Goal: Task Accomplishment & Management: Use online tool/utility

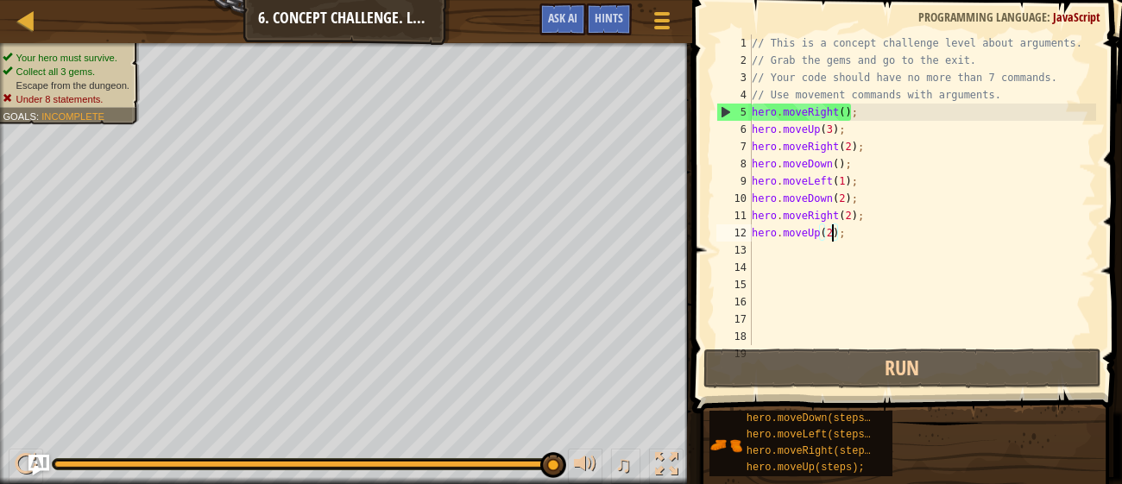
scroll to position [8, 6]
click at [563, 29] on button "Ask AI" at bounding box center [562, 19] width 47 height 32
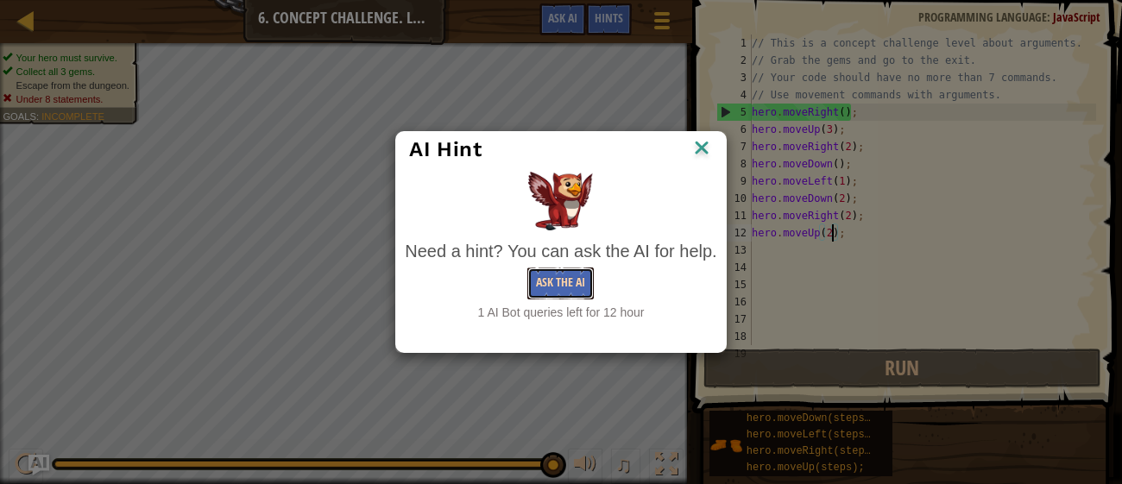
click at [546, 285] on button "Ask the AI" at bounding box center [560, 283] width 66 height 32
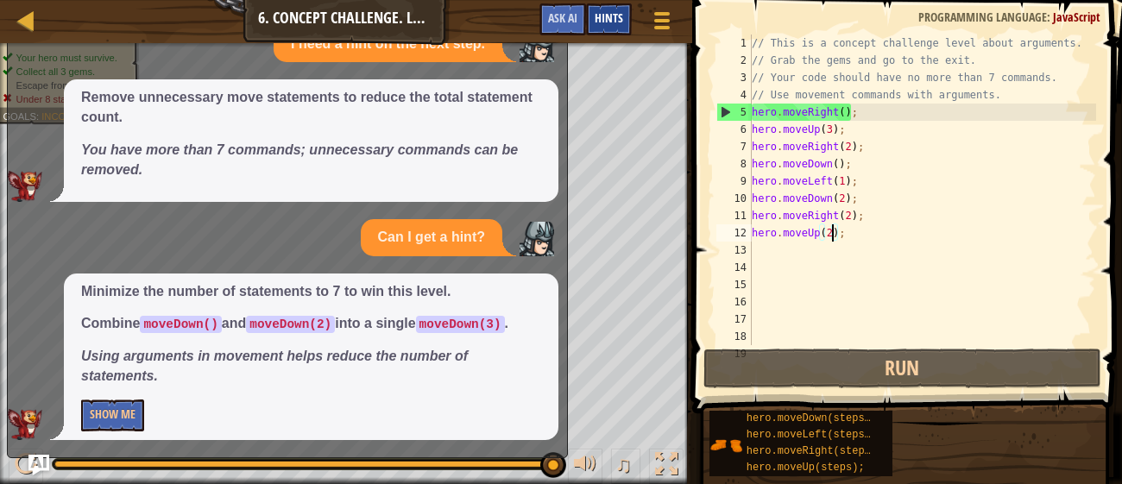
click at [610, 25] on span "Hints" at bounding box center [609, 17] width 28 height 16
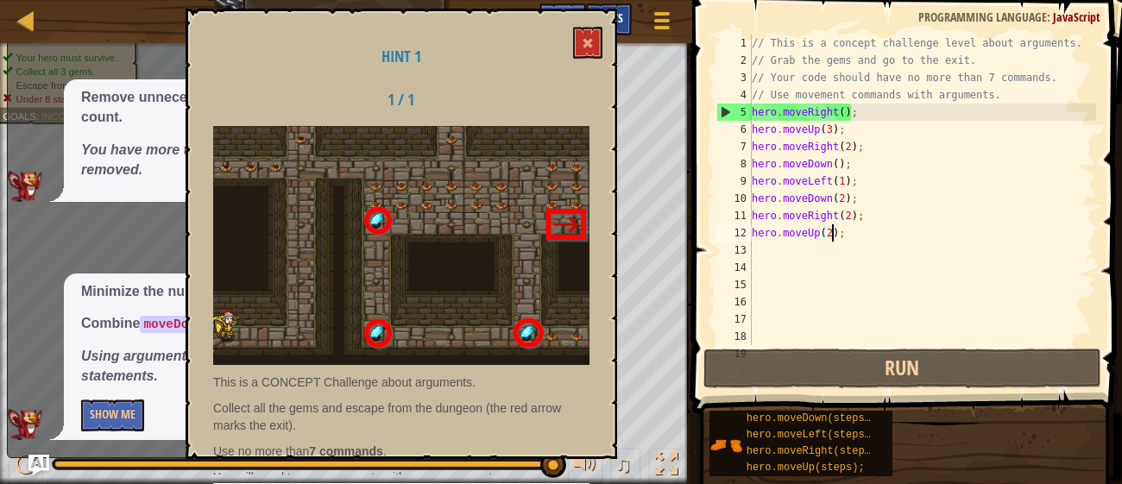
click at [610, 25] on div "Hint 1 1 / 1 This is a CONCEPT Challenge about arguments. Collect all the gems …" at bounding box center [401, 234] width 431 height 450
click at [582, 41] on button at bounding box center [587, 43] width 29 height 32
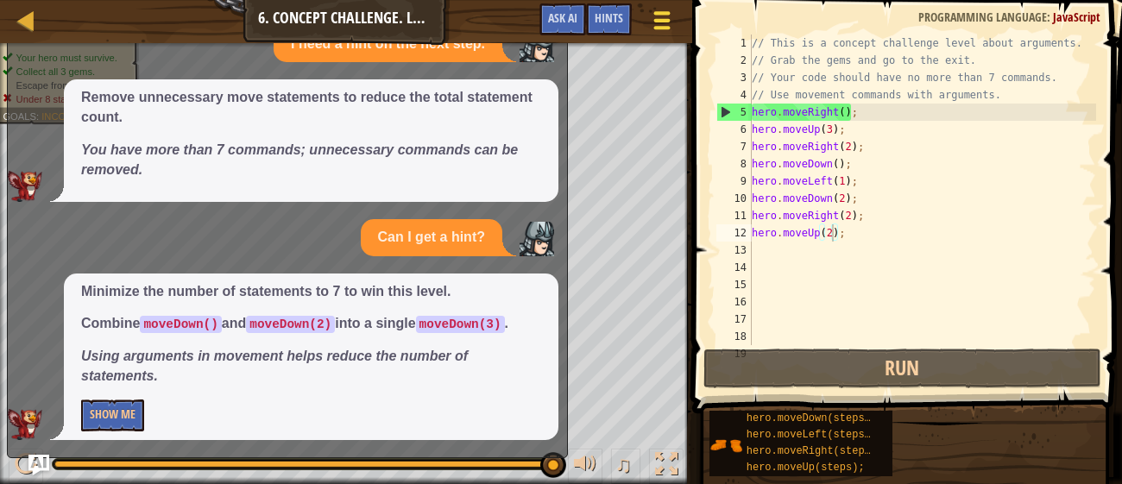
click at [648, 19] on button "Game Menu" at bounding box center [662, 24] width 46 height 42
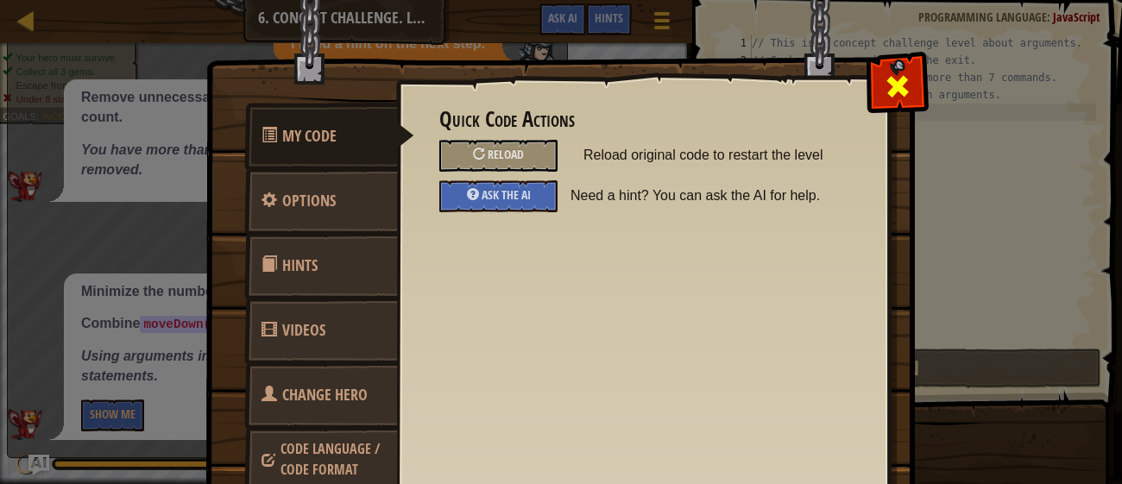
click at [884, 79] on span at bounding box center [898, 86] width 28 height 28
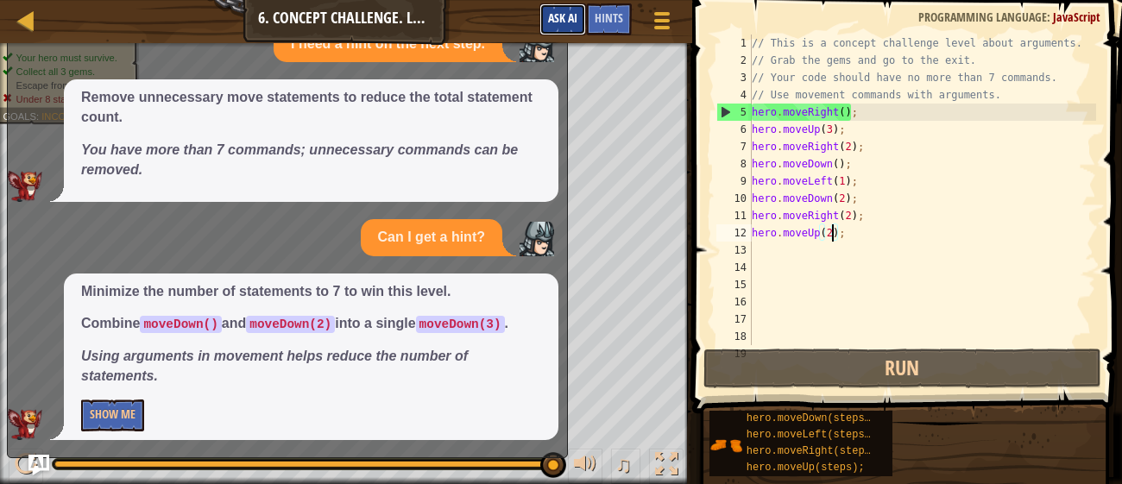
click at [540, 22] on button "Ask AI" at bounding box center [562, 19] width 47 height 32
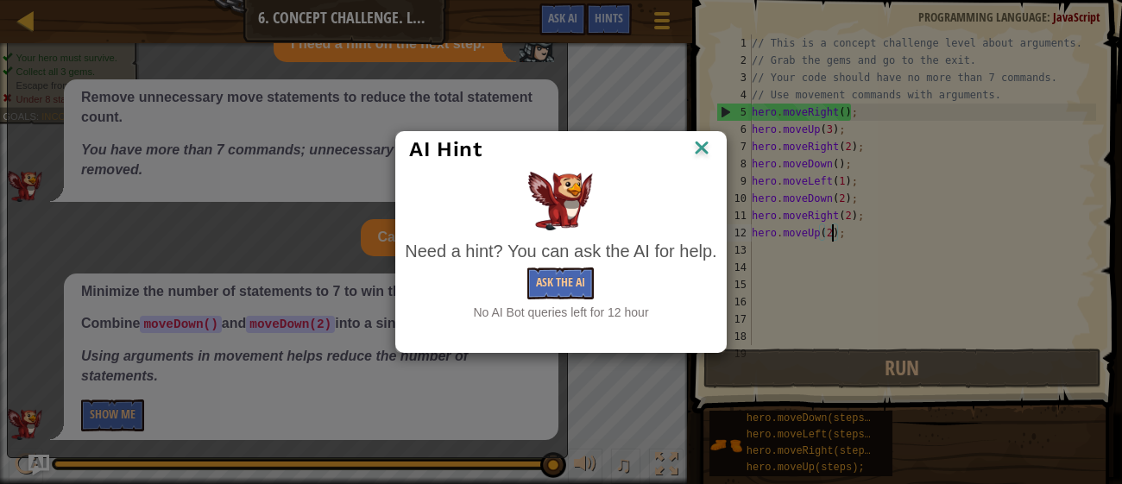
click at [711, 152] on img at bounding box center [701, 149] width 22 height 26
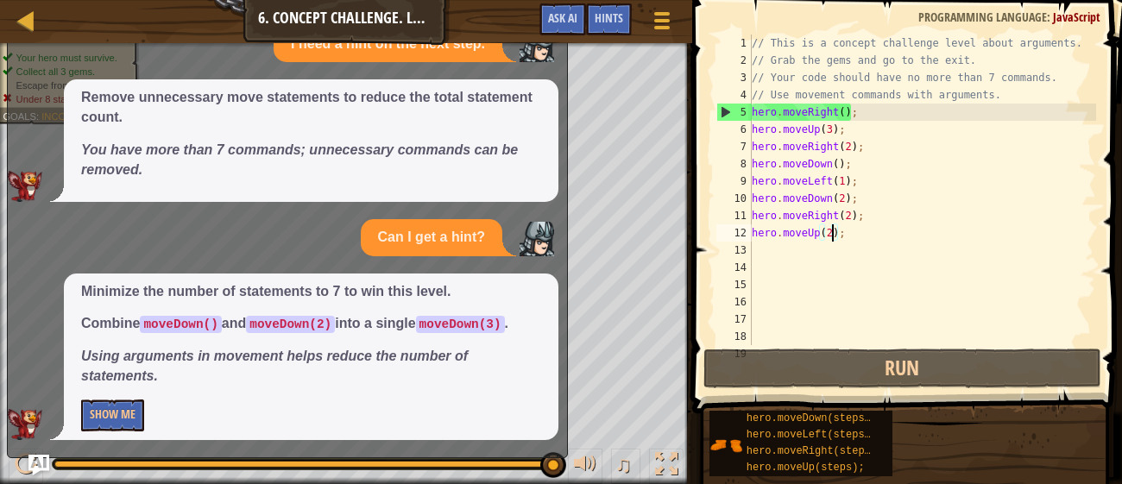
click at [28, 38] on div "Map Introduction to Computer Science 6. Concept Challenge. Long Steps Game Menu…" at bounding box center [346, 21] width 692 height 43
click at [25, 25] on div at bounding box center [27, 20] width 22 height 22
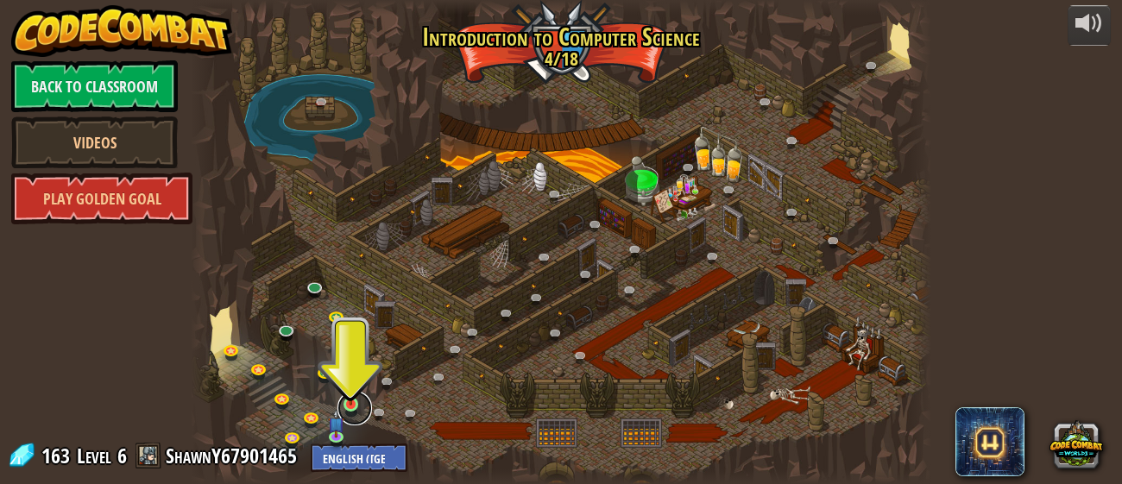
click at [360, 400] on link at bounding box center [354, 408] width 35 height 35
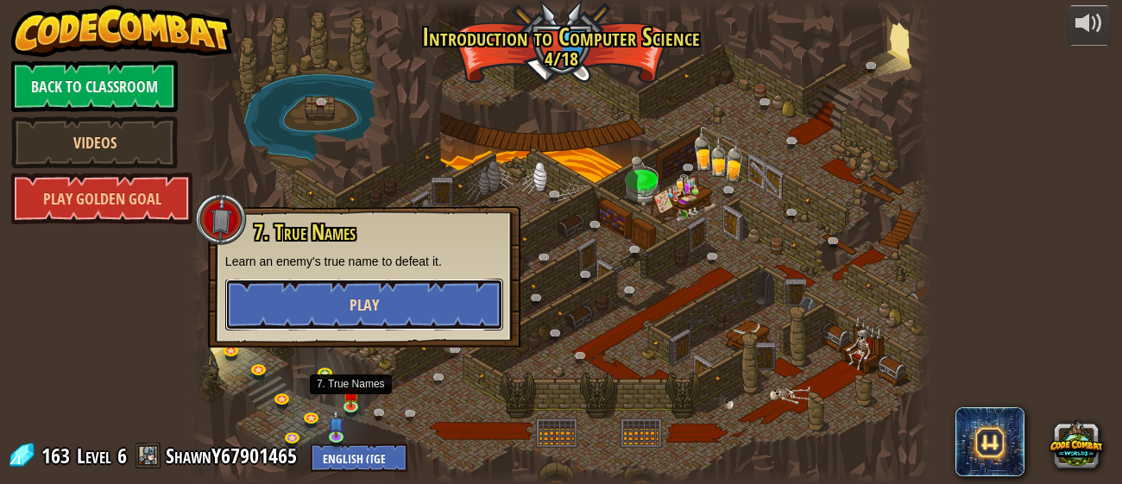
click at [318, 302] on button "Play" at bounding box center [364, 305] width 278 height 52
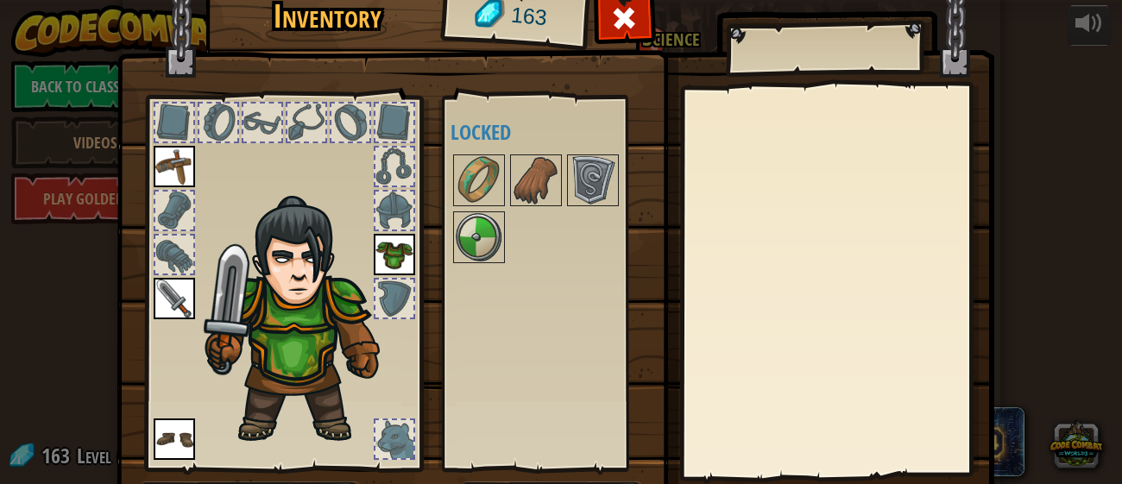
scroll to position [110, 0]
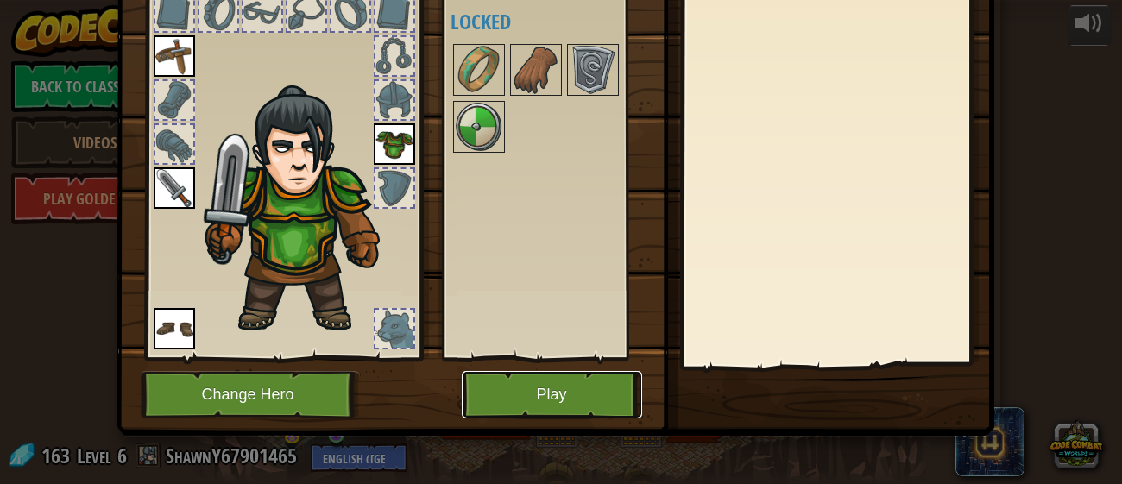
click at [532, 405] on button "Play" at bounding box center [552, 394] width 180 height 47
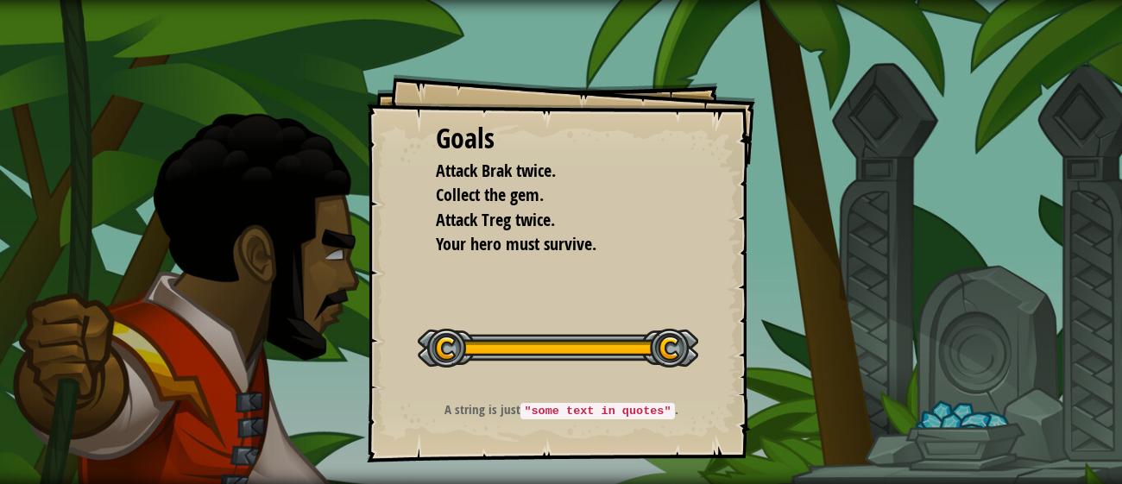
click at [500, 406] on p "A string is just "some text in quotes" ." at bounding box center [561, 409] width 346 height 19
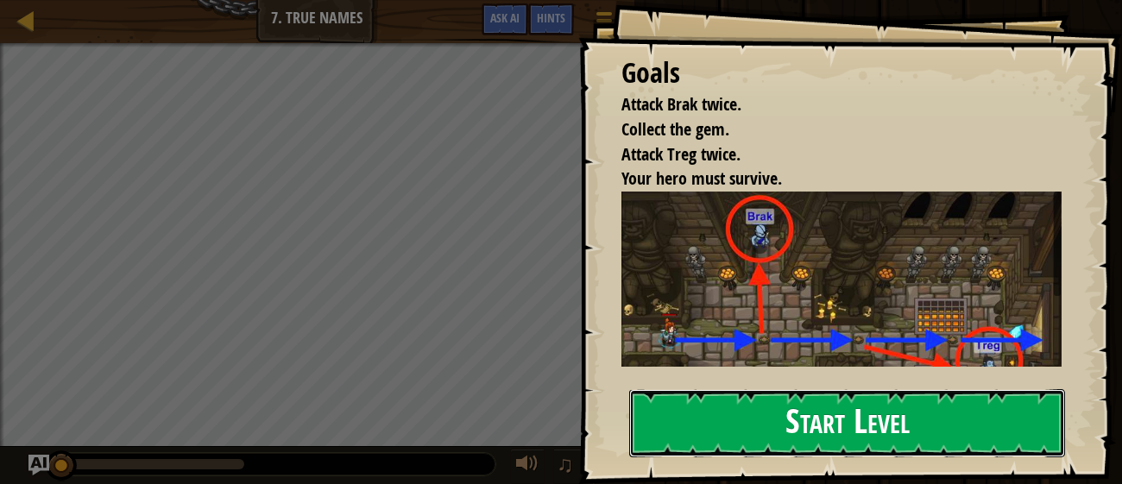
click at [689, 397] on button "Start Level" at bounding box center [847, 423] width 436 height 68
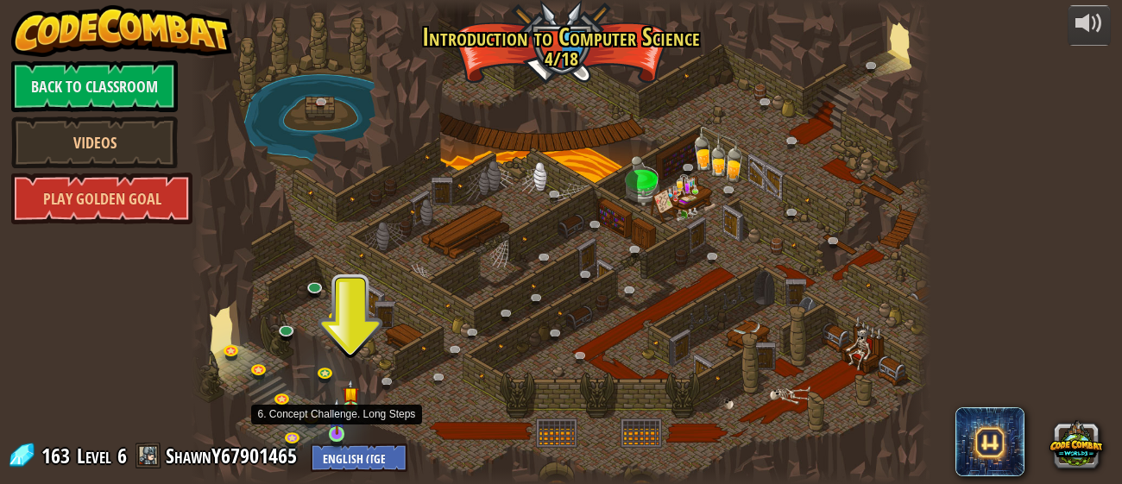
click at [329, 424] on img at bounding box center [337, 416] width 16 height 37
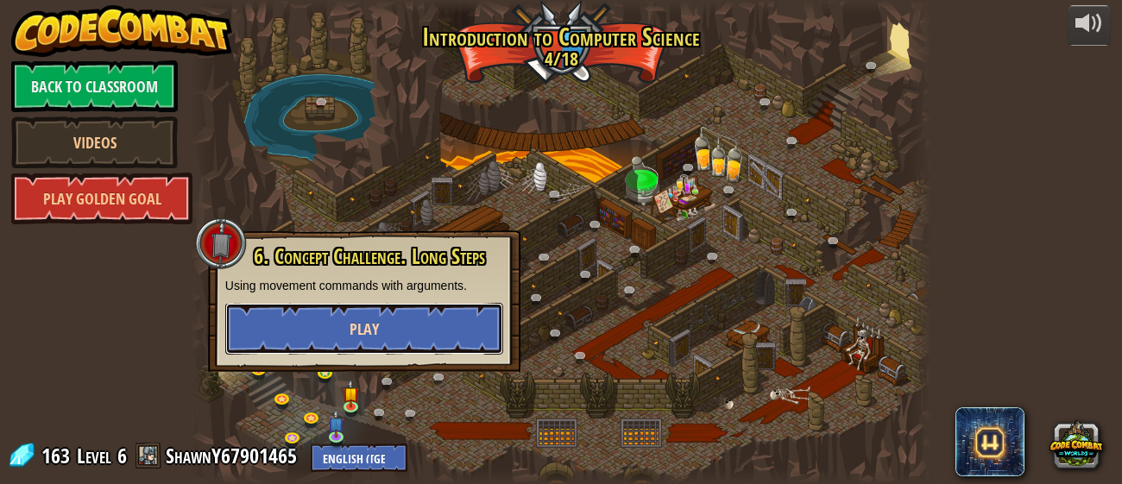
click at [384, 322] on button "Play" at bounding box center [364, 329] width 278 height 52
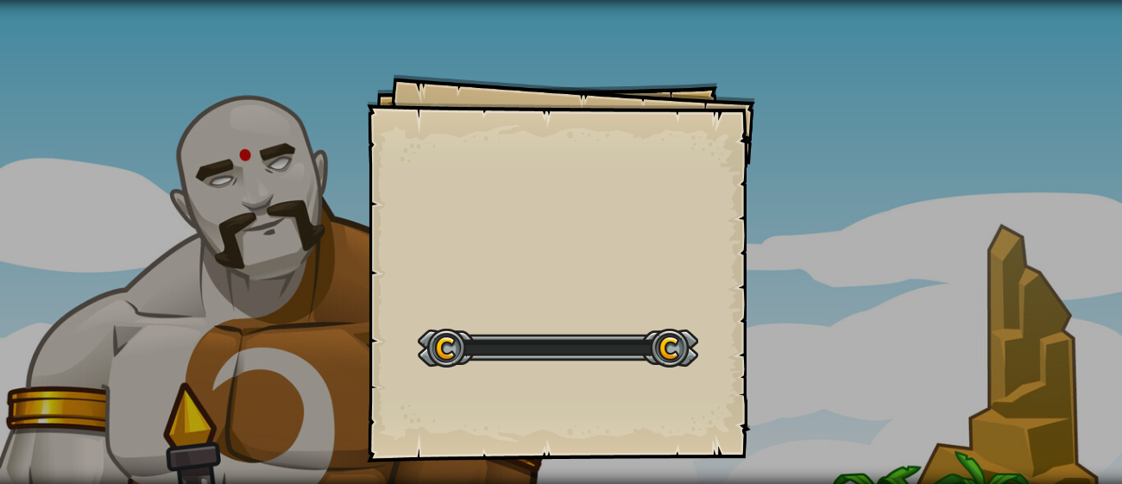
click at [384, 322] on div "Goals Start Level Error loading from server. Try refreshing the page. You'll ne…" at bounding box center [561, 268] width 388 height 388
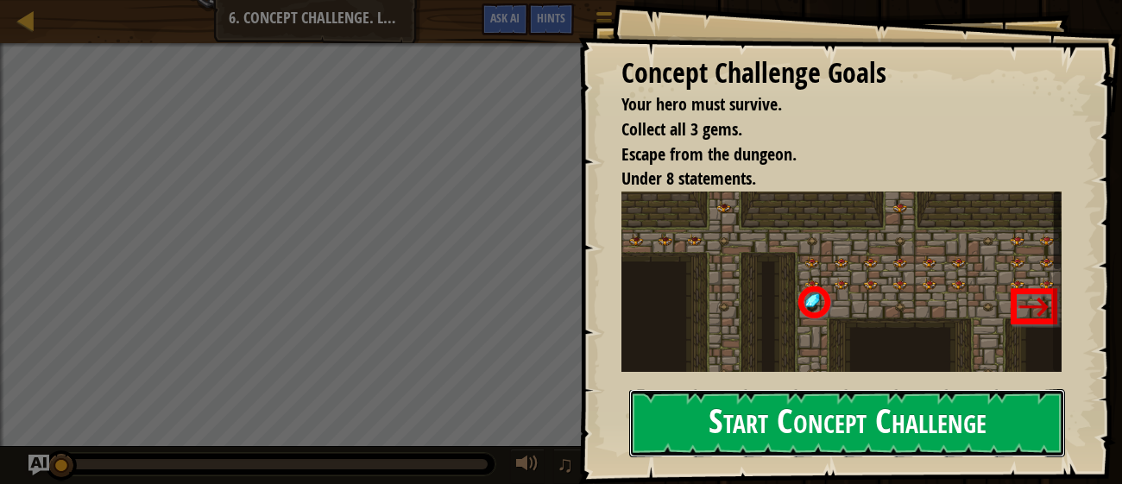
click at [645, 412] on button "Start Concept Challenge" at bounding box center [847, 423] width 436 height 68
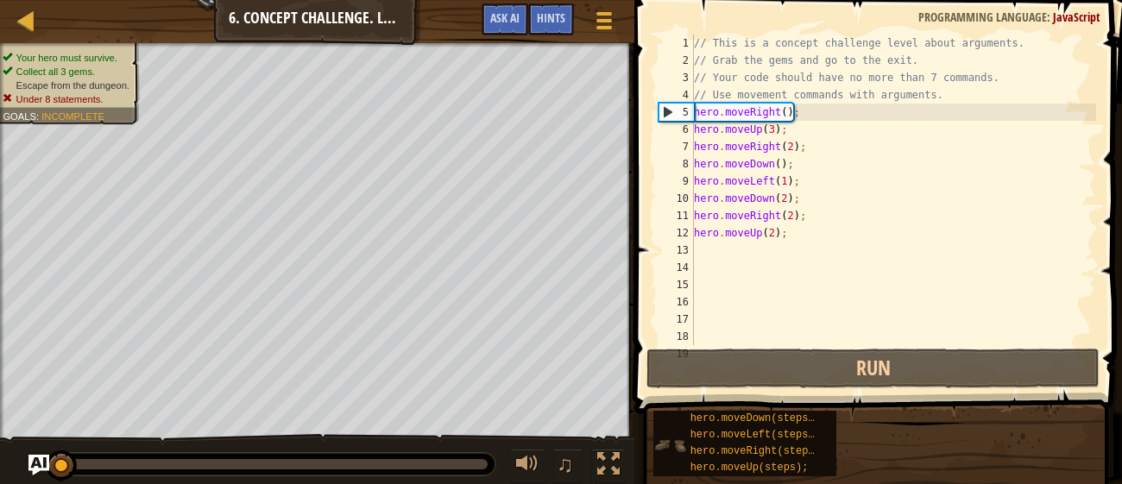
click at [660, 412] on div "hero.moveDown(steps); hero.moveLeft(steps); hero.moveRight(steps); hero.moveUp(…" at bounding box center [744, 444] width 183 height 66
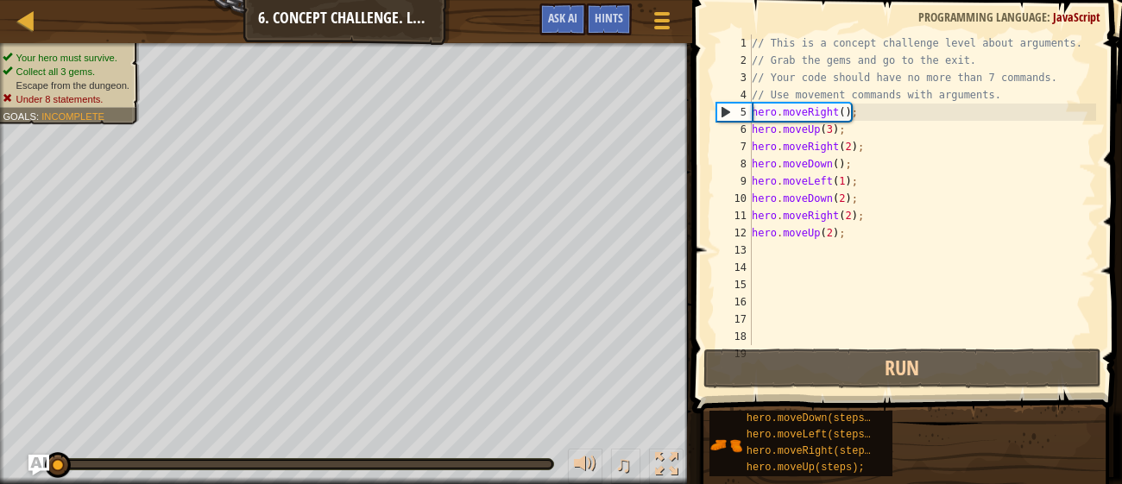
click at [868, 236] on div "// This is a concept challenge level about arguments. // Grab the gems and go t…" at bounding box center [922, 207] width 348 height 345
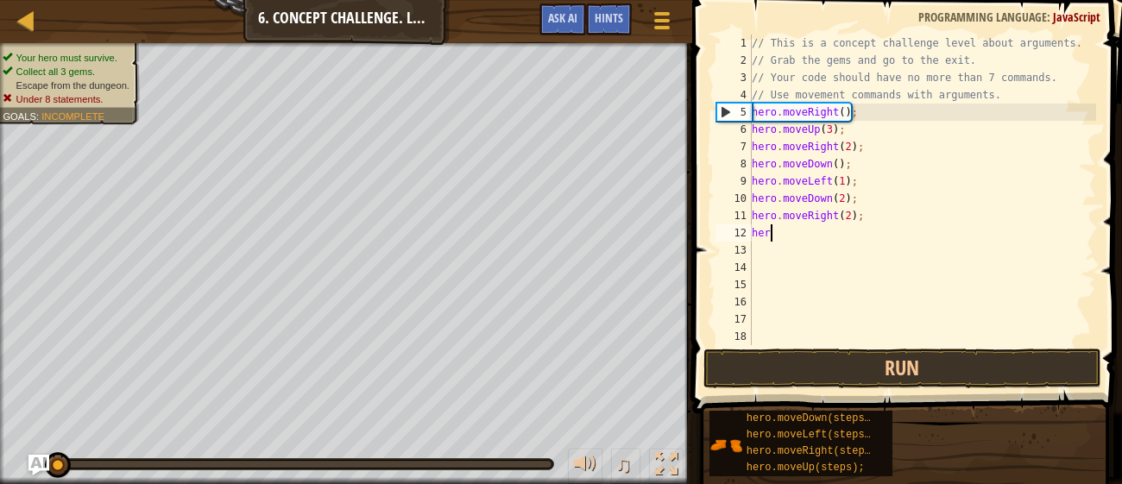
type textarea "h"
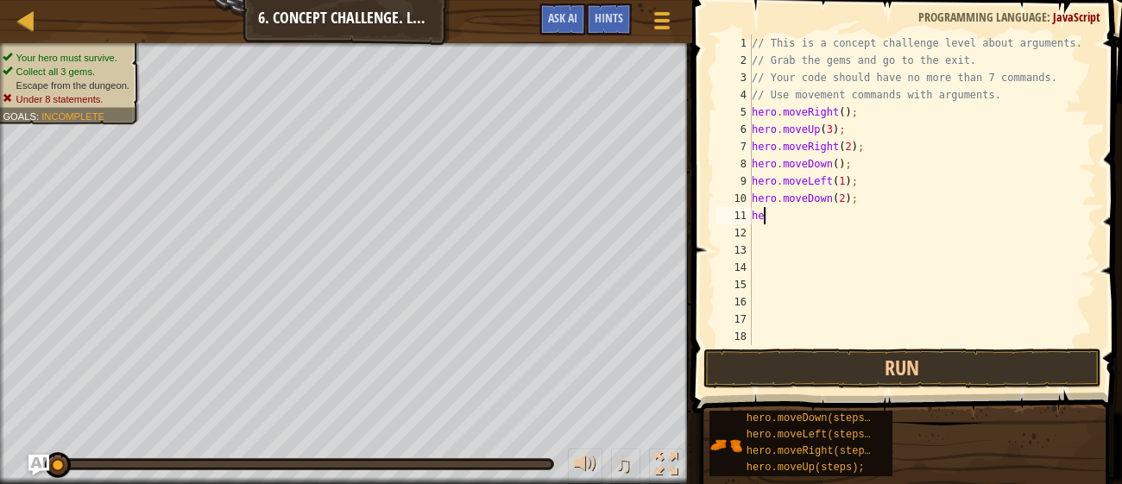
type textarea "h"
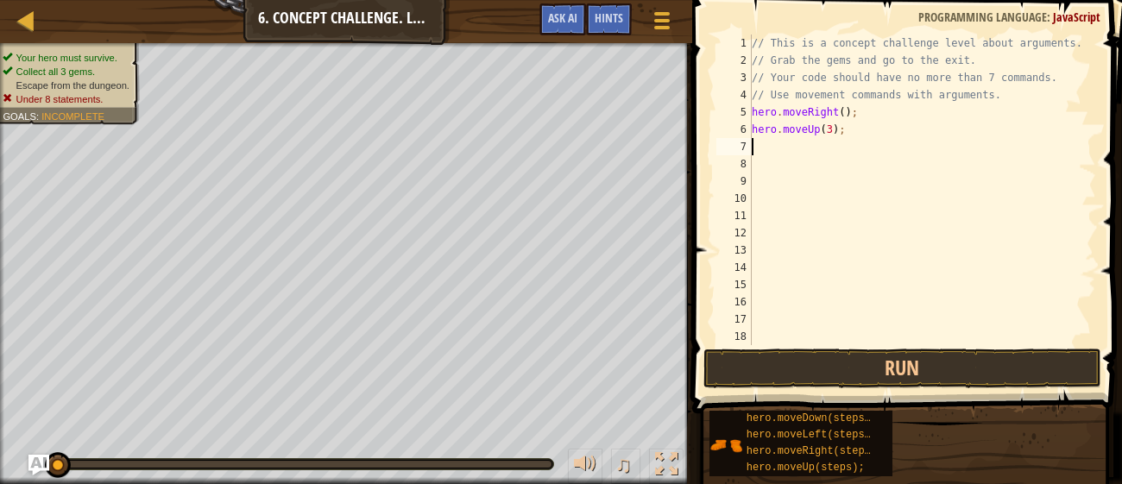
type textarea "hero.moveUp(3);"
click at [1042, 373] on button "Run" at bounding box center [901, 369] width 397 height 40
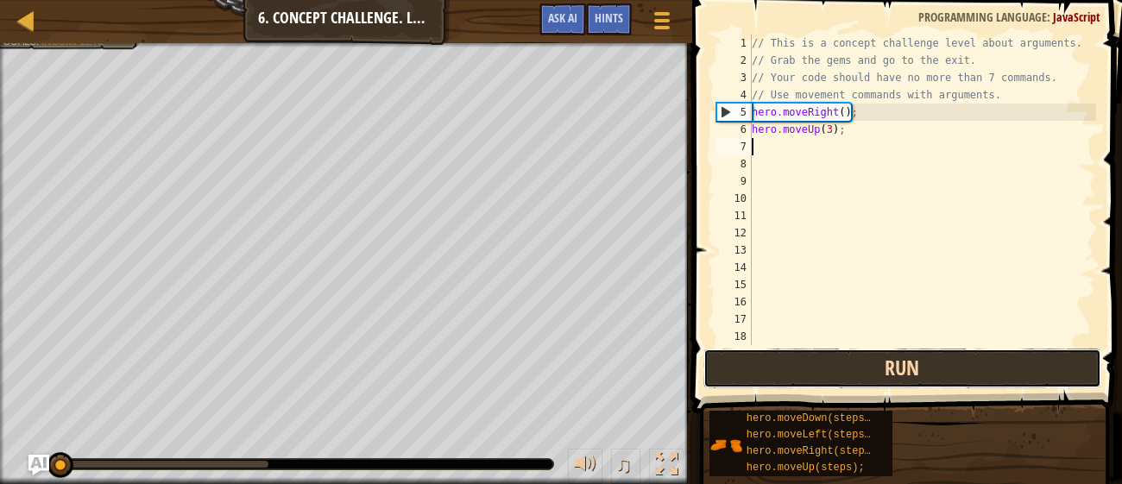
click at [1041, 381] on button "Run" at bounding box center [901, 369] width 397 height 40
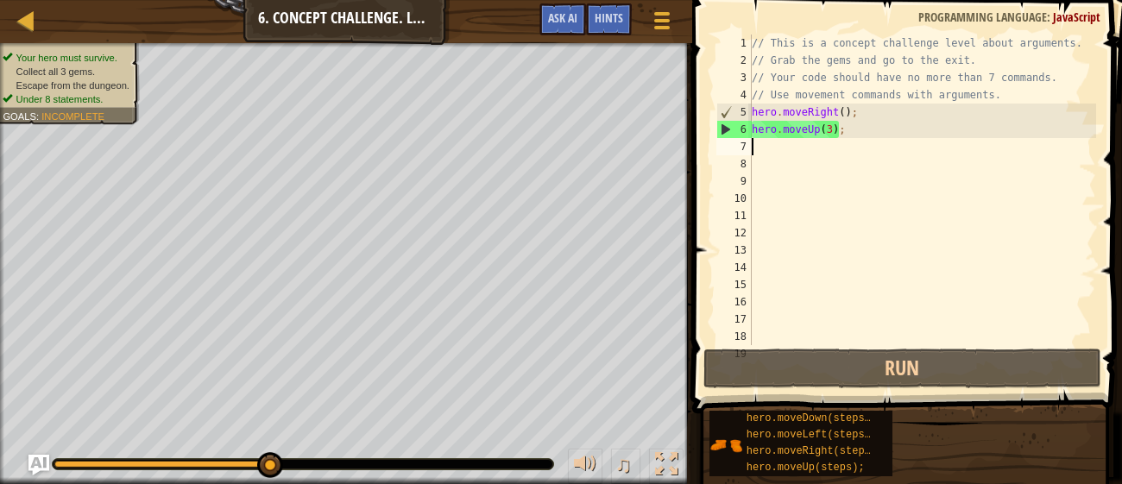
type textarea "m"
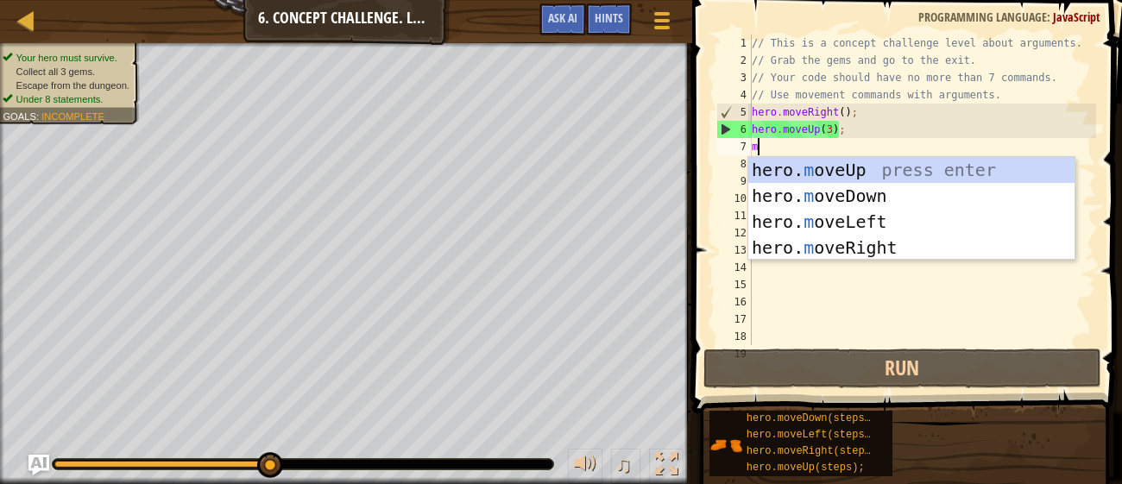
scroll to position [8, 0]
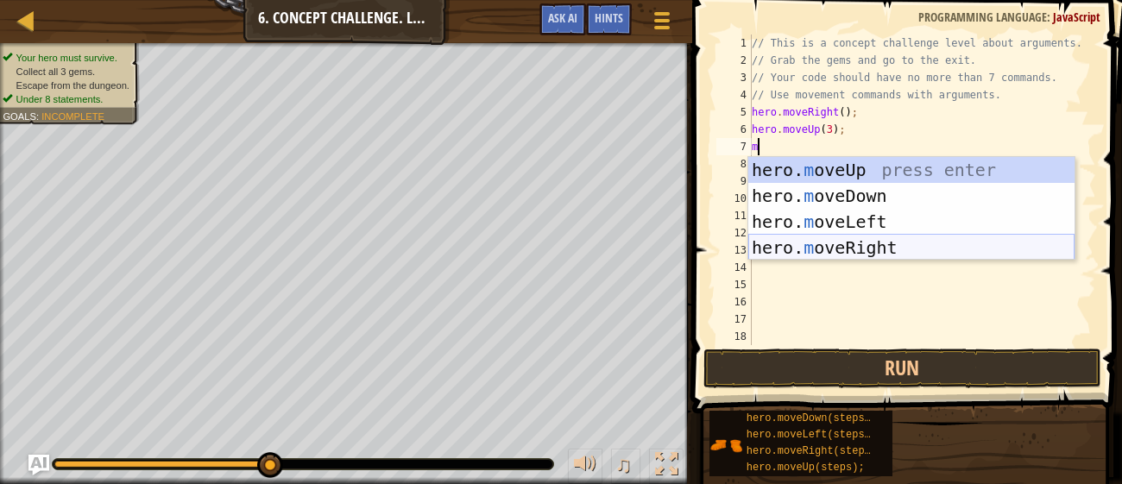
click at [796, 249] on div "hero. m oveUp press enter hero. m oveDown press enter hero. m oveLeft press ent…" at bounding box center [911, 234] width 326 height 155
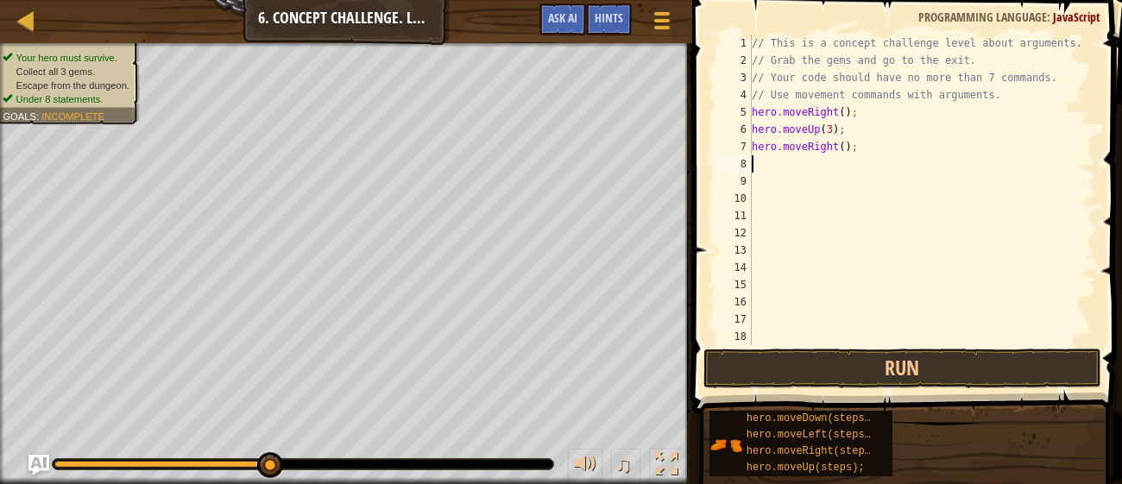
click at [848, 147] on div "// This is a concept challenge level about arguments. // Grab the gems and go t…" at bounding box center [922, 207] width 348 height 345
type textarea "hero.moveRight(2);"
click at [1052, 377] on button "Run" at bounding box center [901, 369] width 397 height 40
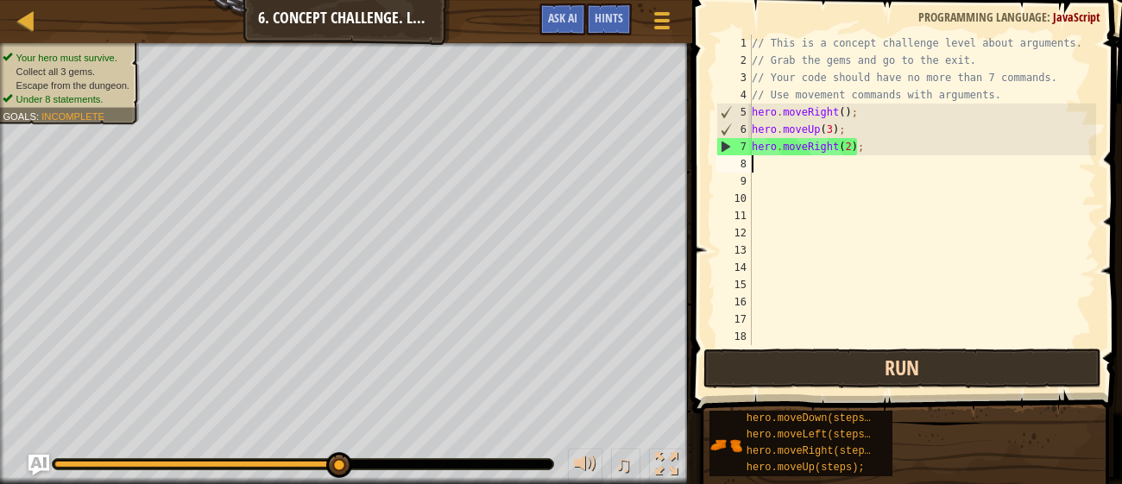
type textarea "h"
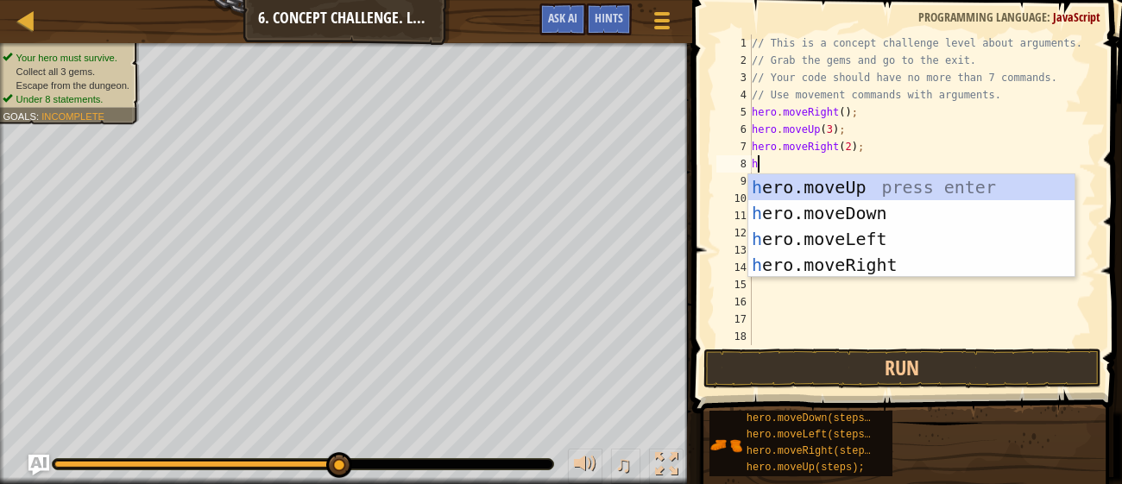
click at [887, 205] on div "h ero.moveUp press enter h ero.moveDown press enter h ero.moveLeft press enter …" at bounding box center [911, 251] width 326 height 155
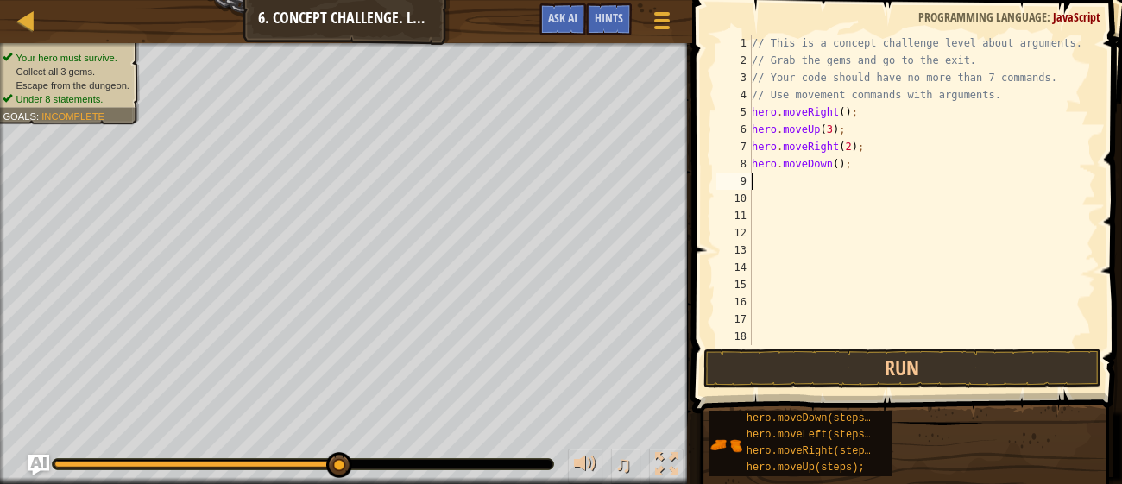
type textarea "h"
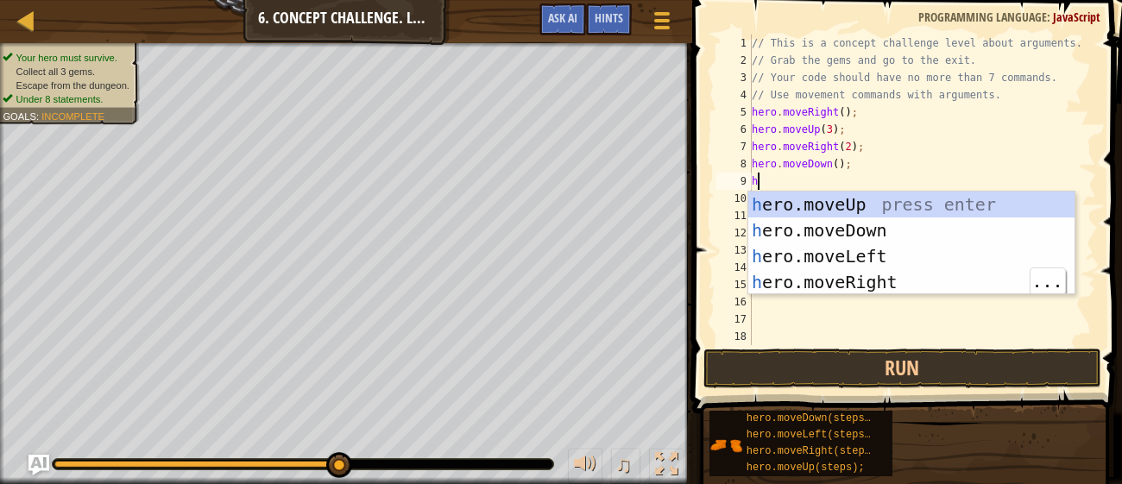
click at [887, 274] on div "h ero.moveUp press enter h ero.moveDown press enter h ero.moveLeft press enter …" at bounding box center [911, 269] width 326 height 155
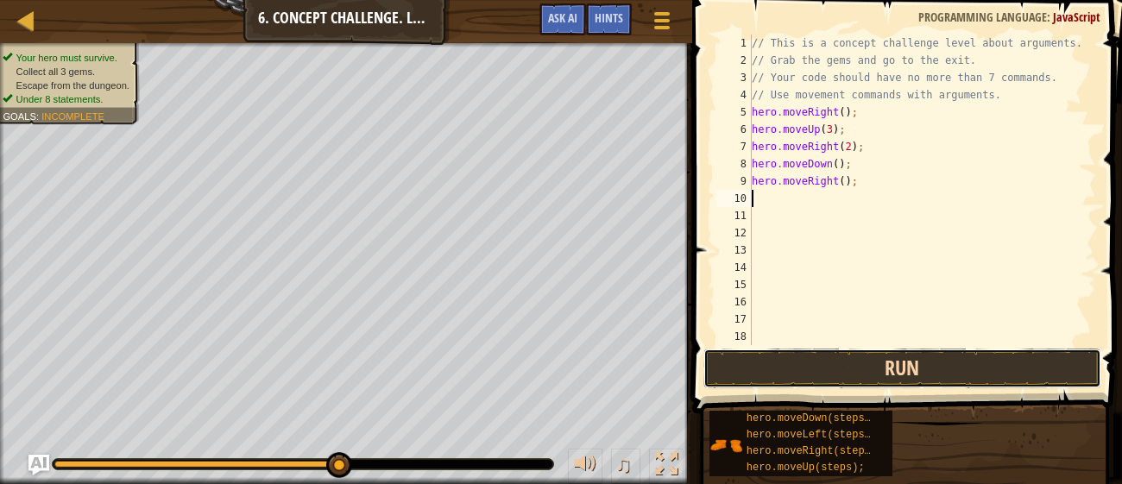
click at [928, 383] on button "Run" at bounding box center [901, 369] width 397 height 40
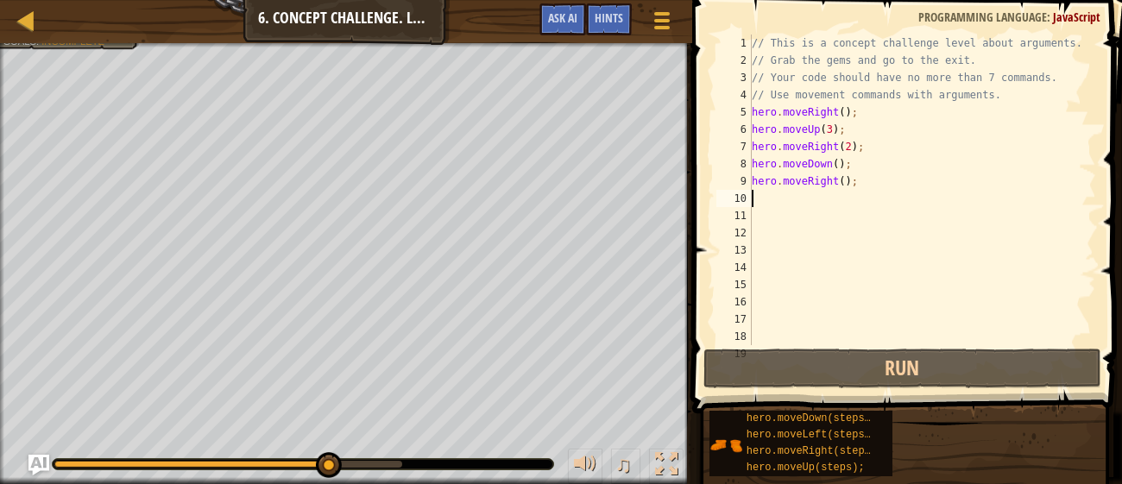
click at [860, 179] on div "// This is a concept challenge level about arguments. // Grab the gems and go t…" at bounding box center [922, 207] width 348 height 345
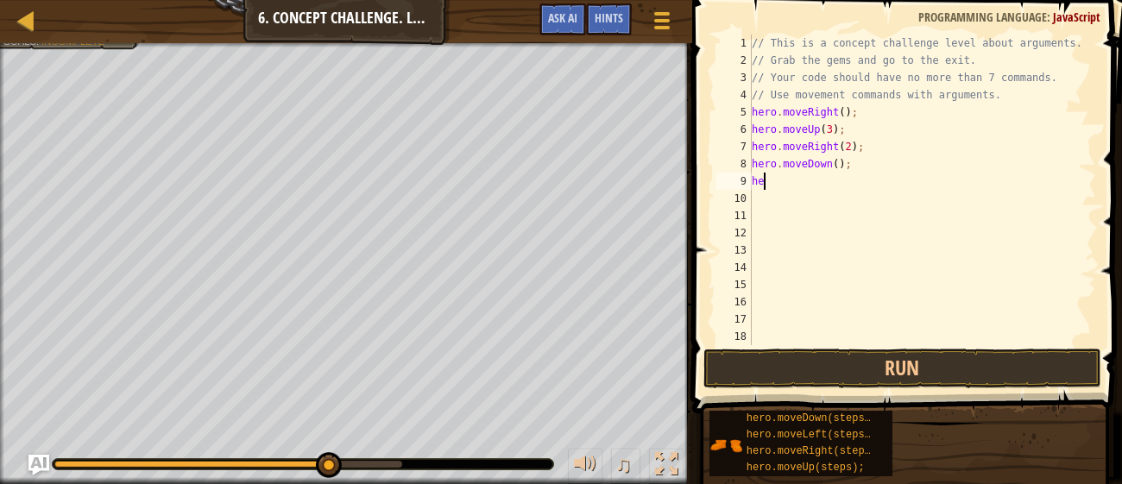
type textarea "h"
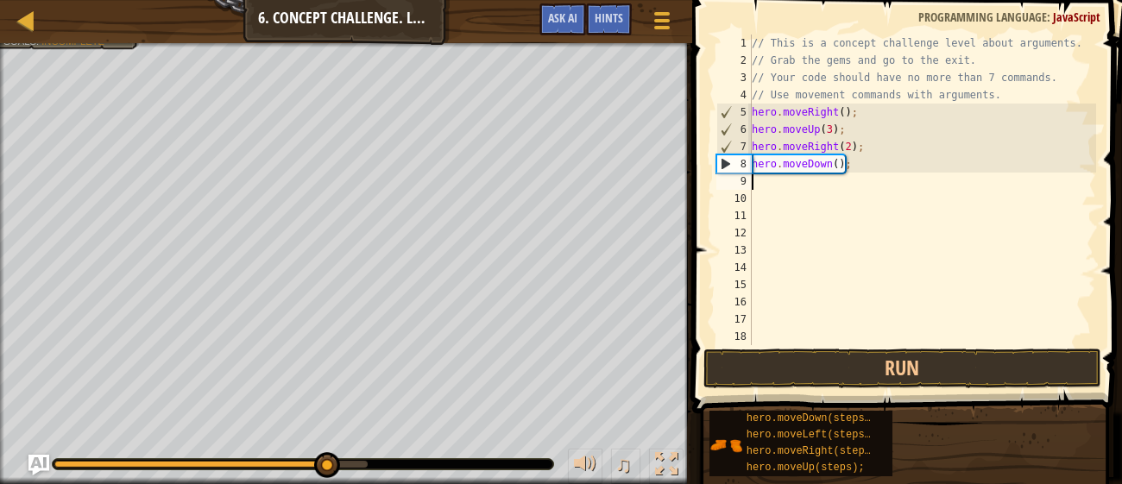
type textarea "h"
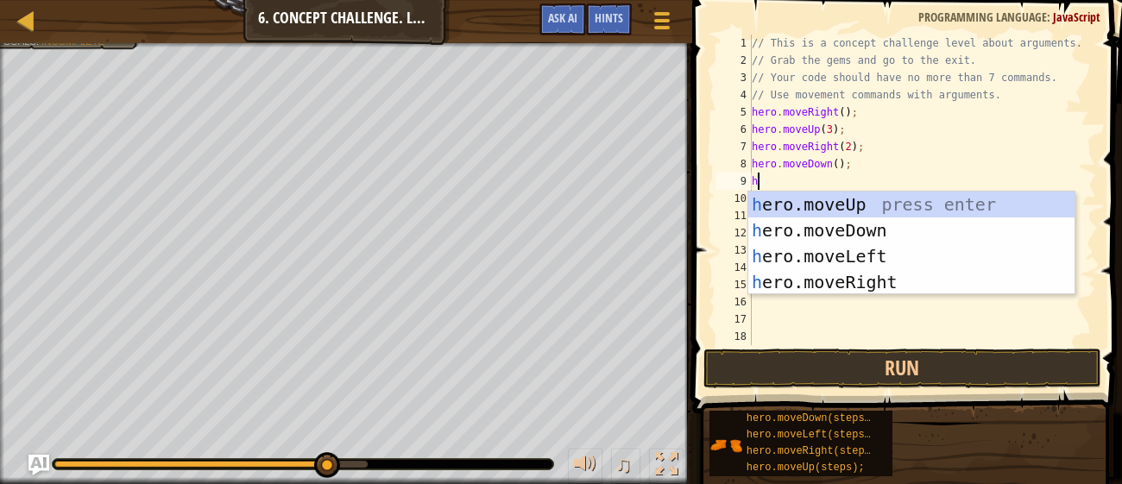
click at [815, 269] on div "h ero.moveUp press enter h ero.moveDown press enter h ero.moveLeft press enter …" at bounding box center [911, 269] width 326 height 155
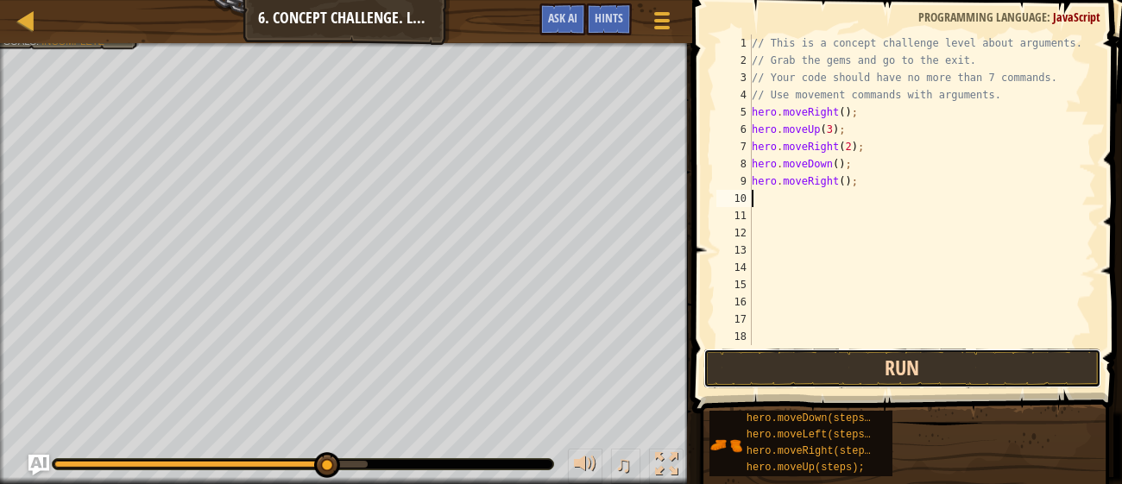
click at [887, 366] on button "Run" at bounding box center [901, 369] width 397 height 40
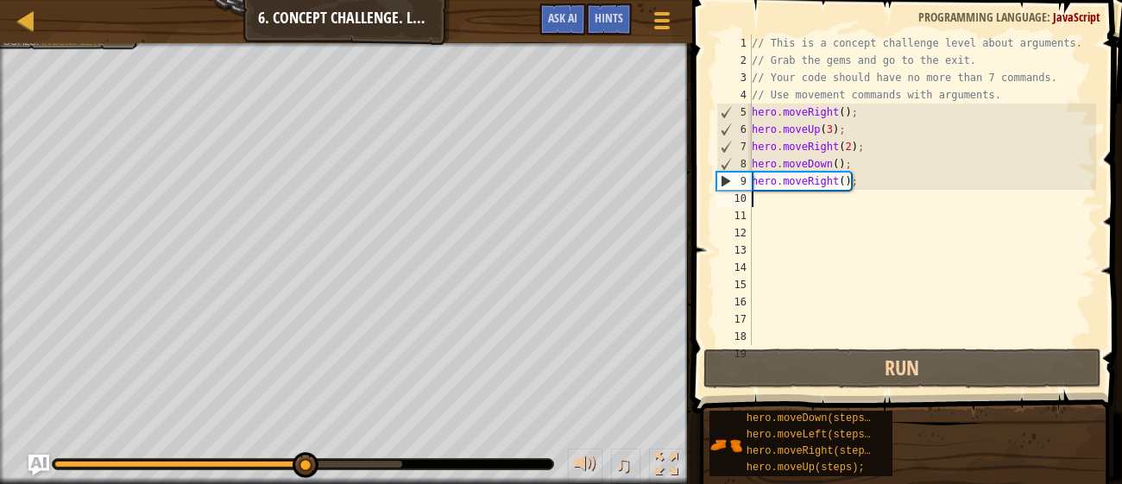
click at [838, 179] on div "// This is a concept challenge level about arguments. // Grab the gems and go t…" at bounding box center [922, 207] width 348 height 345
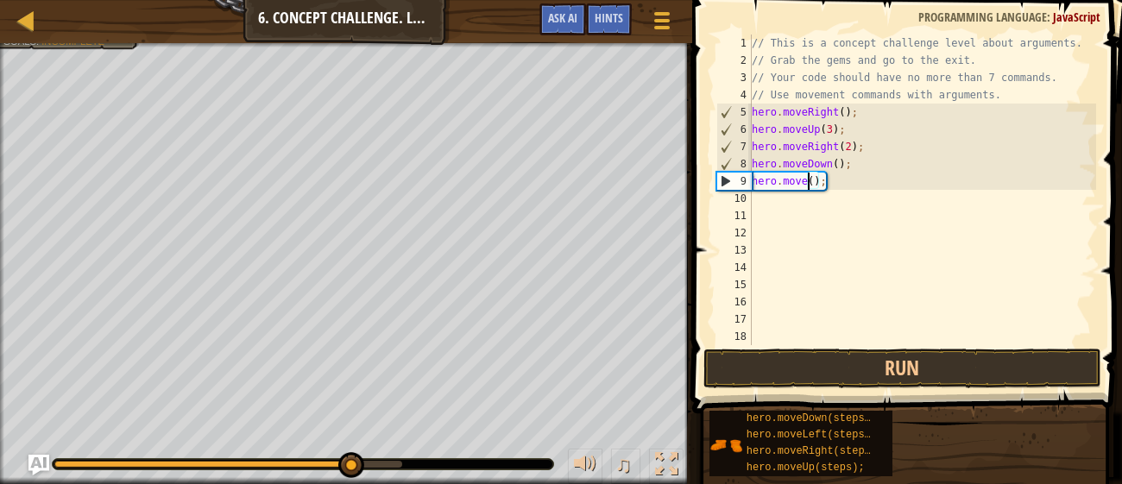
scroll to position [8, 5]
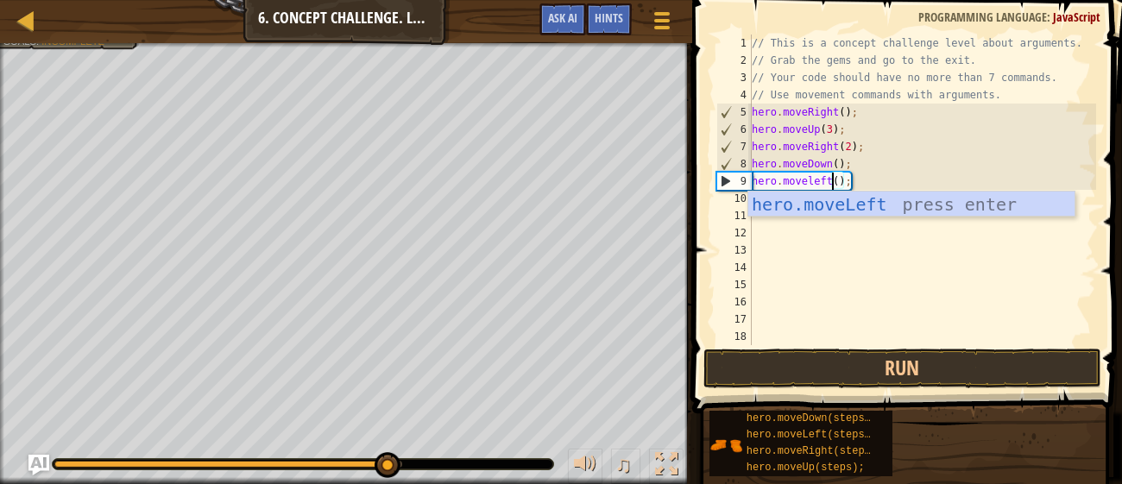
type textarea "hero.moveLeft;"
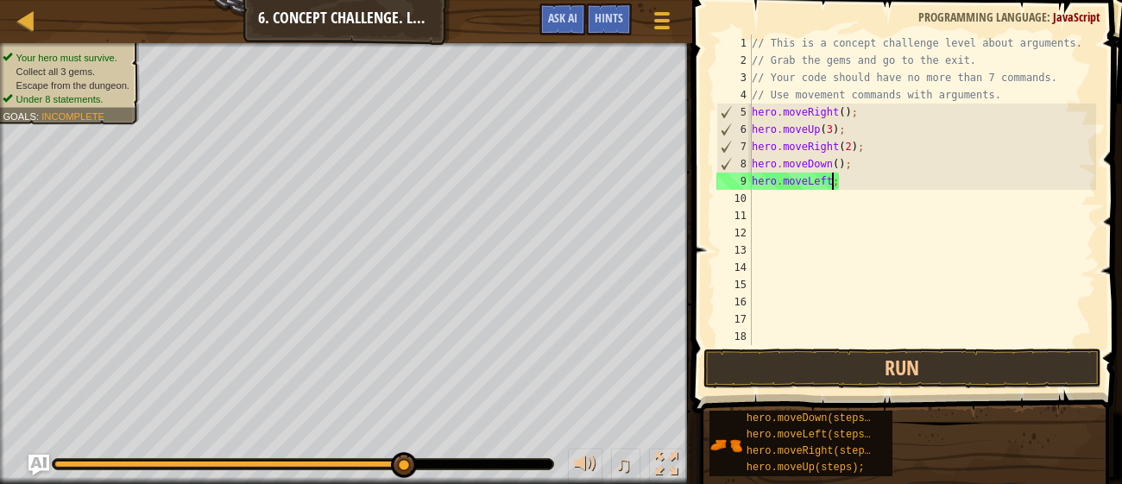
click at [867, 204] on div "// This is a concept challenge level about arguments. // Grab the gems and go t…" at bounding box center [922, 207] width 348 height 345
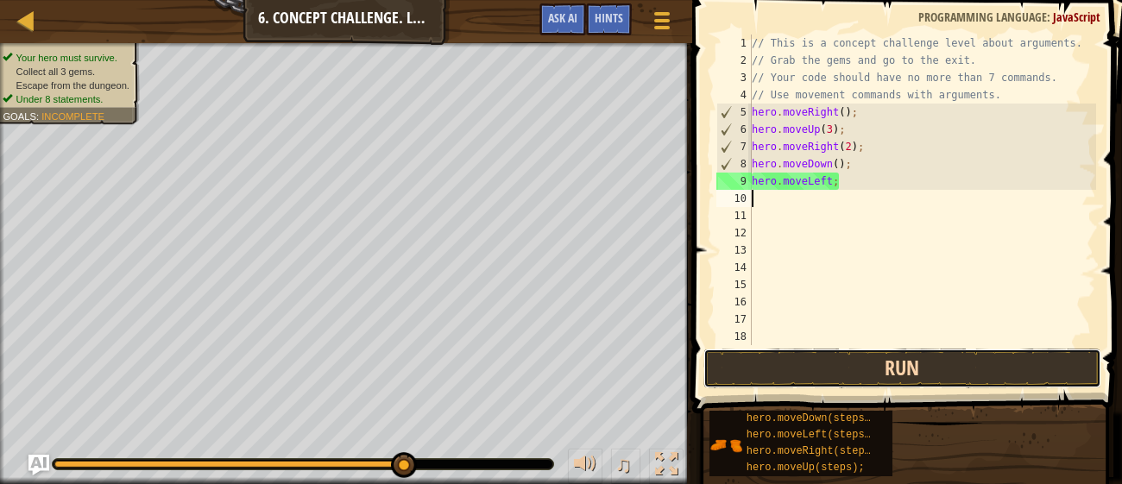
click at [828, 370] on button "Run" at bounding box center [901, 369] width 397 height 40
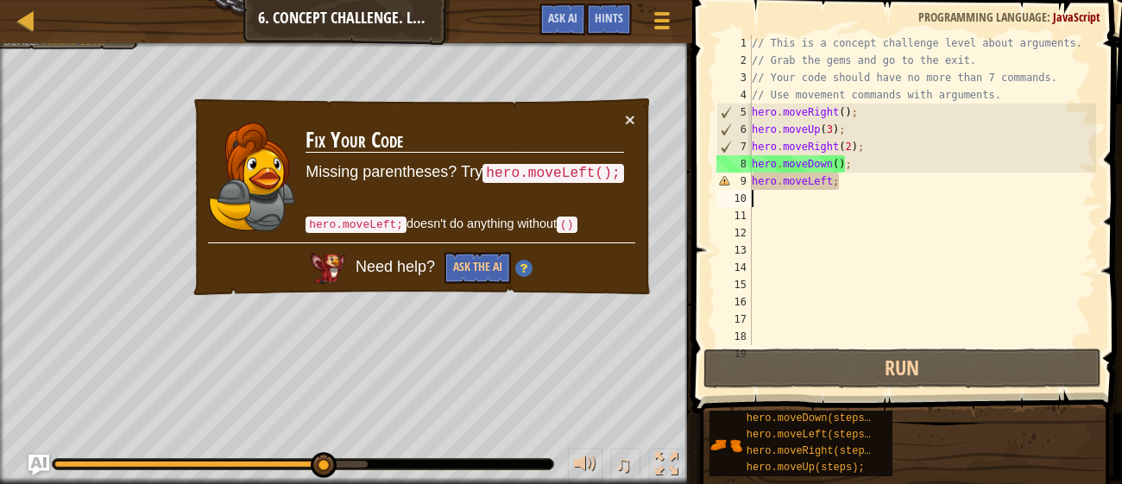
click at [855, 178] on div "// This is a concept challenge level about arguments. // Grab the gems and go t…" at bounding box center [922, 207] width 348 height 345
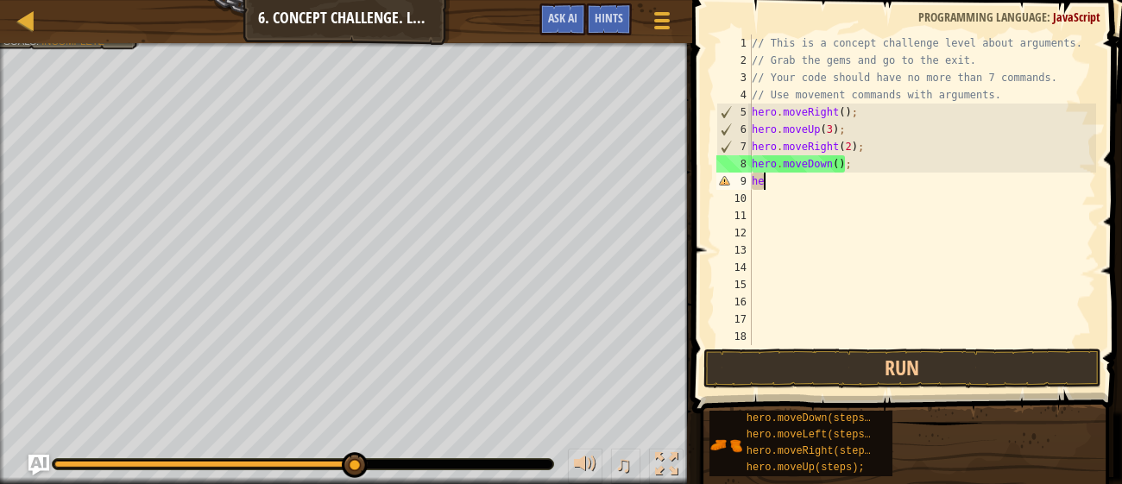
type textarea "h"
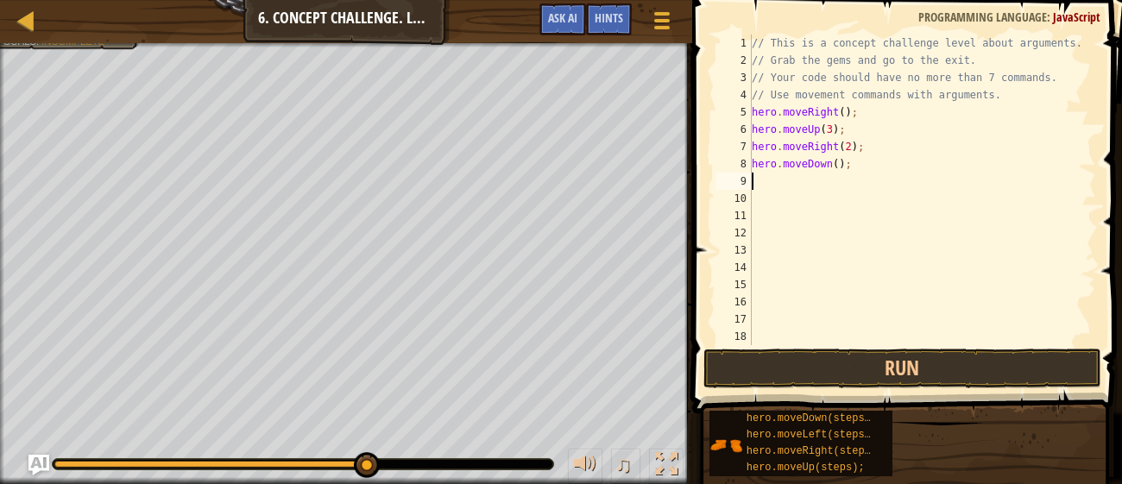
type textarea "h"
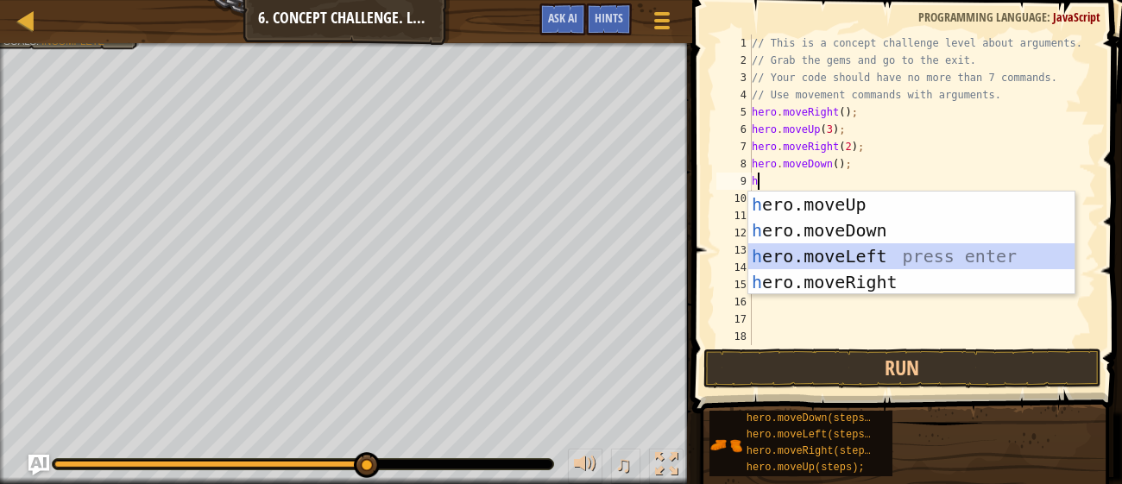
click at [856, 263] on div "h ero.moveUp press enter h ero.moveDown press enter h ero.moveLeft press enter …" at bounding box center [911, 269] width 326 height 155
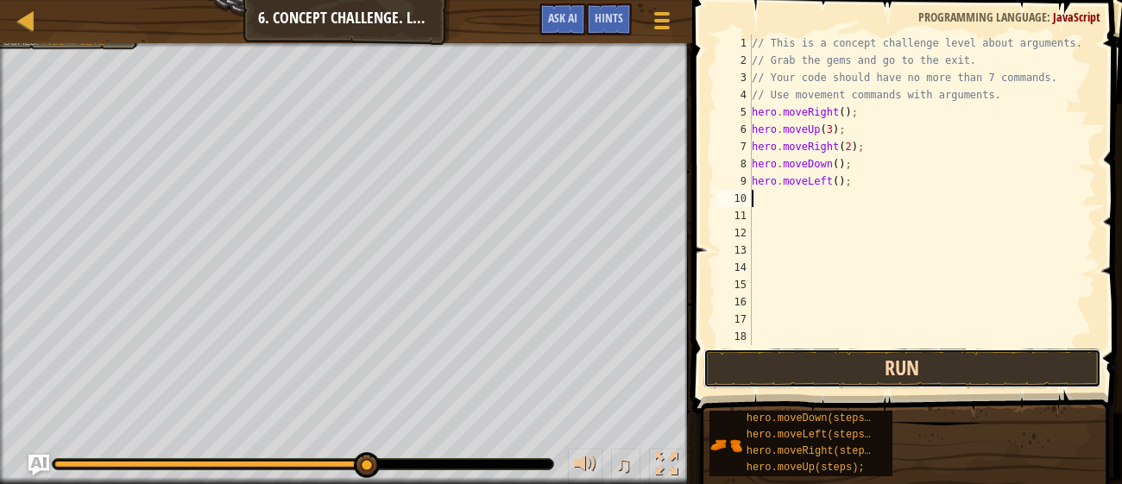
click at [901, 381] on button "Run" at bounding box center [901, 369] width 397 height 40
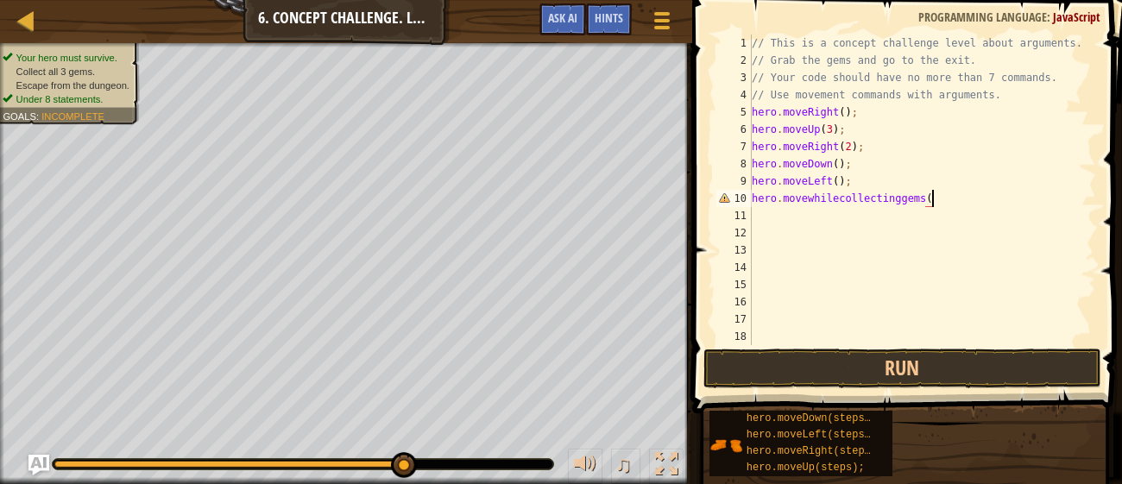
scroll to position [8, 15]
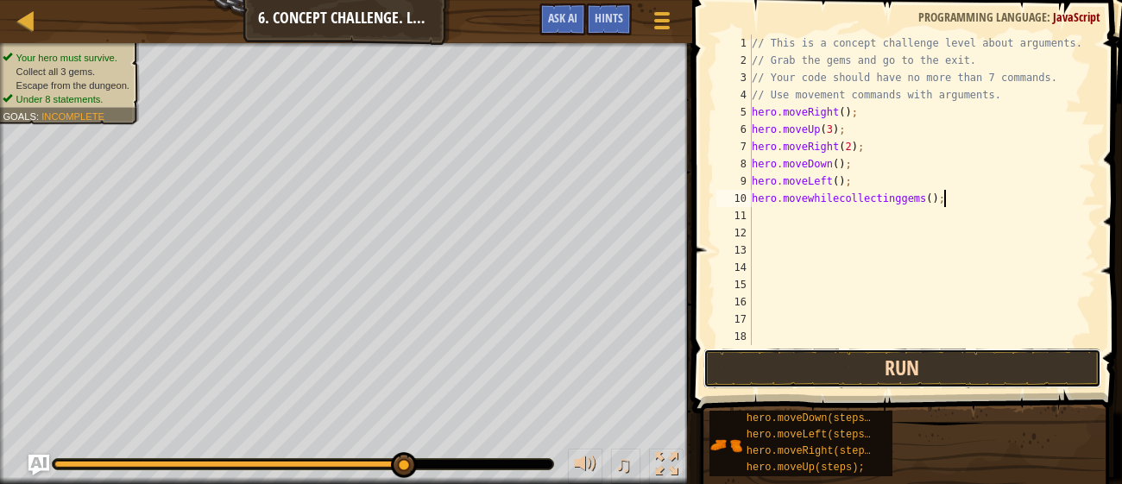
click at [1035, 370] on button "Run" at bounding box center [901, 369] width 397 height 40
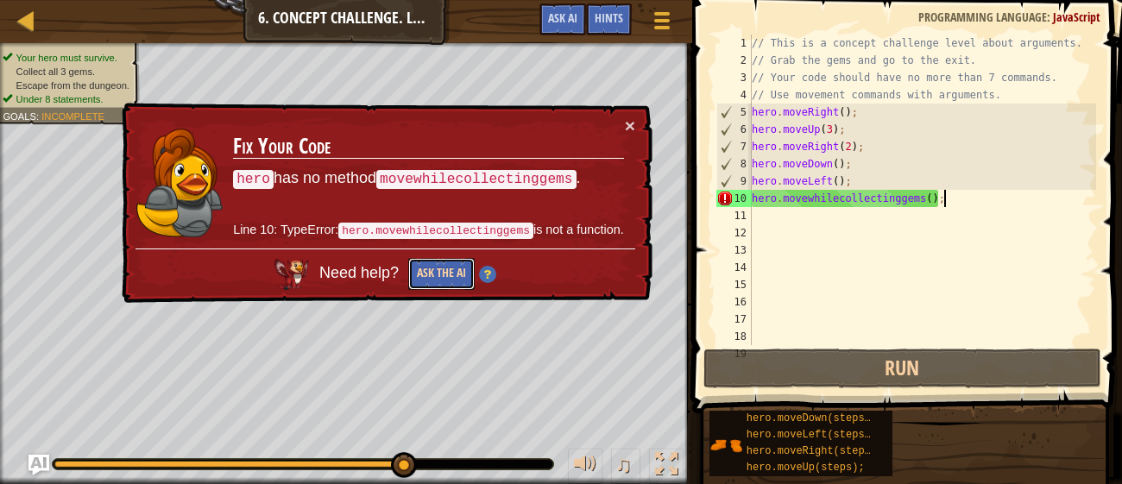
click at [443, 267] on button "Ask the AI" at bounding box center [441, 274] width 66 height 32
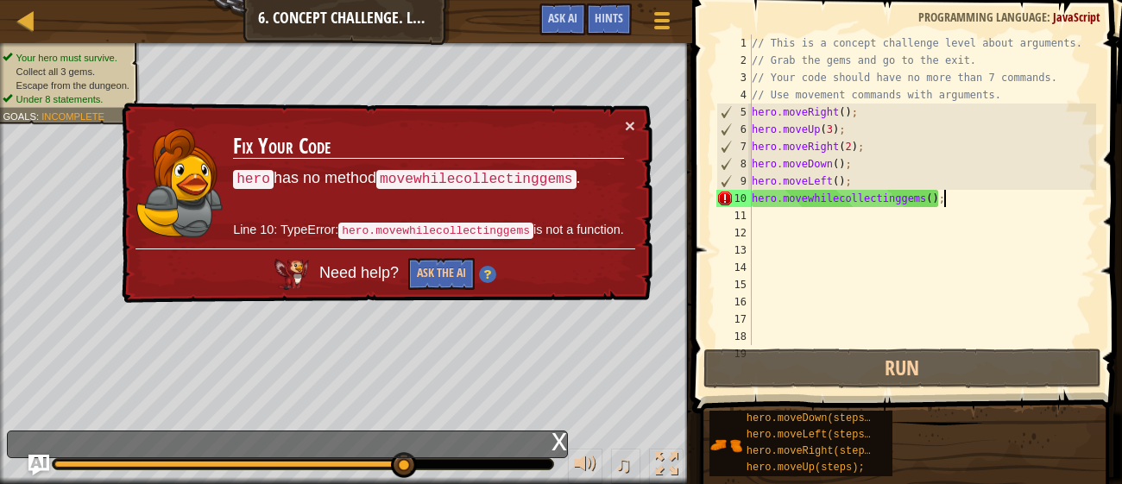
click at [905, 200] on div "// This is a concept challenge level about arguments. // Grab the gems and go t…" at bounding box center [922, 207] width 348 height 345
click at [804, 201] on div "// This is a concept challenge level about arguments. // Grab the gems and go t…" at bounding box center [922, 207] width 348 height 345
click at [836, 202] on div "// This is a concept challenge level about arguments. // Grab the gems and go t…" at bounding box center [922, 207] width 348 height 345
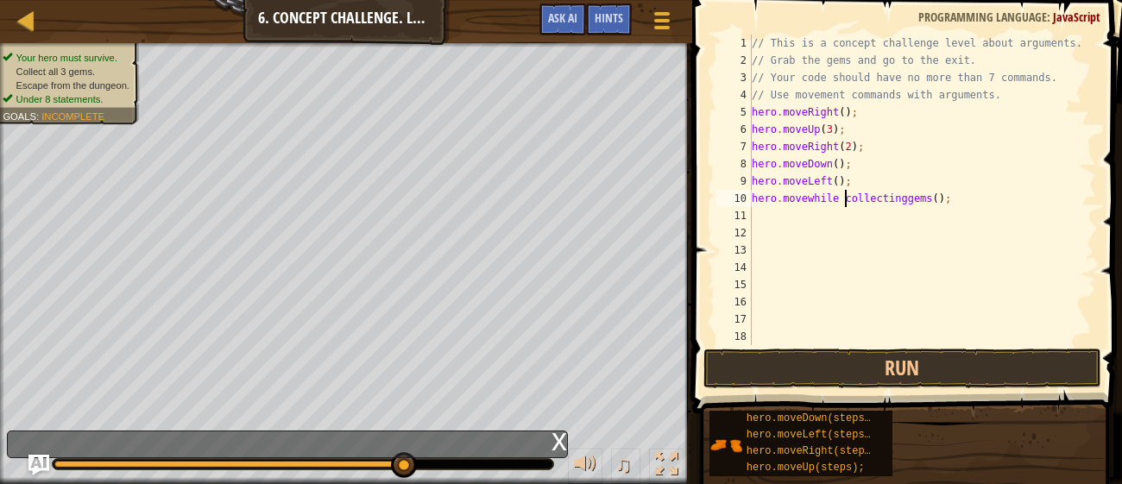
click at [930, 201] on div "// This is a concept challenge level about arguments. // Grab the gems and go t…" at bounding box center [922, 207] width 348 height 345
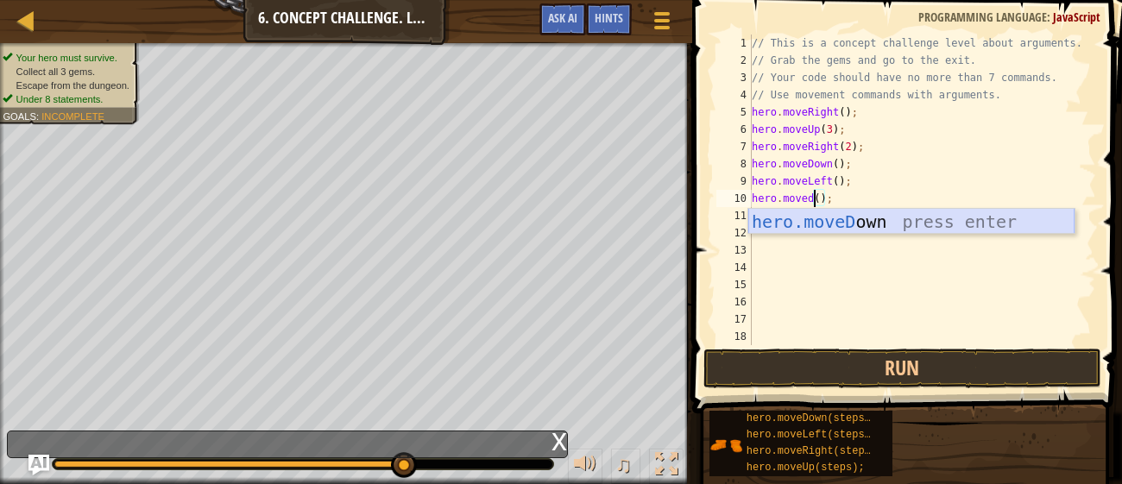
click at [935, 213] on div "hero.moveD own press enter" at bounding box center [911, 248] width 326 height 78
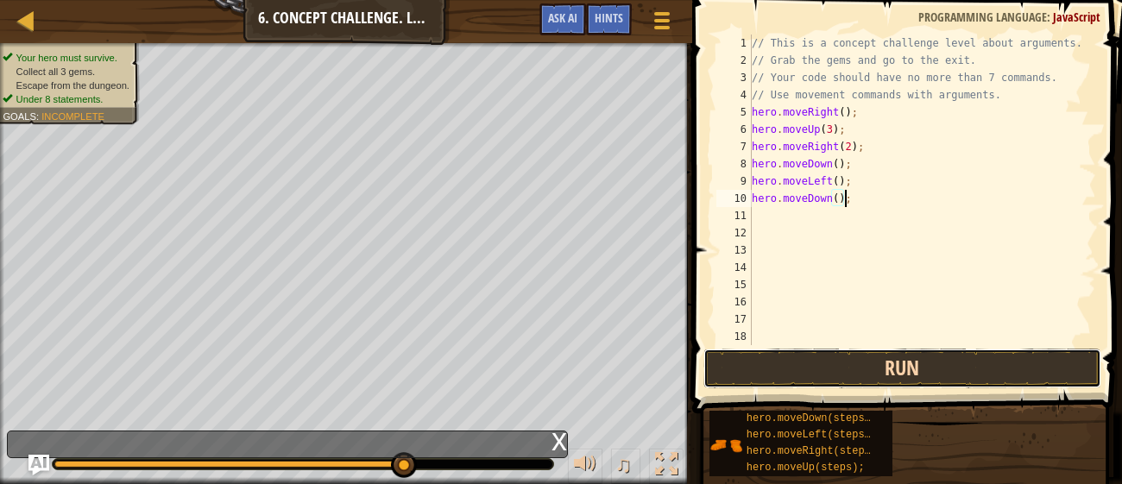
click at [923, 379] on button "Run" at bounding box center [901, 369] width 397 height 40
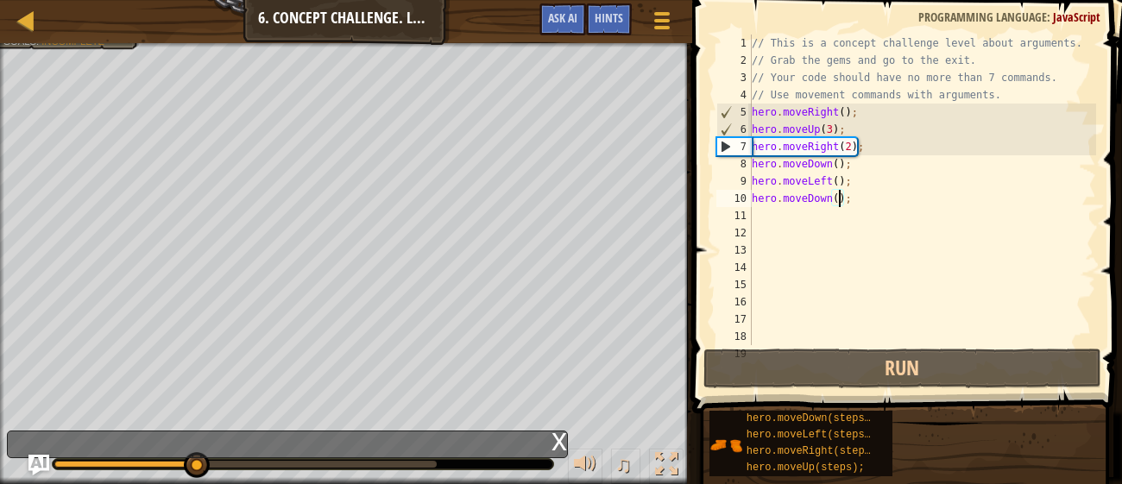
click at [839, 203] on div "// This is a concept challenge level about arguments. // Grab the gems and go t…" at bounding box center [922, 207] width 348 height 345
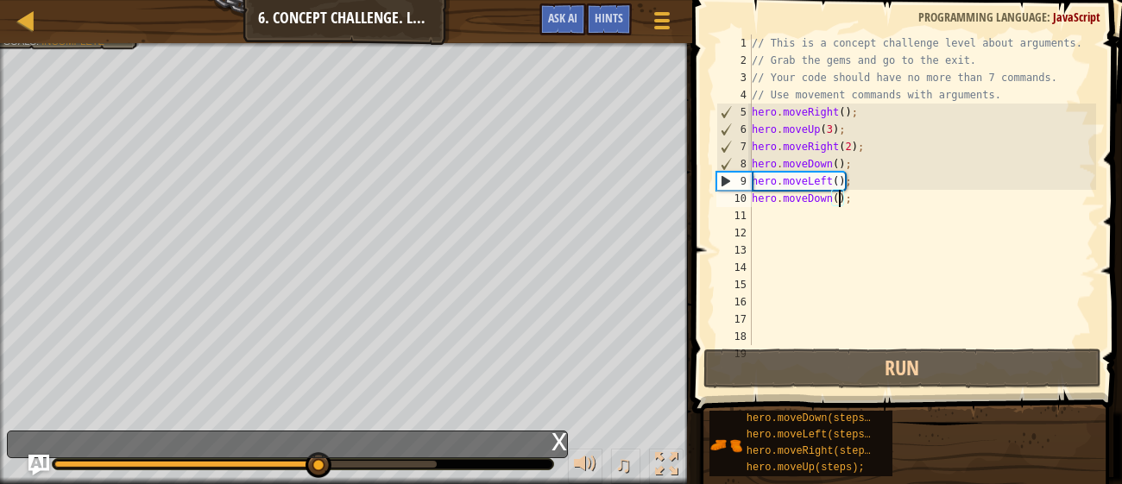
scroll to position [8, 7]
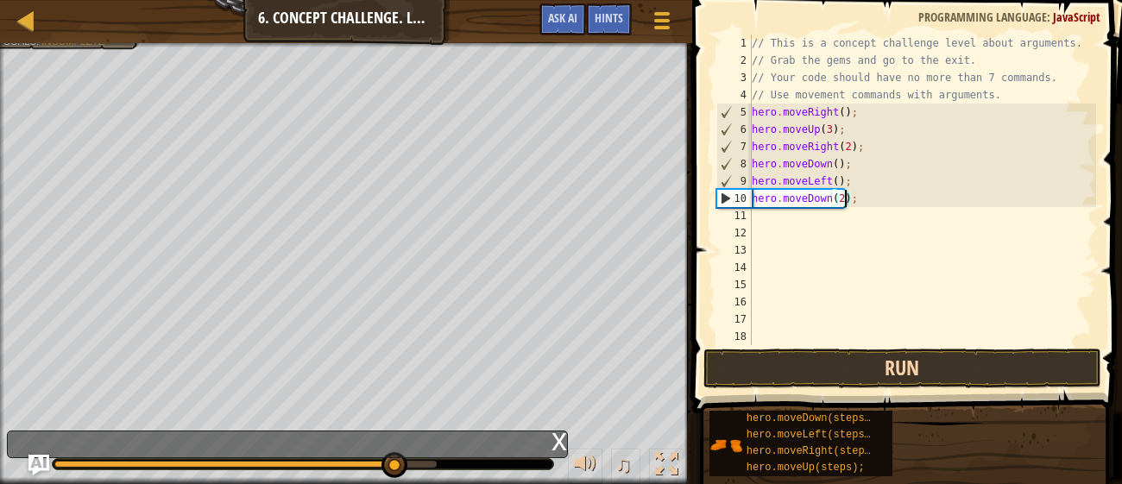
type textarea "hero.moveDown(2);"
click at [928, 367] on button "Run" at bounding box center [901, 369] width 397 height 40
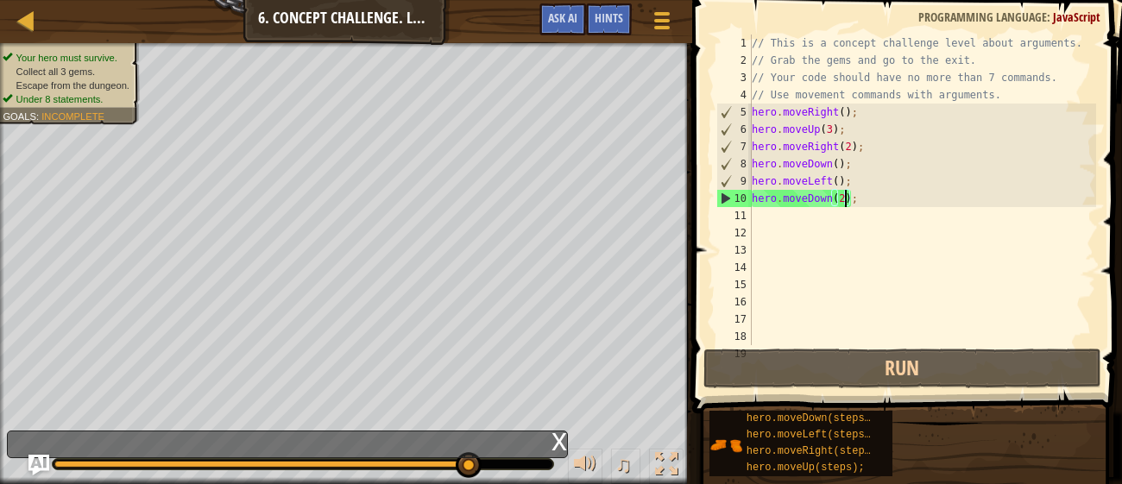
click at [792, 211] on div "// This is a concept challenge level about arguments. // Grab the gems and go t…" at bounding box center [922, 207] width 348 height 345
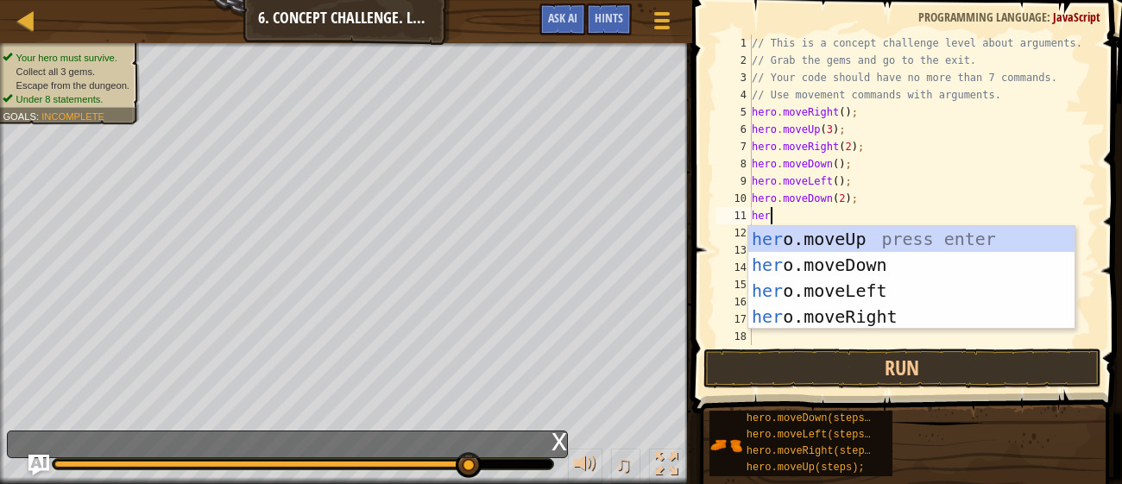
type textarea "hero"
click at [824, 307] on div "hero .moveUp press enter hero .moveDown press enter hero .moveLeft press enter …" at bounding box center [911, 303] width 326 height 155
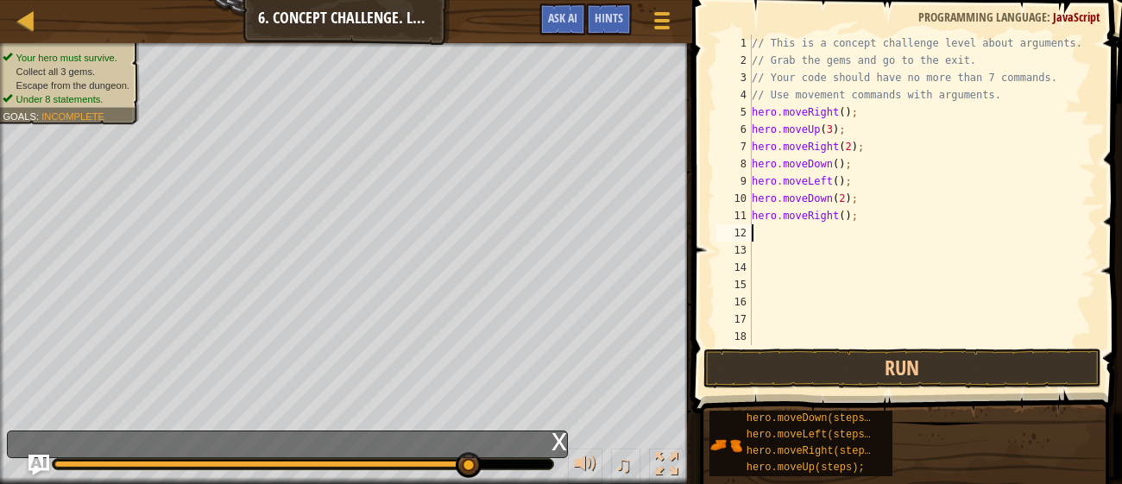
click at [848, 221] on div "// This is a concept challenge level about arguments. // Grab the gems and go t…" at bounding box center [922, 207] width 348 height 345
click at [845, 219] on div "// This is a concept challenge level about arguments. // Grab the gems and go t…" at bounding box center [922, 207] width 348 height 345
type textarea "hero.moveRight(3);"
click at [1020, 374] on button "Run" at bounding box center [901, 369] width 397 height 40
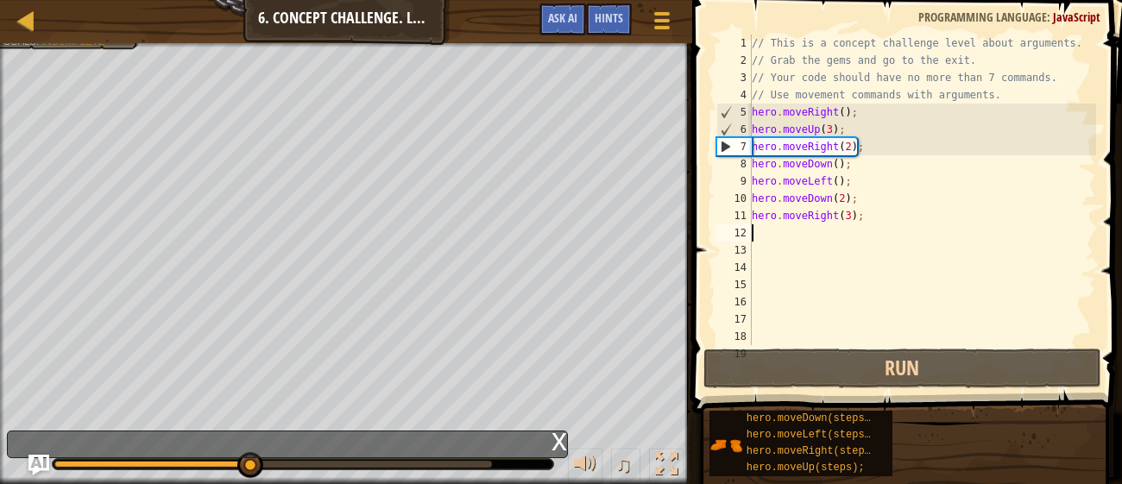
click at [851, 215] on div "// This is a concept challenge level about arguments. // Grab the gems and go t…" at bounding box center [922, 207] width 348 height 345
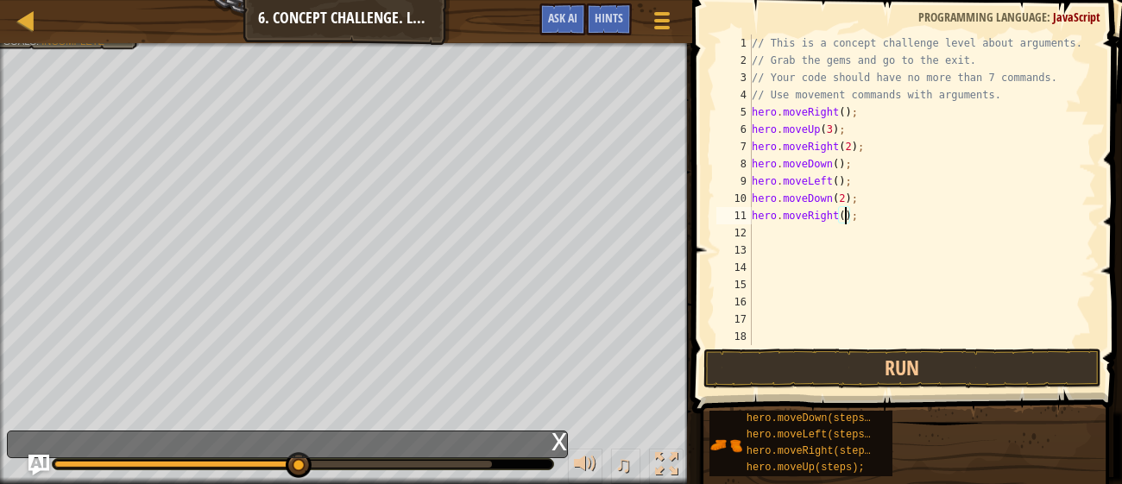
type textarea "hero.moveRight(2);"
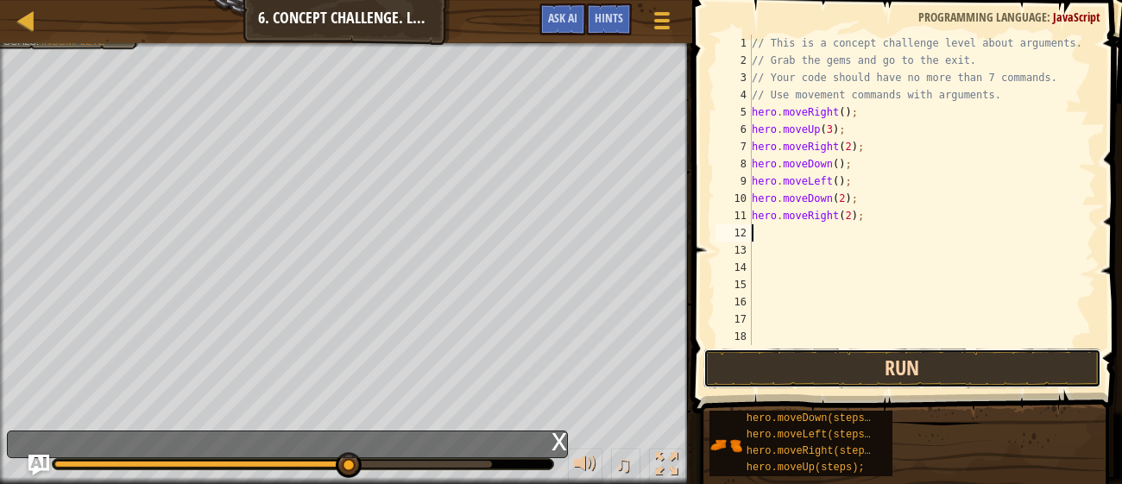
click at [934, 366] on button "Run" at bounding box center [901, 369] width 397 height 40
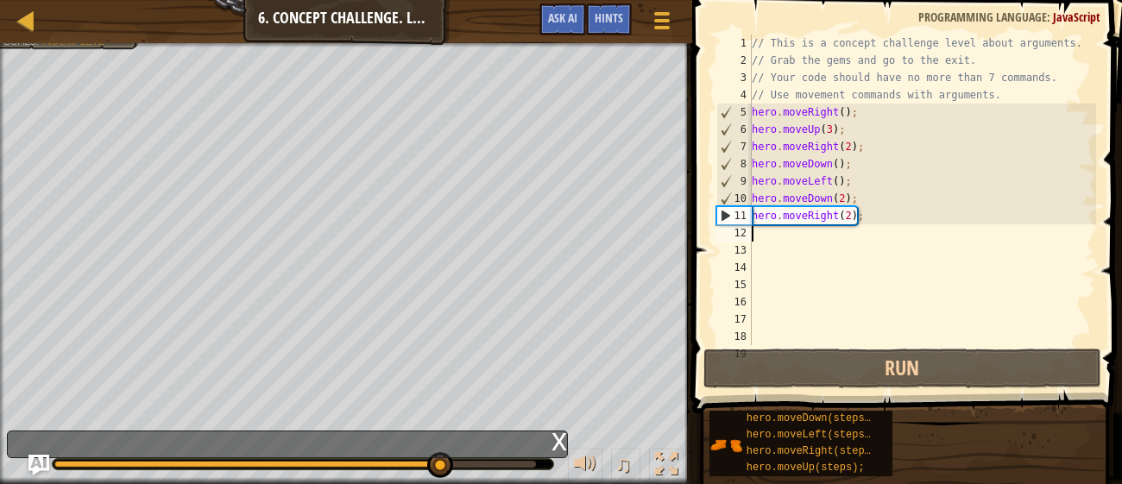
type textarea "h"
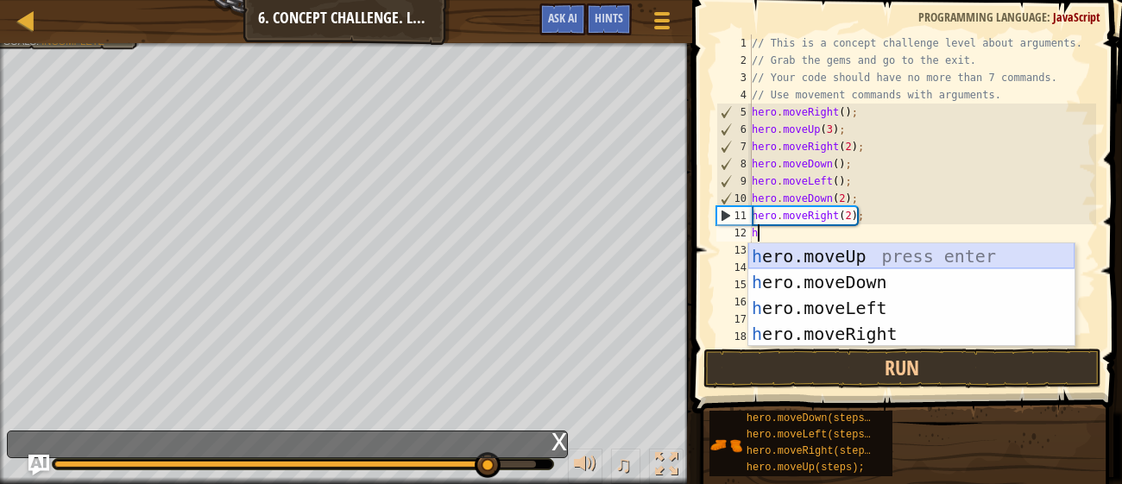
click at [836, 250] on div "h ero.moveUp press enter h ero.moveDown press enter h ero.moveLeft press enter …" at bounding box center [911, 320] width 326 height 155
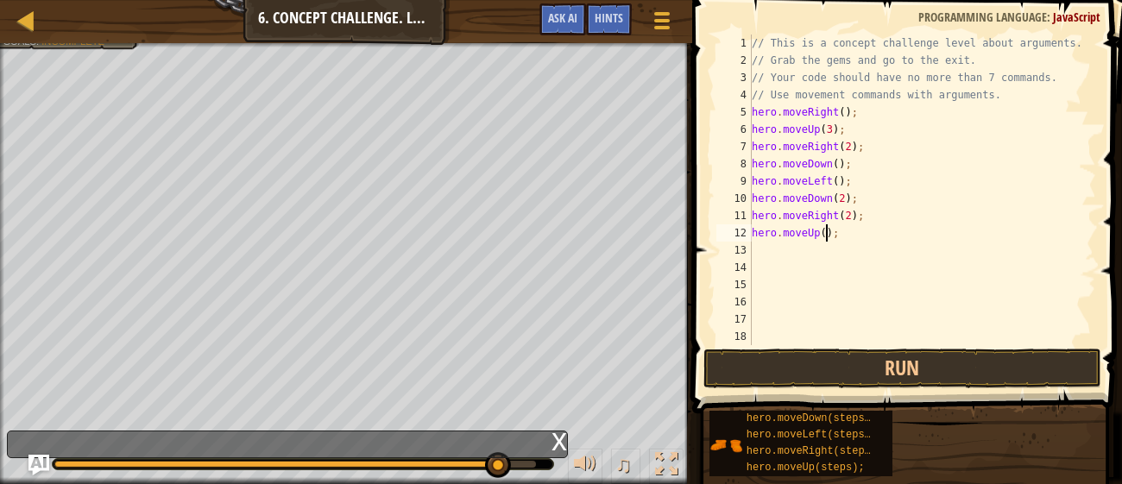
click at [827, 234] on div "// This is a concept challenge level about arguments. // Grab the gems and go t…" at bounding box center [922, 207] width 348 height 345
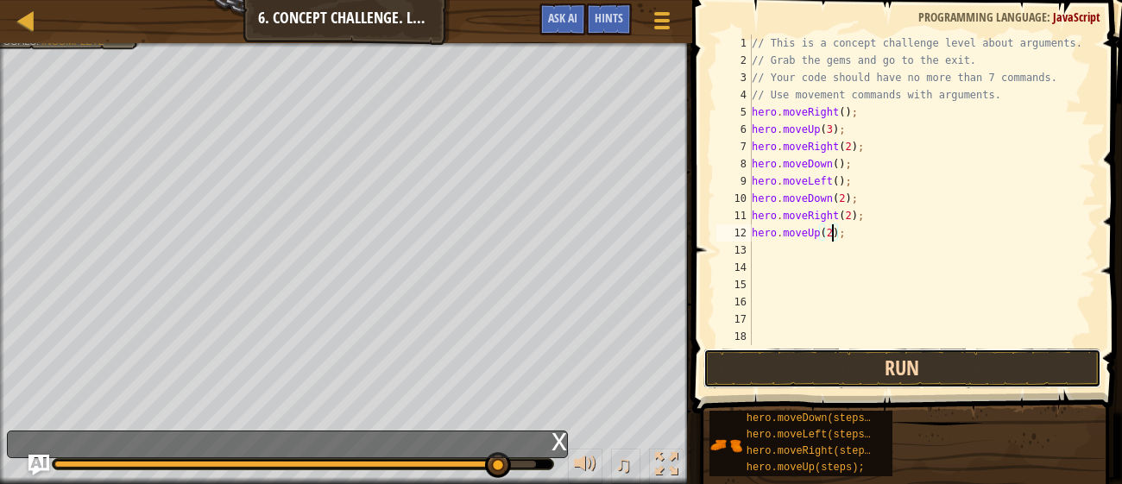
click at [911, 353] on button "Run" at bounding box center [901, 369] width 397 height 40
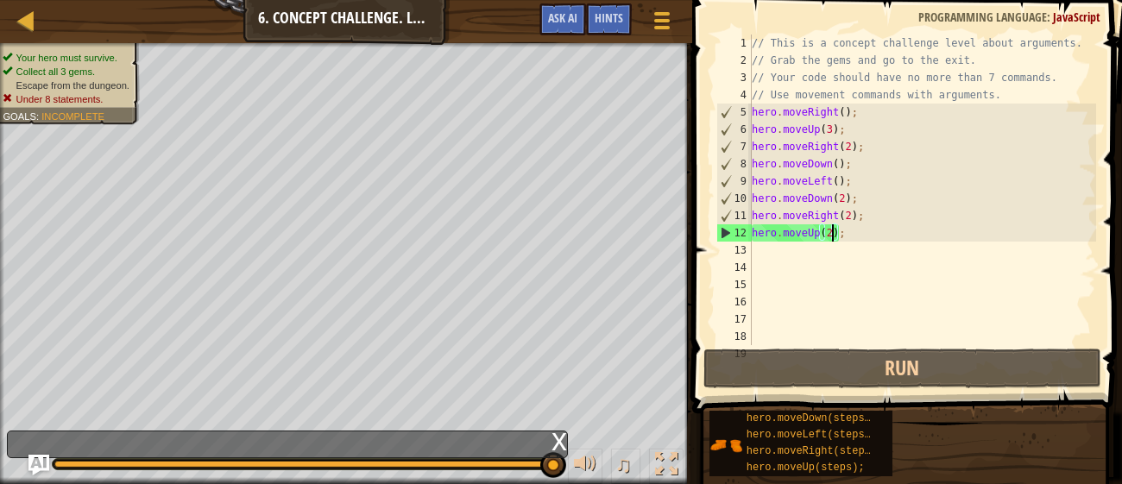
click at [819, 238] on div "// This is a concept challenge level about arguments. // Grab the gems and go t…" at bounding box center [922, 207] width 348 height 345
click at [806, 213] on div "// This is a concept challenge level about arguments. // Grab the gems and go t…" at bounding box center [922, 207] width 348 height 345
click at [800, 197] on div "// This is a concept challenge level about arguments. // Grab the gems and go t…" at bounding box center [922, 207] width 348 height 345
click at [799, 182] on div "// This is a concept challenge level about arguments. // Grab the gems and go t…" at bounding box center [922, 207] width 348 height 345
click at [794, 164] on div "// This is a concept challenge level about arguments. // Grab the gems and go t…" at bounding box center [922, 207] width 348 height 345
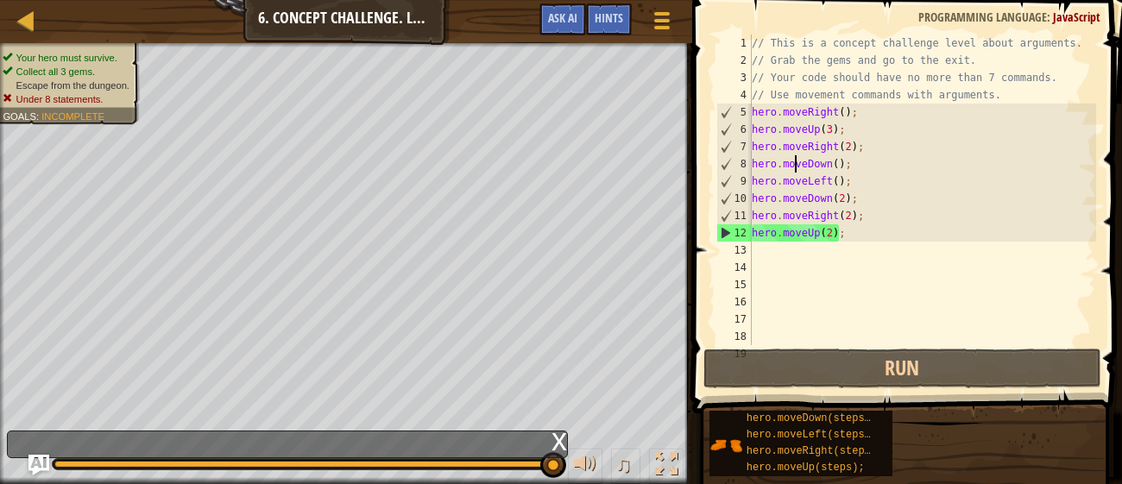
click at [796, 147] on div "// This is a concept challenge level about arguments. // Grab the gems and go t…" at bounding box center [922, 207] width 348 height 345
click at [797, 129] on div "// This is a concept challenge level about arguments. // Grab the gems and go t…" at bounding box center [922, 207] width 348 height 345
click at [796, 112] on div "// This is a concept challenge level about arguments. // Grab the gems and go t…" at bounding box center [922, 207] width 348 height 345
type textarea "hero.moveRight();"
click at [848, 434] on span "hero.moveLeft(steps);" at bounding box center [811, 435] width 130 height 12
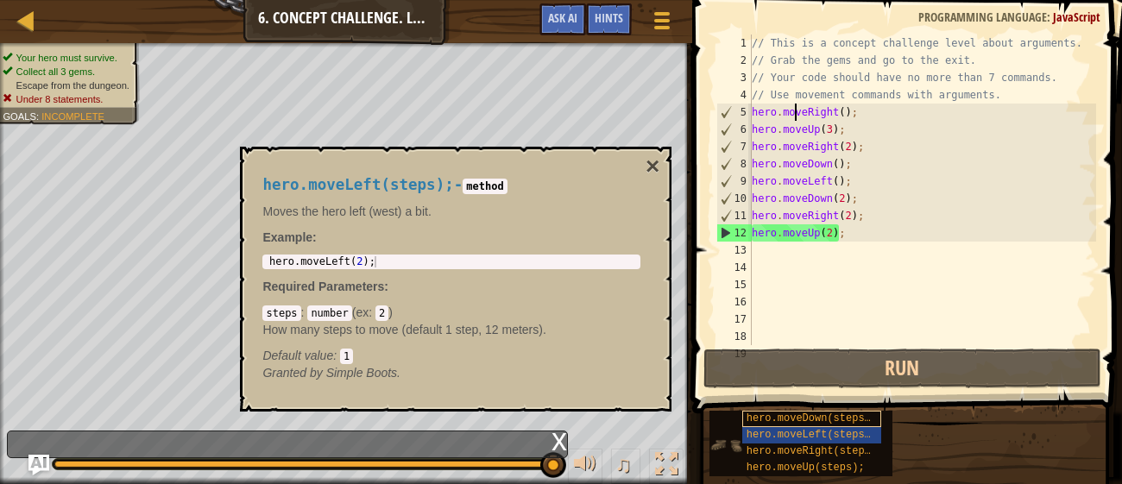
click at [863, 420] on span "hero.moveDown(steps);" at bounding box center [811, 418] width 130 height 12
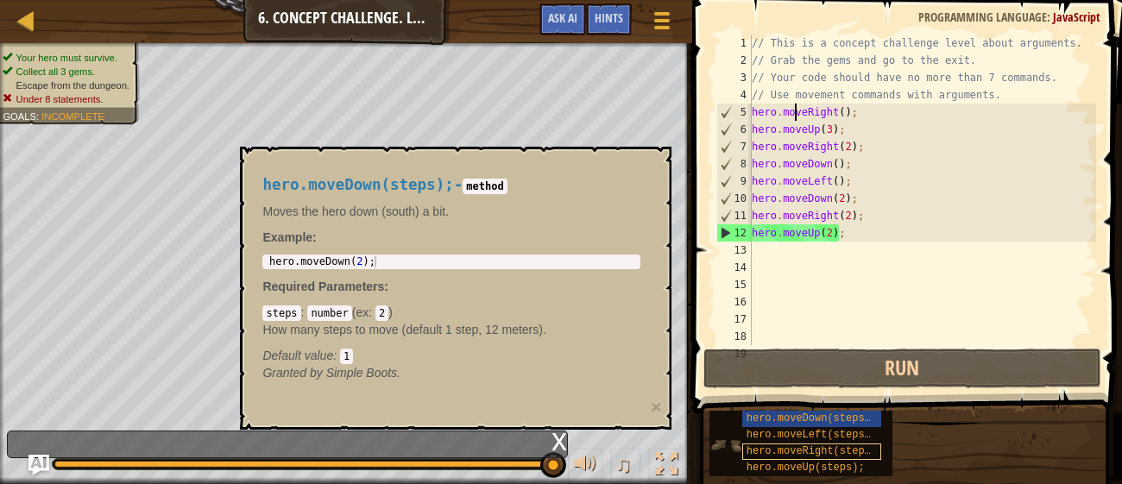
click at [847, 454] on span "hero.moveRight(steps);" at bounding box center [814, 451] width 136 height 12
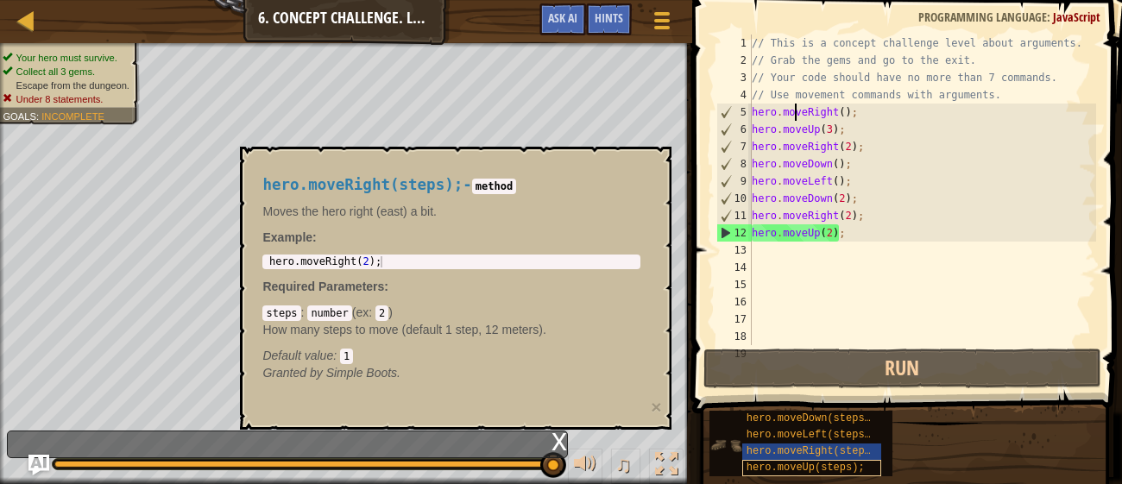
click at [838, 469] on span "hero.moveUp(steps);" at bounding box center [805, 468] width 118 height 12
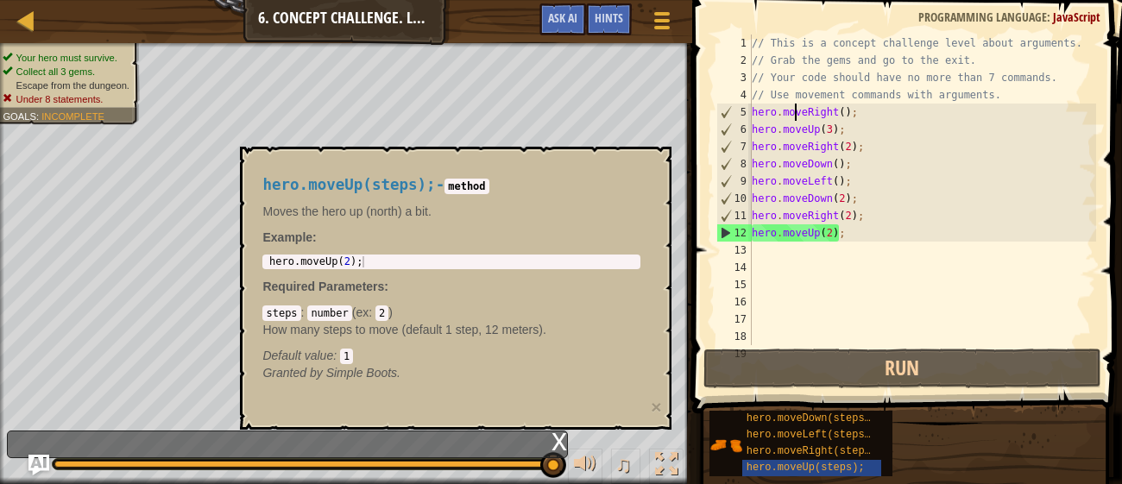
click at [1023, 313] on div "// This is a concept challenge level about arguments. // Grab the gems and go t…" at bounding box center [922, 207] width 348 height 345
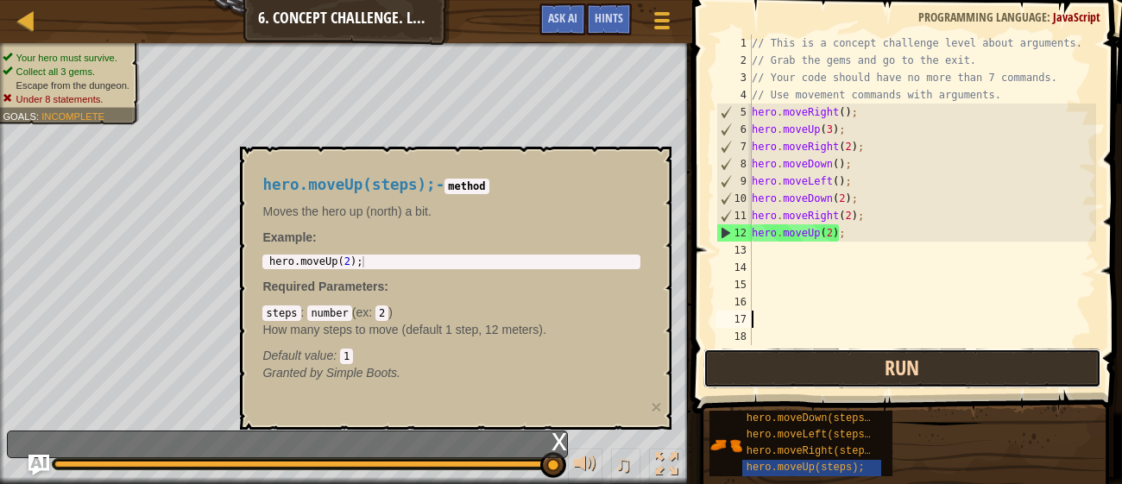
click at [997, 353] on button "Run" at bounding box center [901, 369] width 397 height 40
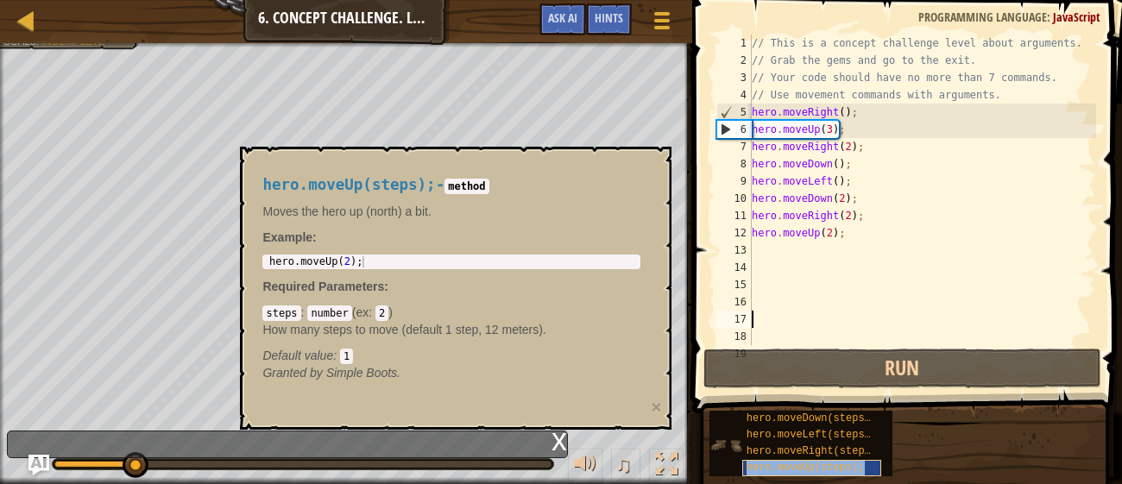
click at [830, 475] on div "hero.moveUp(steps);" at bounding box center [811, 468] width 139 height 16
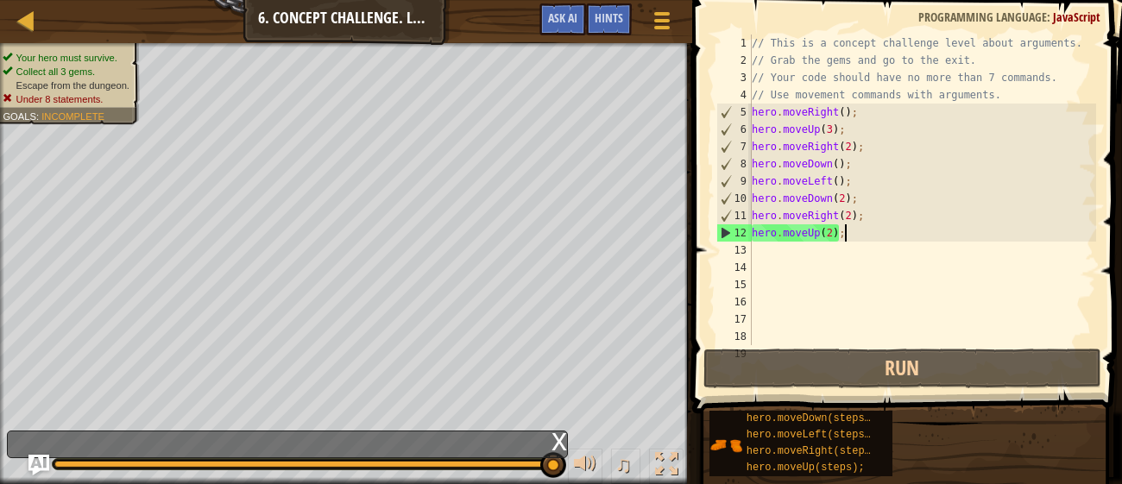
click at [853, 228] on div "// This is a concept challenge level about arguments. // Grab the gems and go t…" at bounding box center [922, 207] width 348 height 345
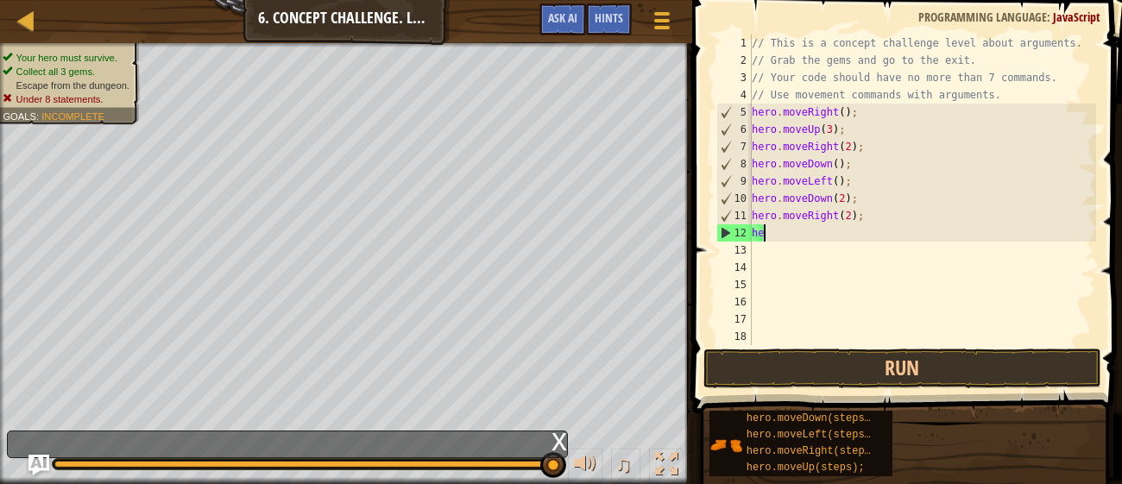
type textarea "h"
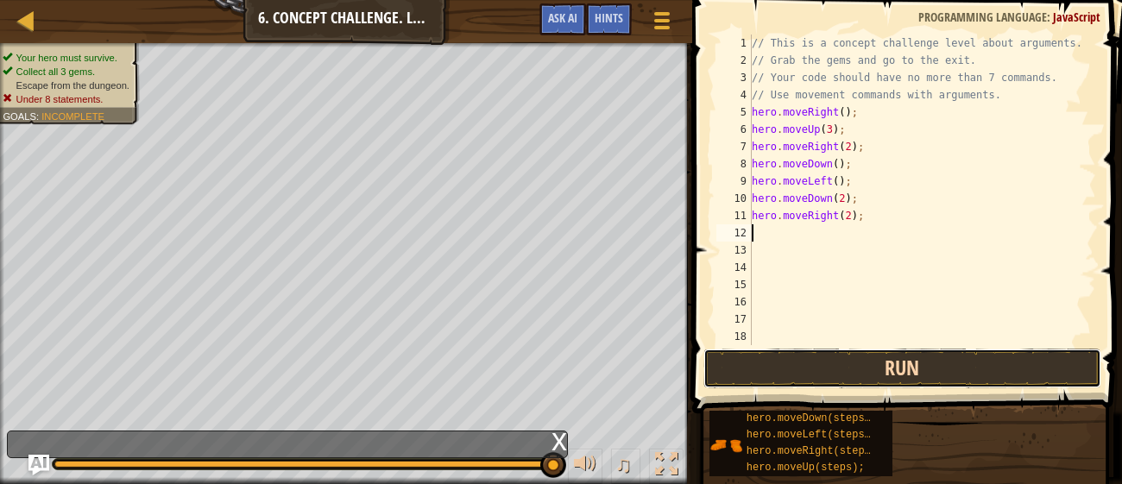
click at [729, 355] on button "Run" at bounding box center [901, 369] width 397 height 40
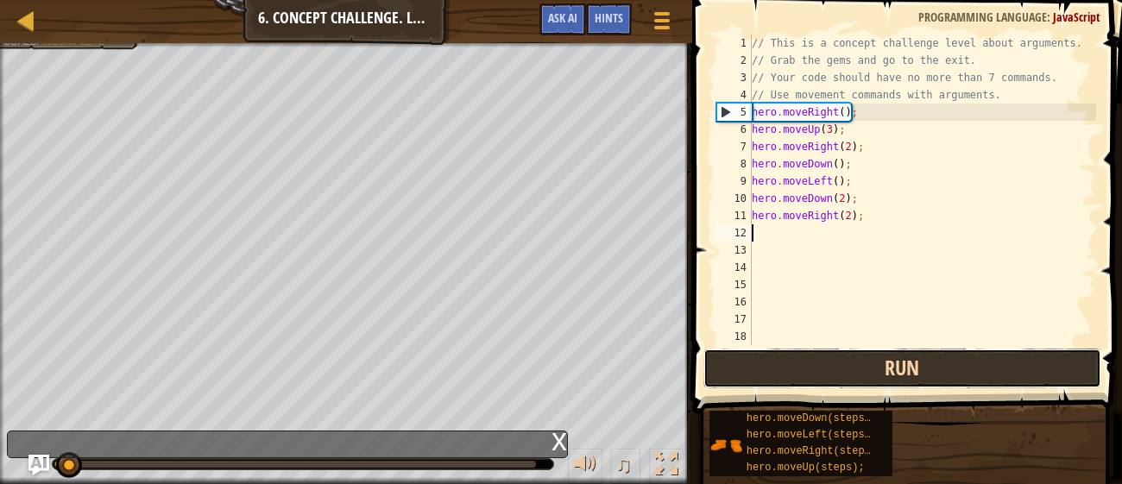
click at [748, 370] on button "Run" at bounding box center [901, 369] width 397 height 40
click at [734, 358] on button "Run" at bounding box center [901, 369] width 397 height 40
click at [752, 378] on button "Running" at bounding box center [901, 369] width 397 height 40
click at [751, 384] on button "Running" at bounding box center [901, 369] width 397 height 40
click at [758, 385] on button "Running" at bounding box center [901, 369] width 397 height 40
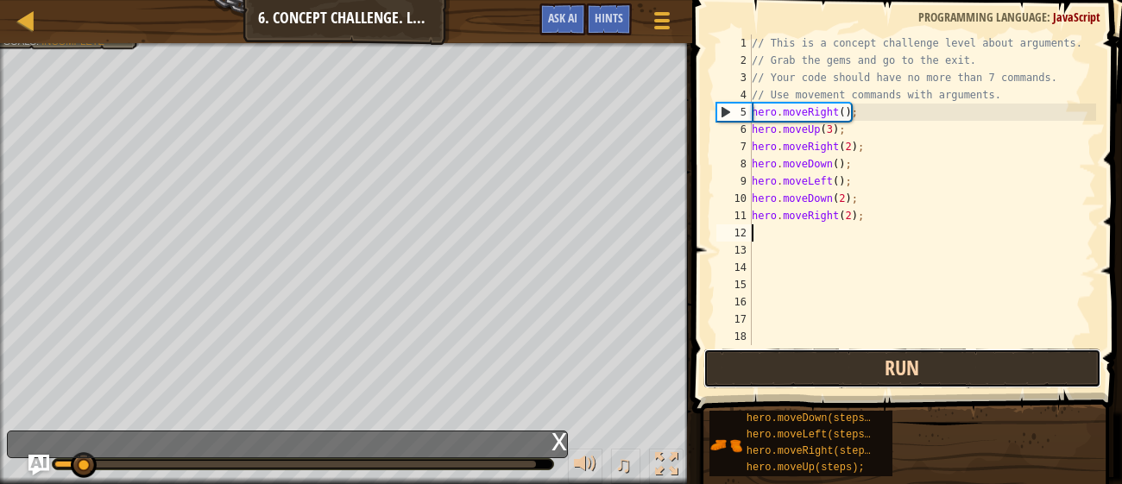
click at [966, 367] on button "Run" at bounding box center [901, 369] width 397 height 40
click at [966, 367] on button "Running" at bounding box center [901, 369] width 397 height 40
click at [966, 367] on button "Run" at bounding box center [901, 369] width 397 height 40
click at [966, 367] on button "Running" at bounding box center [901, 369] width 397 height 40
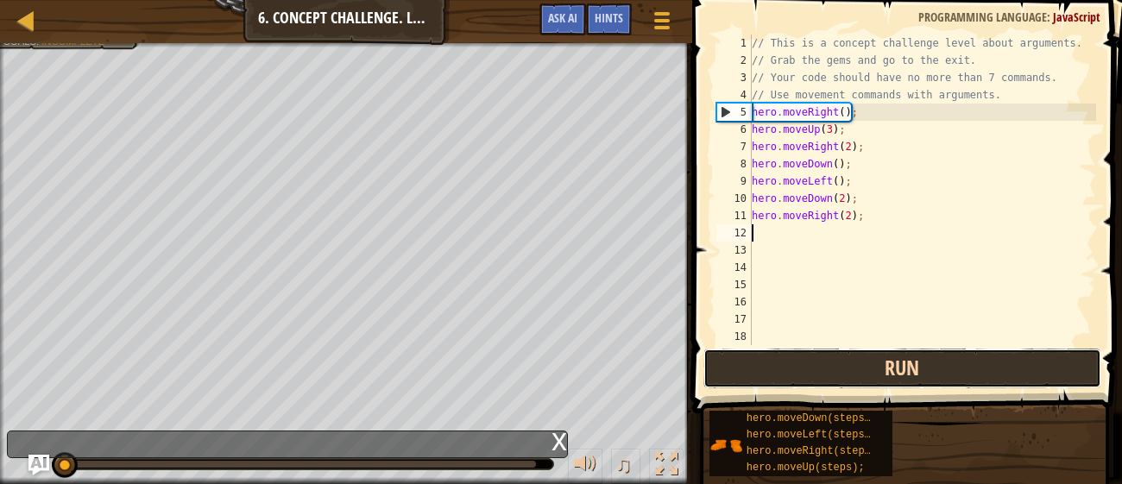
click at [966, 367] on button "Run" at bounding box center [901, 369] width 397 height 40
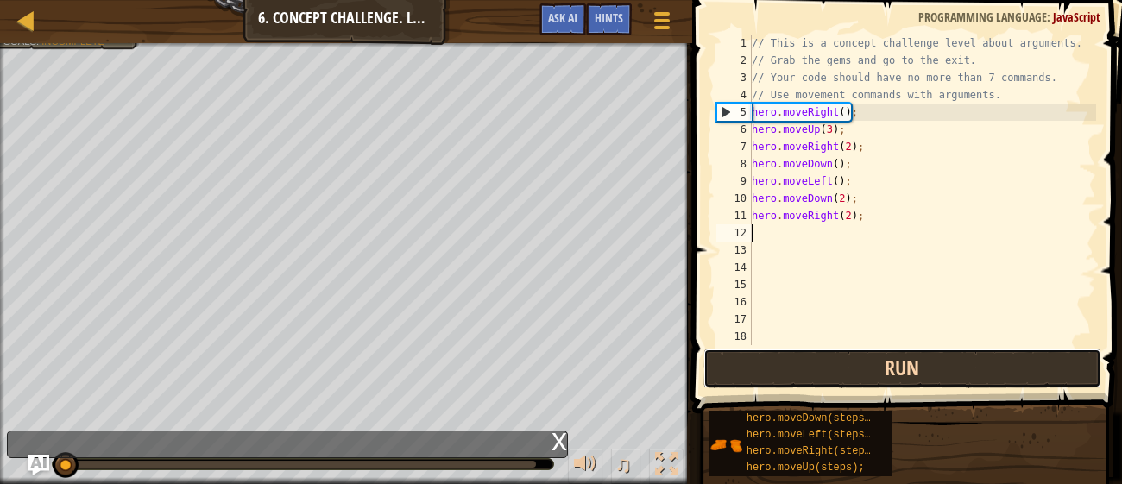
click at [966, 367] on button "Run" at bounding box center [901, 369] width 397 height 40
click at [966, 367] on button "Running" at bounding box center [901, 369] width 397 height 40
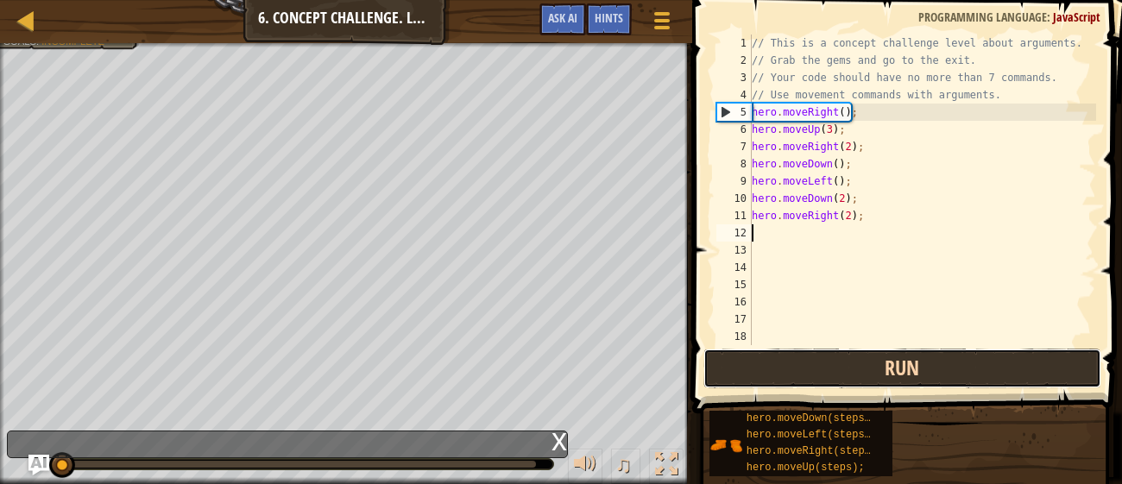
click at [966, 367] on button "Run" at bounding box center [901, 369] width 397 height 40
click at [966, 367] on button "Running" at bounding box center [901, 369] width 397 height 40
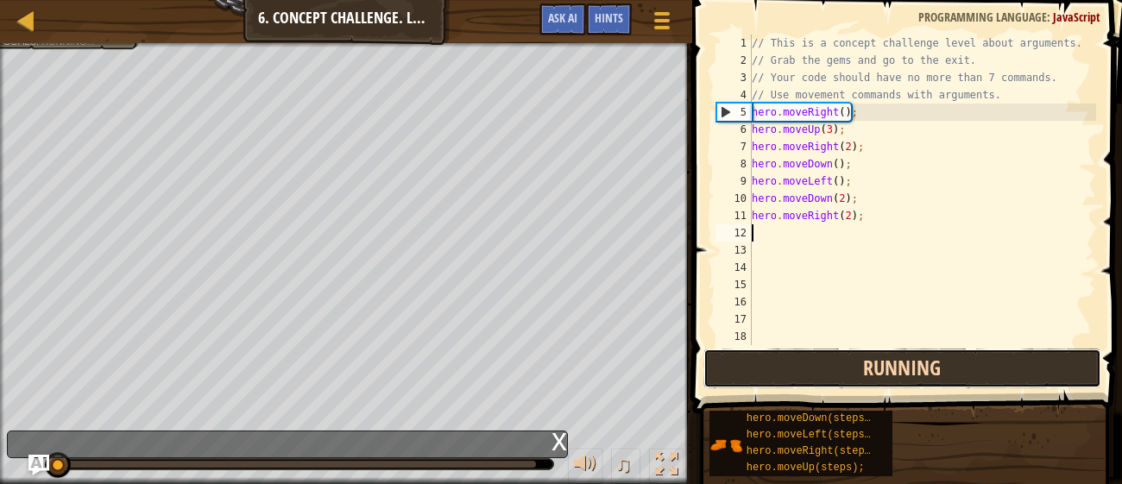
click at [966, 367] on button "Running" at bounding box center [901, 369] width 397 height 40
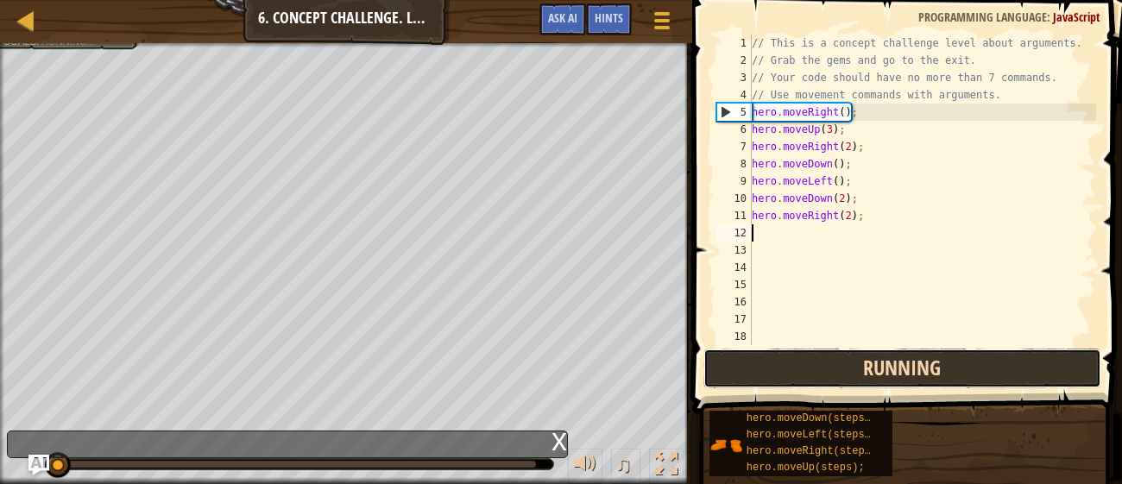
click at [966, 367] on button "Running" at bounding box center [901, 369] width 397 height 40
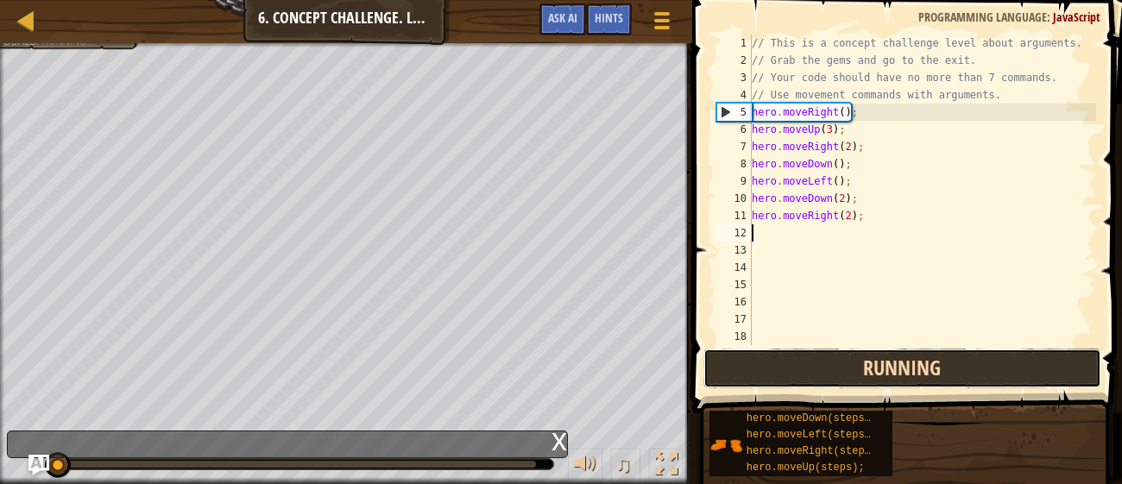
click at [966, 367] on button "Running" at bounding box center [901, 369] width 397 height 40
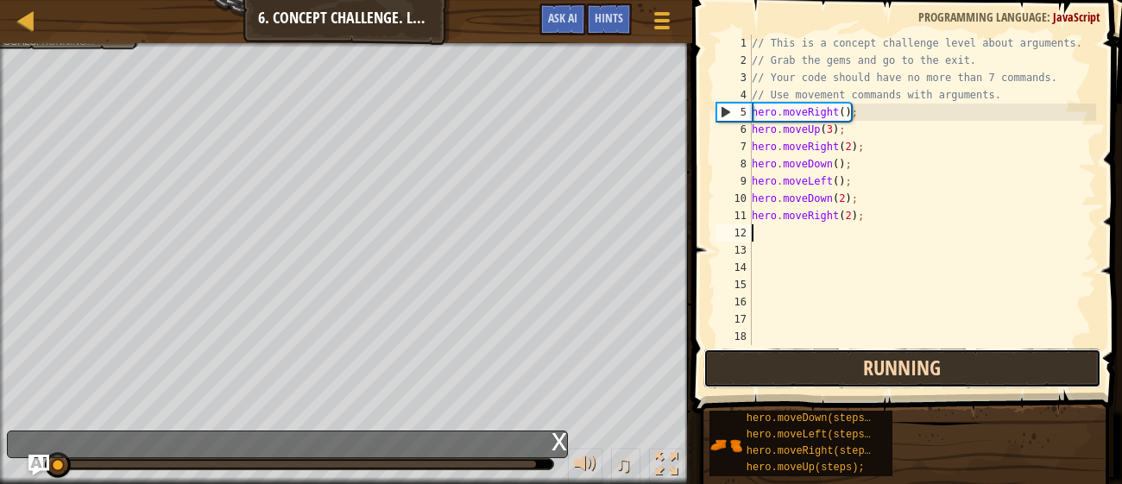
click at [966, 367] on button "Running" at bounding box center [901, 369] width 397 height 40
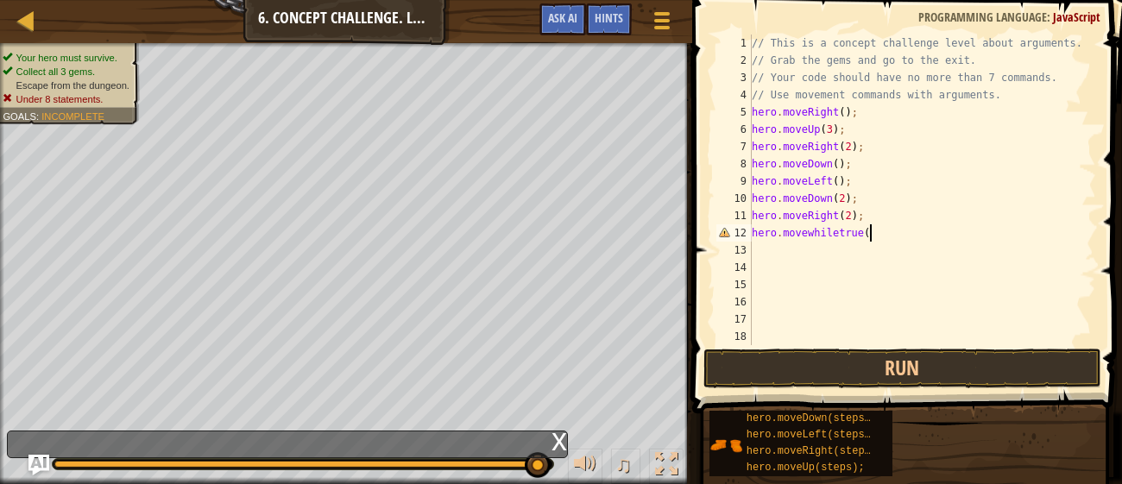
scroll to position [8, 9]
type textarea "hero.movewhiletrue();"
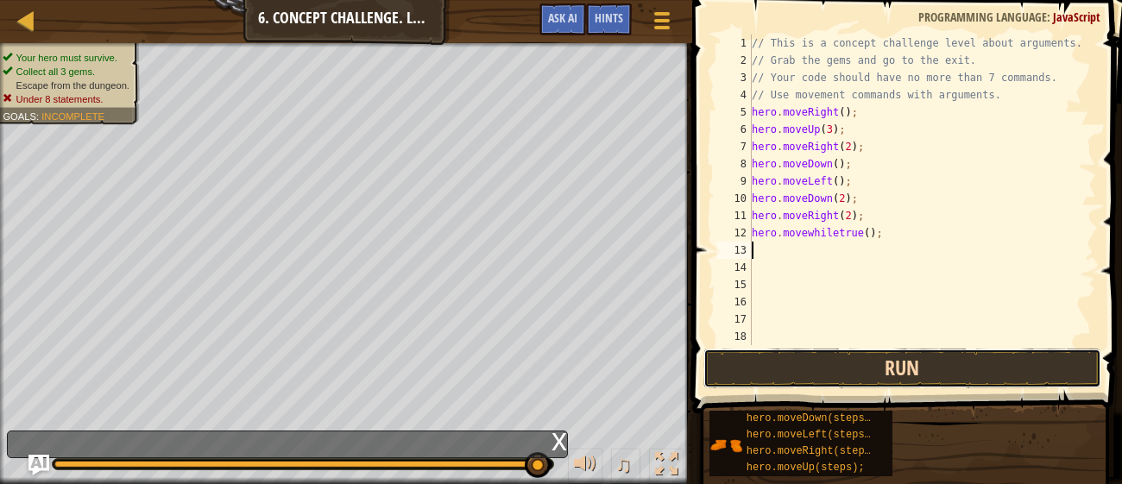
click at [1012, 356] on button "Run" at bounding box center [901, 369] width 397 height 40
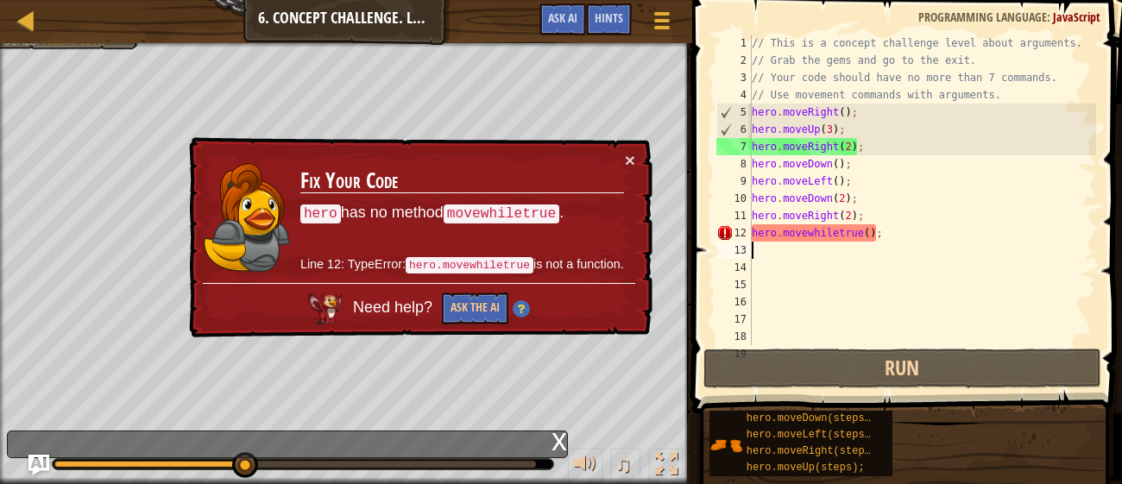
click at [884, 238] on div "// This is a concept challenge level about arguments. // Grab the gems and go t…" at bounding box center [922, 207] width 348 height 345
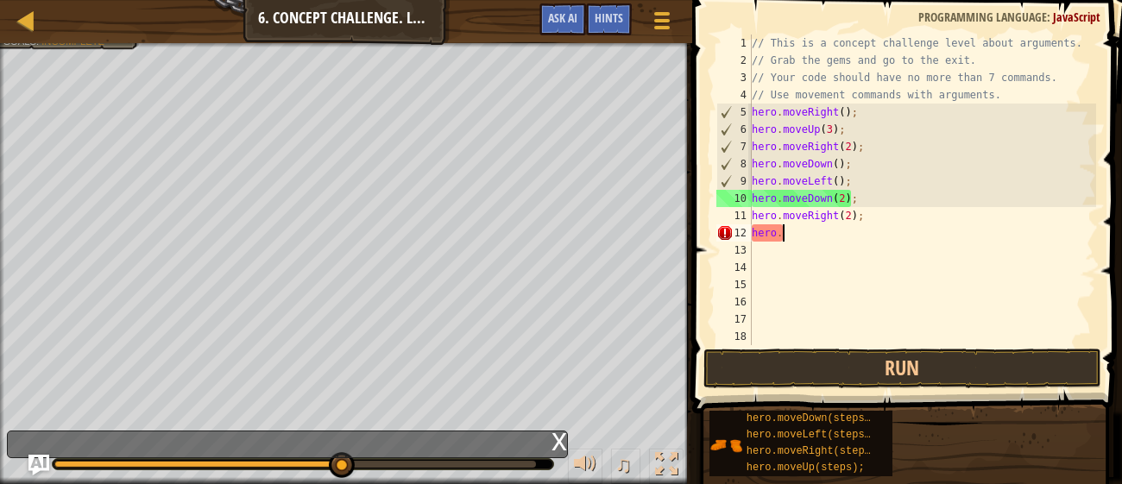
type textarea "h"
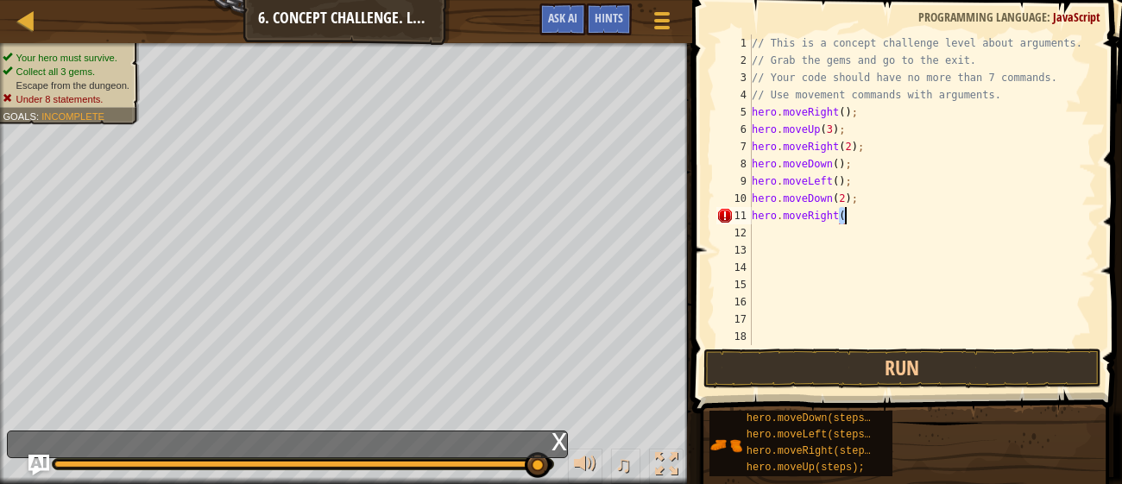
type textarea "hero.moveRight(2"
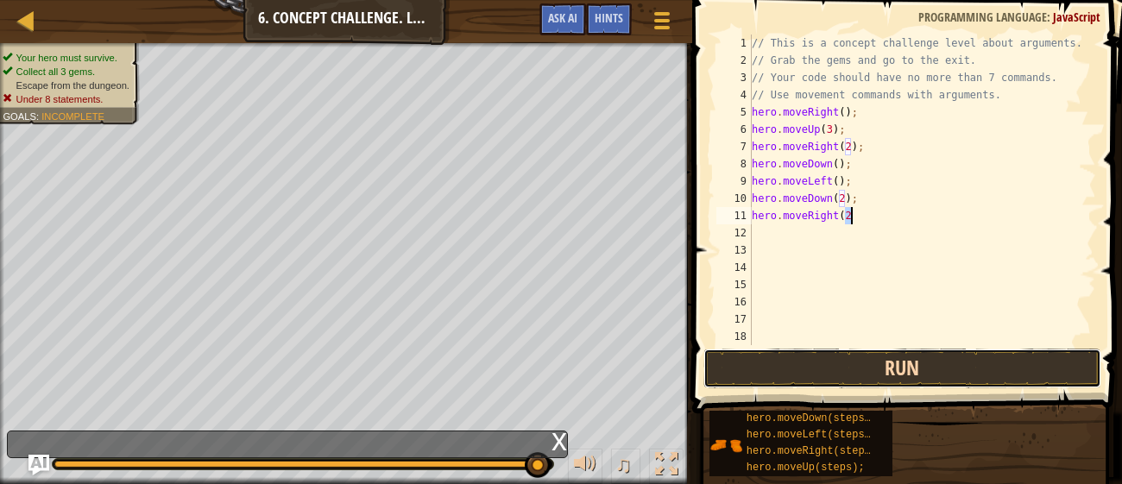
click at [1047, 354] on button "Run" at bounding box center [901, 369] width 397 height 40
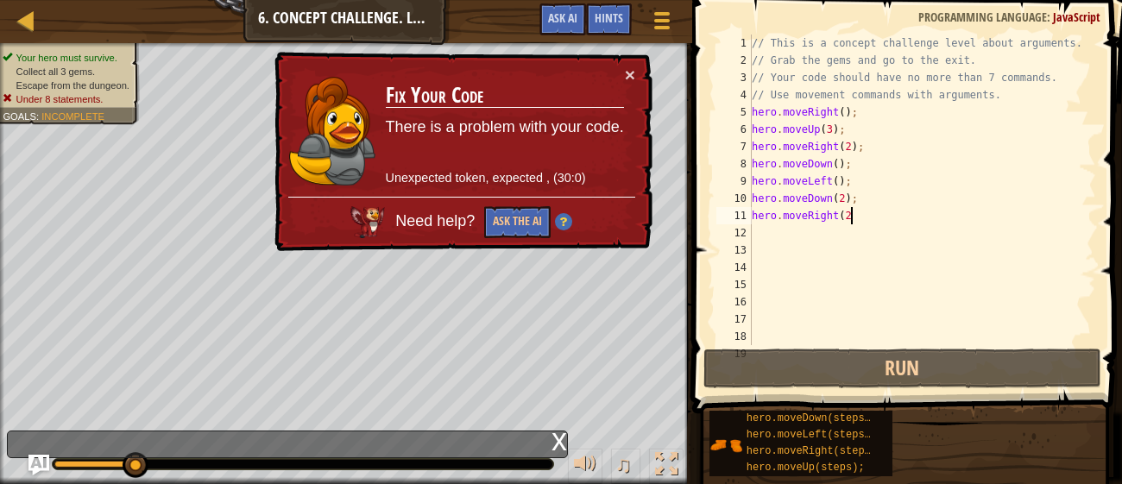
click at [842, 266] on div "// This is a concept challenge level about arguments. // Grab the gems and go t…" at bounding box center [922, 207] width 348 height 345
click at [866, 216] on div "// This is a concept challenge level about arguments. // Grab the gems and go t…" at bounding box center [922, 207] width 348 height 345
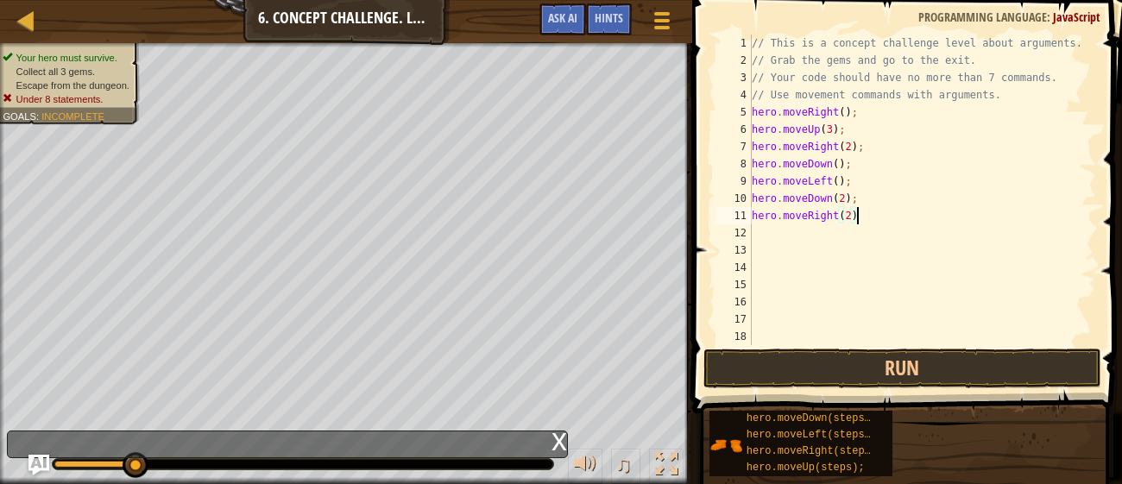
scroll to position [8, 8]
click at [1030, 359] on button "Run" at bounding box center [901, 369] width 397 height 40
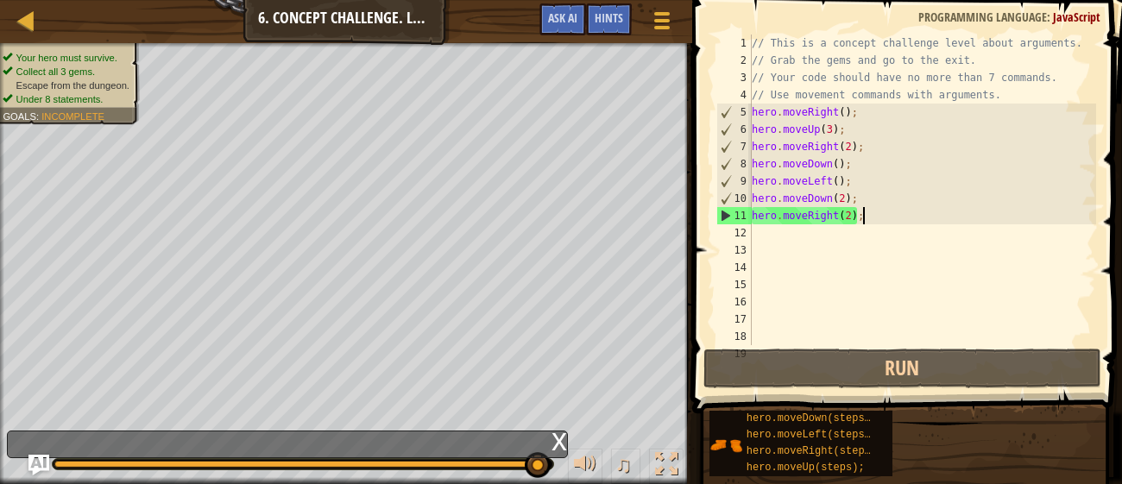
click at [839, 167] on div "// This is a concept challenge level about arguments. // Grab the gems and go t…" at bounding box center [922, 207] width 348 height 345
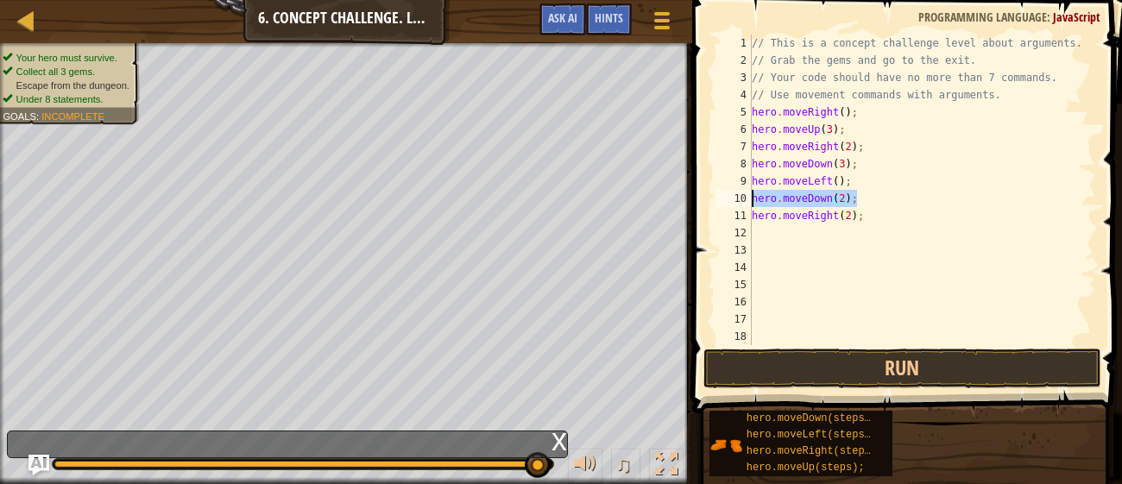
drag, startPoint x: 865, startPoint y: 198, endPoint x: 749, endPoint y: 198, distance: 116.5
click at [749, 198] on div "hero.moveDown(3); 1 2 3 4 5 6 7 8 9 10 11 12 13 14 15 16 17 18 19 // This is a …" at bounding box center [904, 190] width 383 height 311
type textarea "hero.moveDown(2);"
type textarea "h"
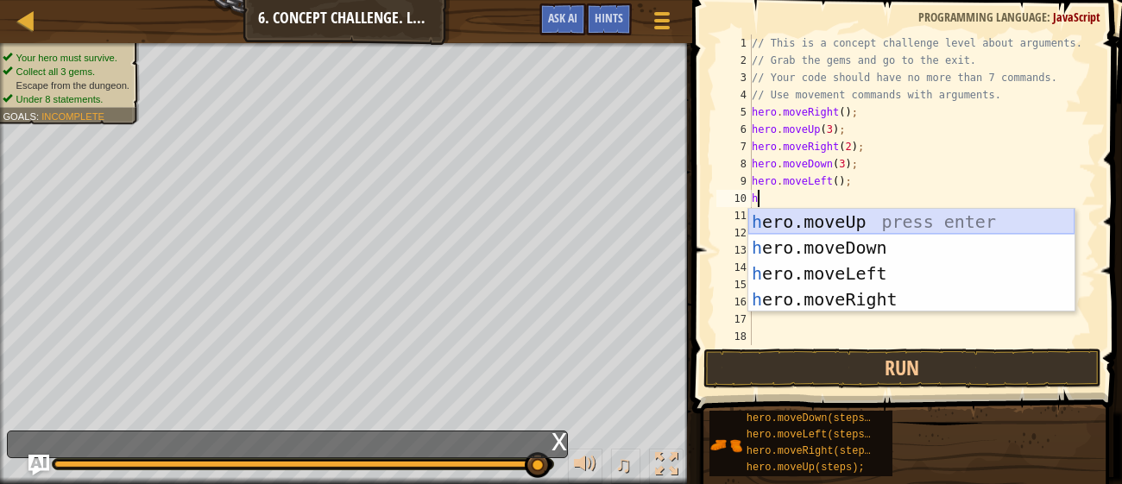
click at [818, 226] on div "h ero.moveUp press enter h ero.moveDown press enter h ero.moveLeft press enter …" at bounding box center [911, 286] width 326 height 155
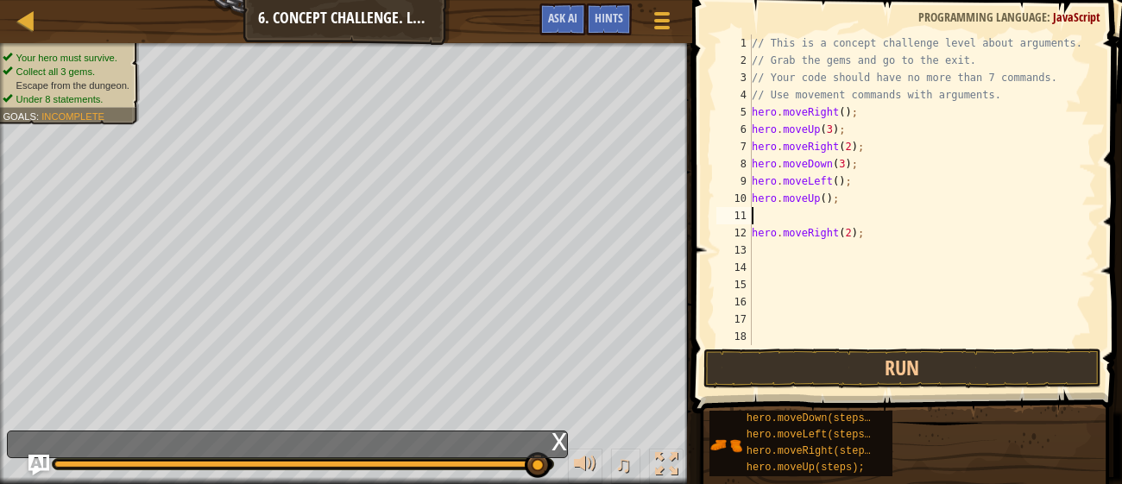
click at [884, 249] on div "// This is a concept challenge level about arguments. // Grab the gems and go t…" at bounding box center [922, 207] width 348 height 345
click at [884, 237] on div "// This is a concept challenge level about arguments. // Grab the gems and go t…" at bounding box center [922, 207] width 348 height 345
type textarea "h"
click at [826, 199] on div "// This is a concept challenge level about arguments. // Grab the gems and go t…" at bounding box center [922, 207] width 348 height 345
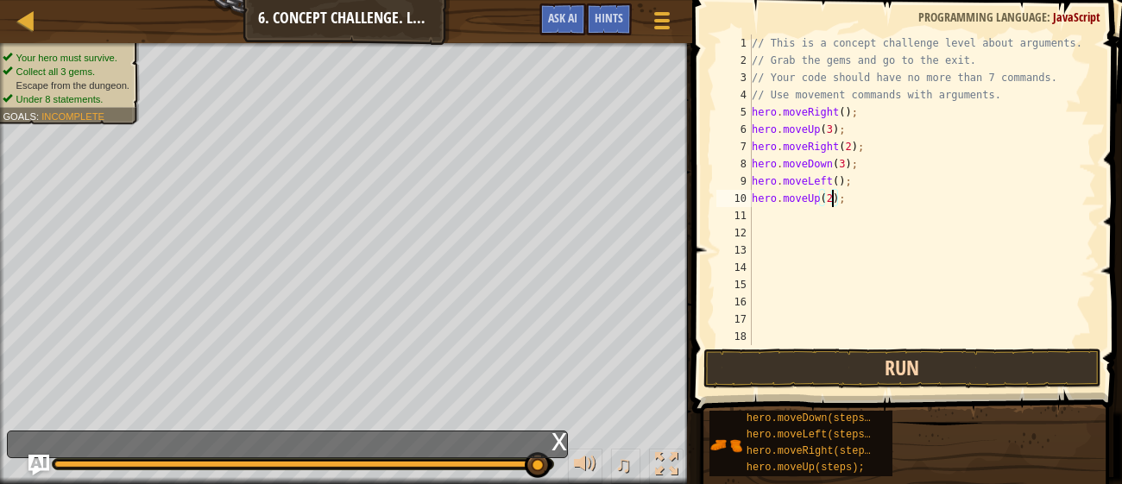
type textarea "hero.moveUp(2);"
click at [1010, 358] on button "Run" at bounding box center [901, 369] width 397 height 40
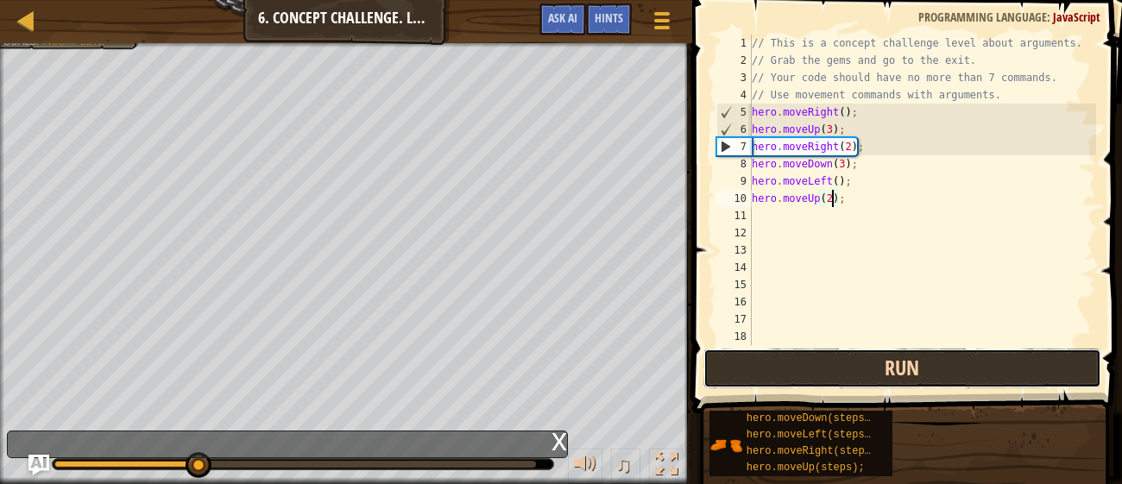
click at [1009, 381] on button "Run" at bounding box center [901, 369] width 397 height 40
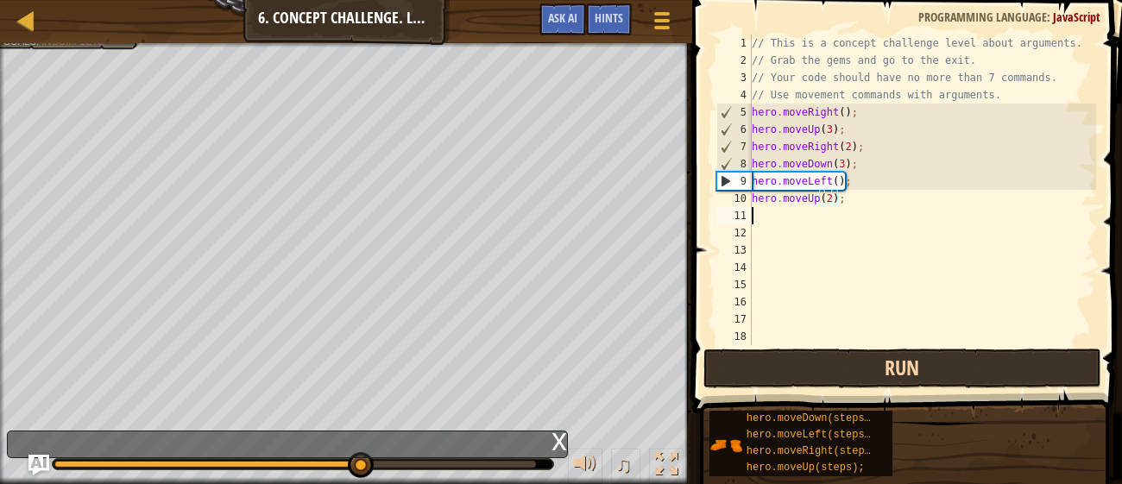
scroll to position [8, 0]
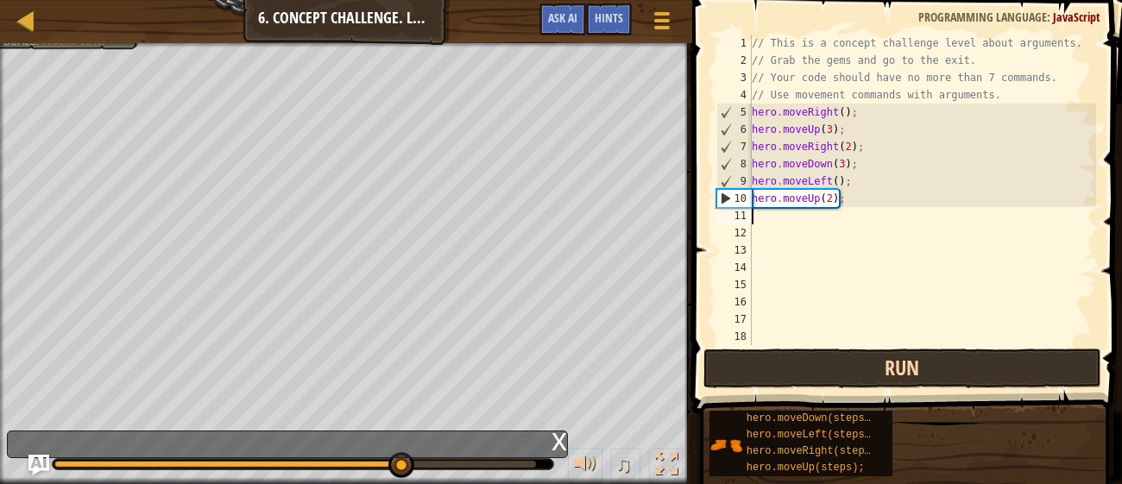
type textarea "h"
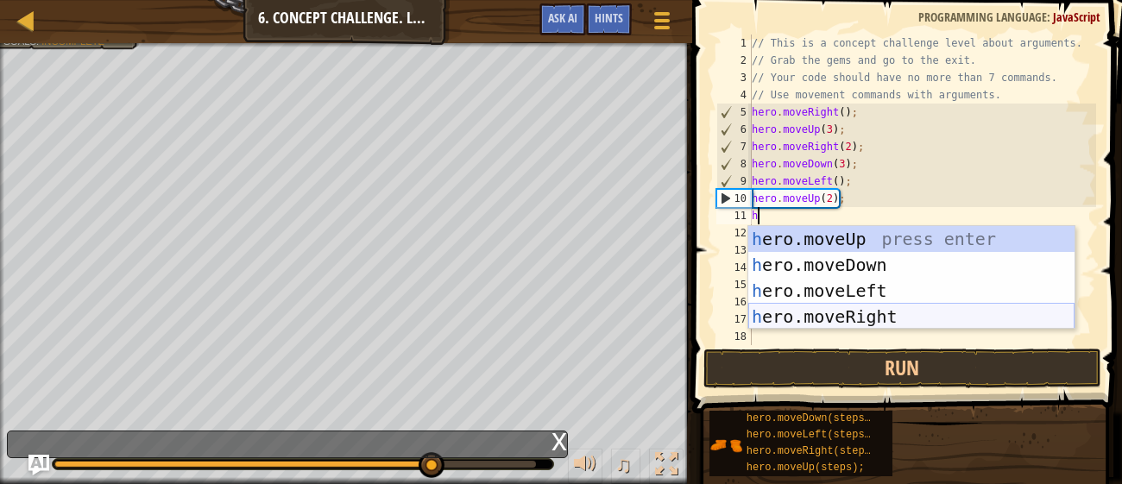
click at [870, 322] on div "h ero.moveUp press enter h ero.moveDown press enter h ero.moveLeft press enter …" at bounding box center [911, 303] width 326 height 155
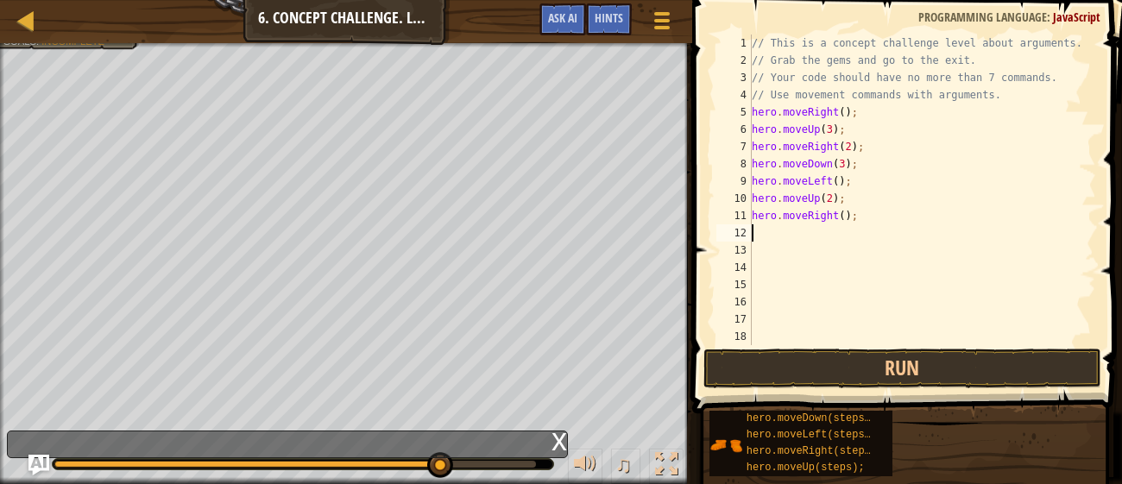
click at [842, 216] on div "// This is a concept challenge level about arguments. // Grab the gems and go t…" at bounding box center [922, 207] width 348 height 345
type textarea "hero.moveRight(4);"
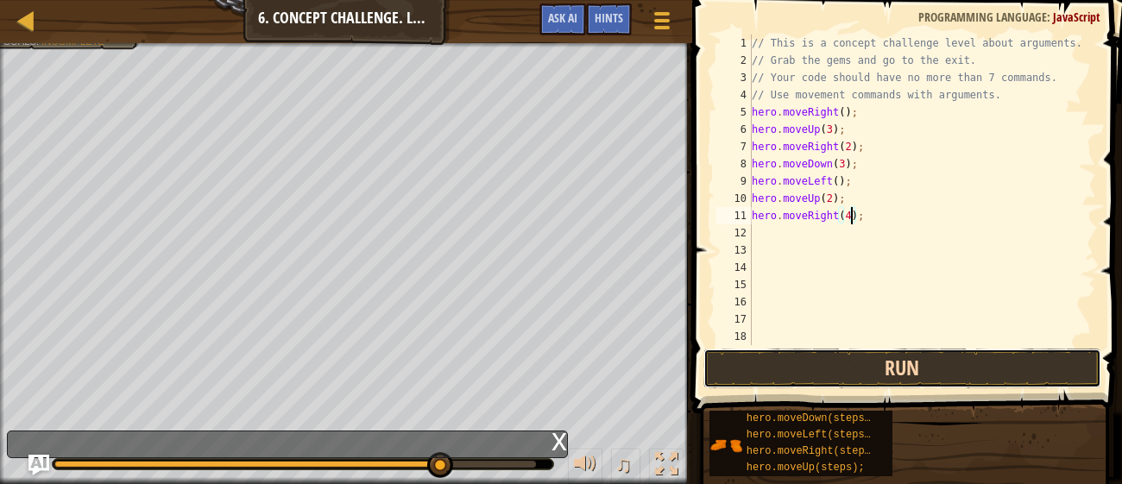
click at [1044, 382] on button "Run" at bounding box center [901, 369] width 397 height 40
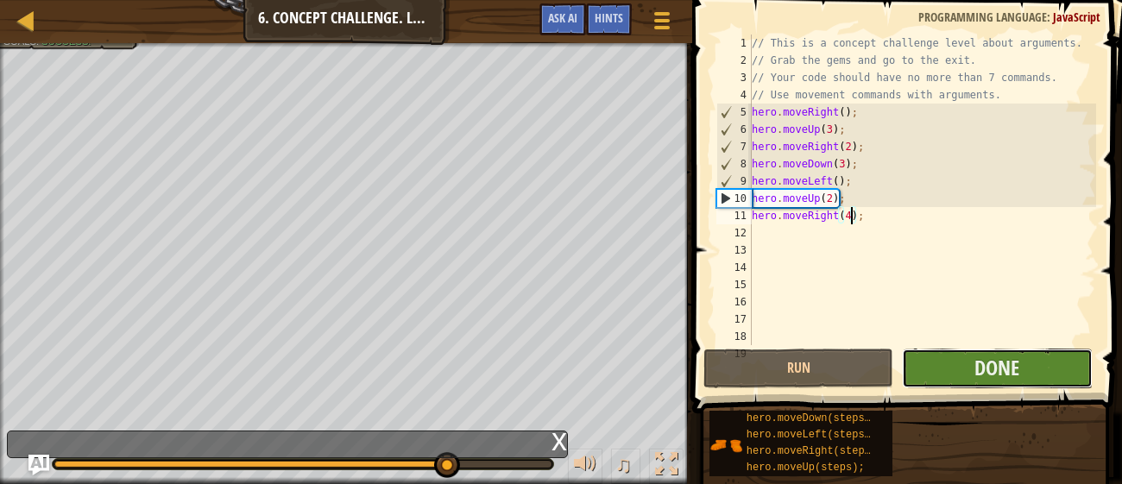
click at [1037, 375] on button "Done" at bounding box center [997, 369] width 190 height 40
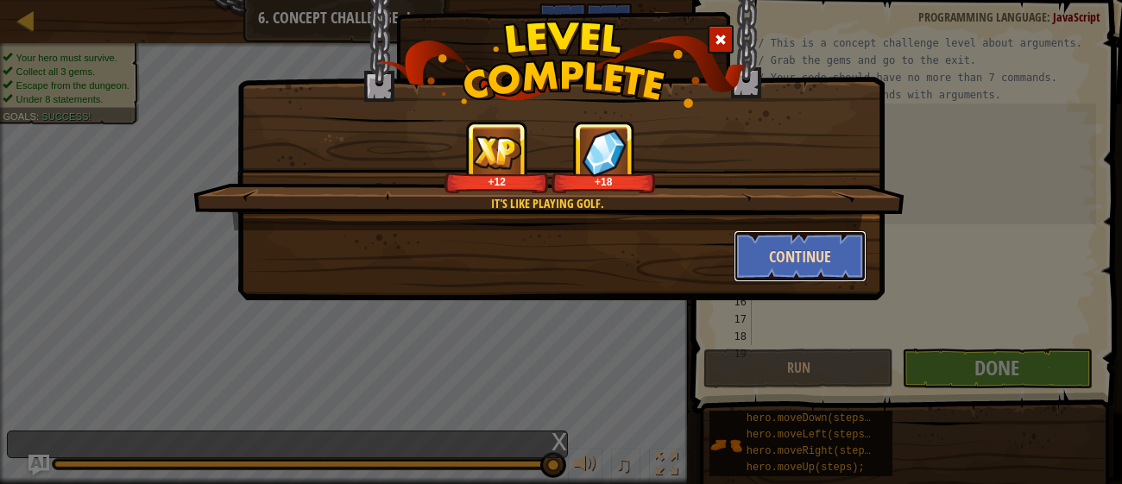
click at [758, 259] on button "Continue" at bounding box center [800, 256] width 134 height 52
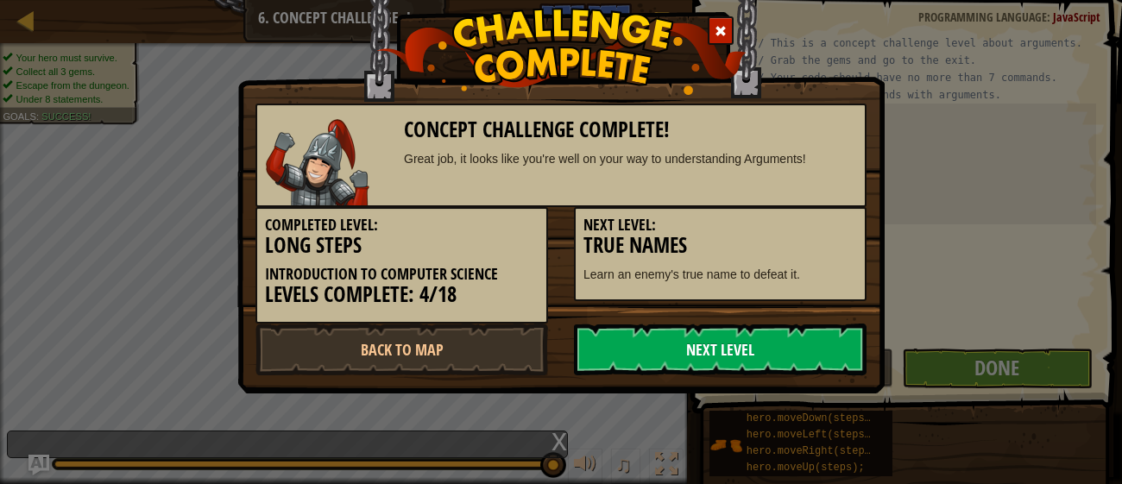
click at [796, 343] on link "Next Level" at bounding box center [720, 350] width 293 height 52
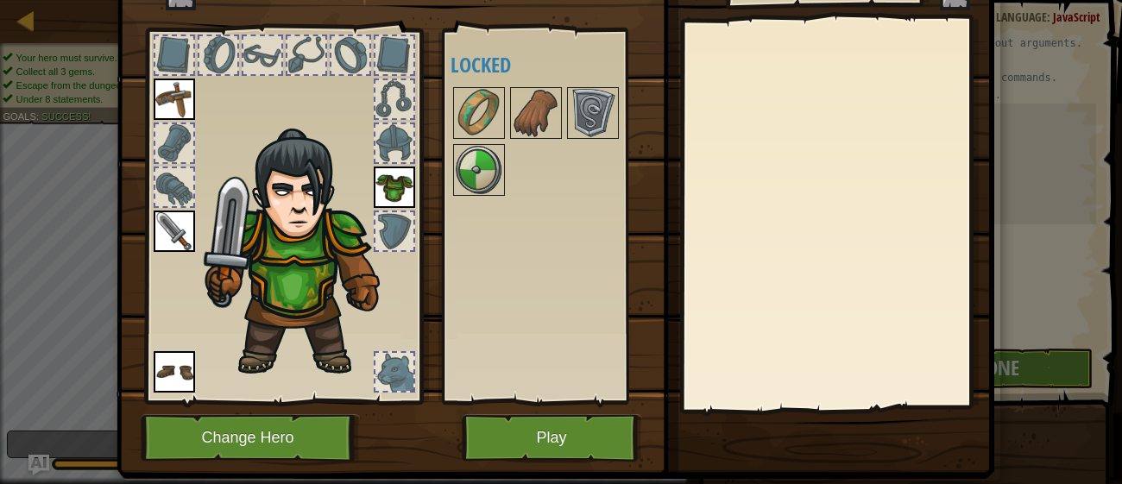
scroll to position [110, 0]
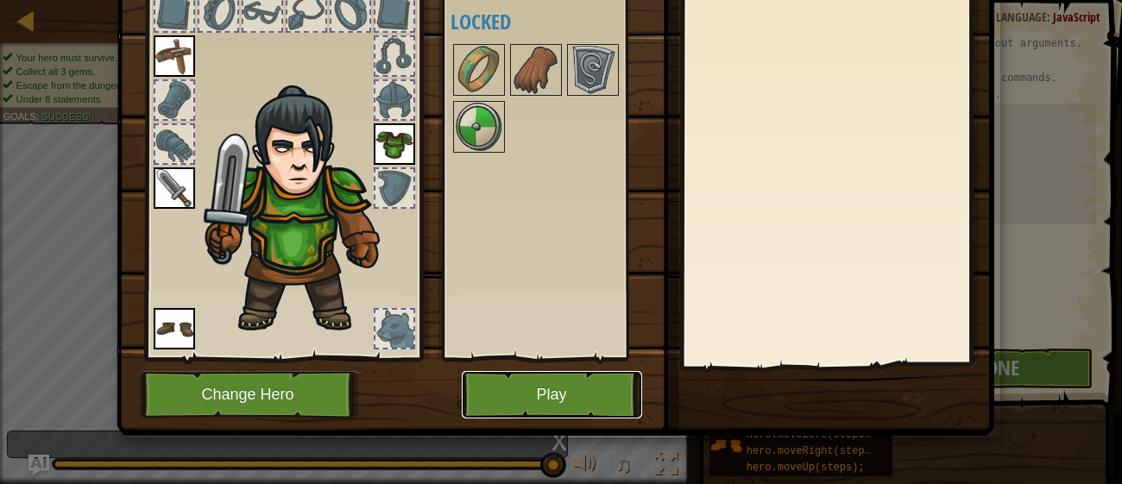
click at [494, 396] on button "Play" at bounding box center [552, 394] width 180 height 47
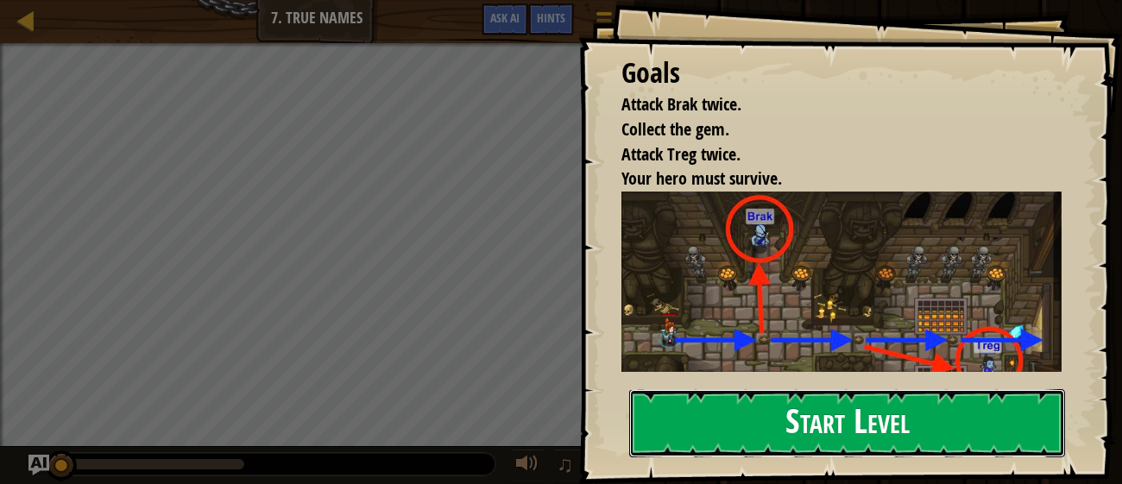
click at [944, 421] on button "Start Level" at bounding box center [847, 423] width 436 height 68
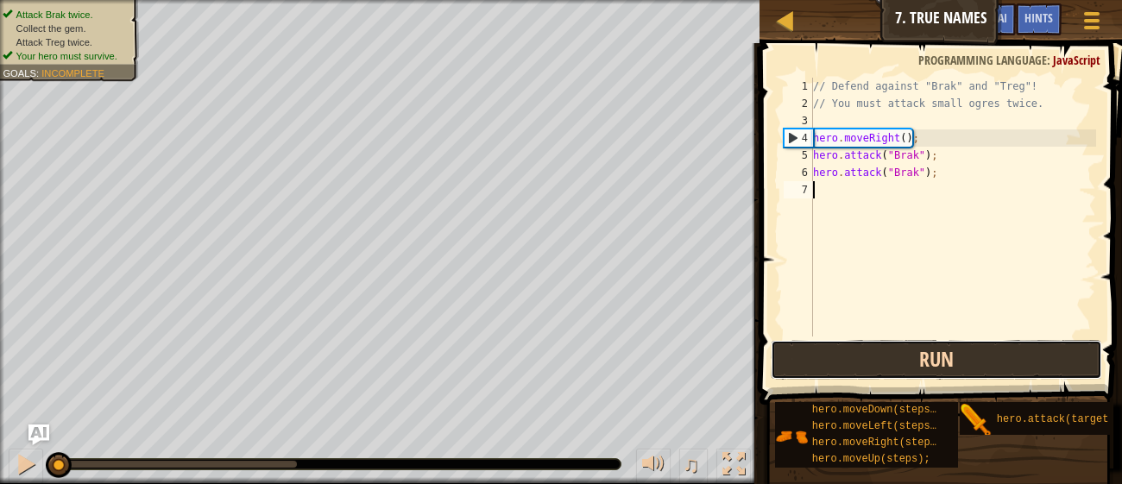
click at [966, 361] on button "Run" at bounding box center [936, 360] width 331 height 40
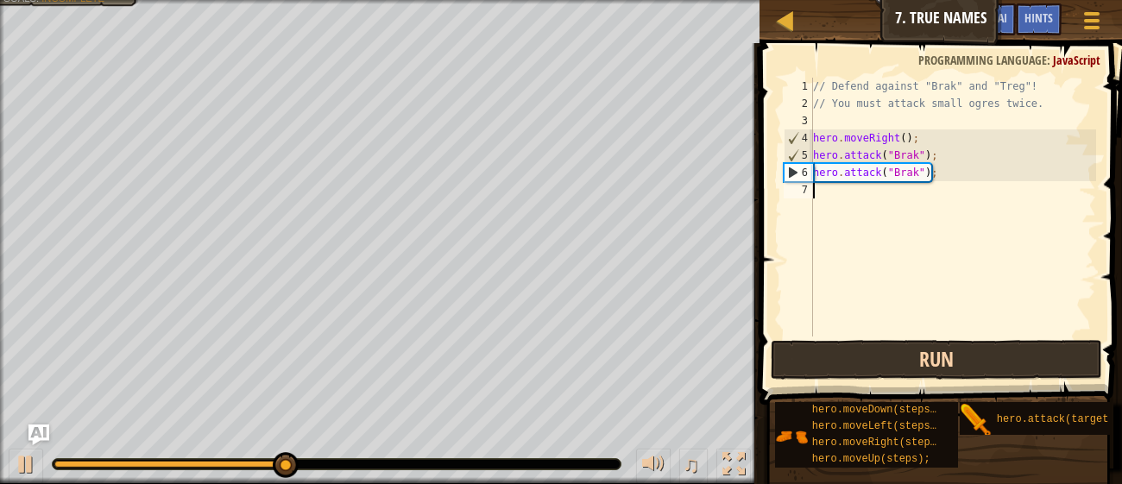
scroll to position [7, 0]
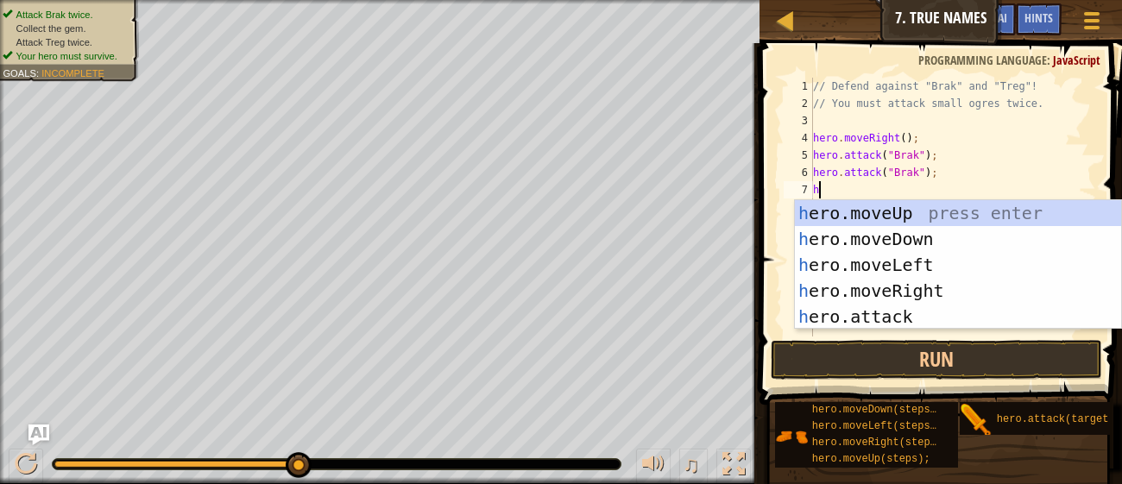
click at [927, 312] on div "h ero.moveUp press enter h ero.moveDown press enter h ero.moveLeft press enter …" at bounding box center [958, 290] width 326 height 181
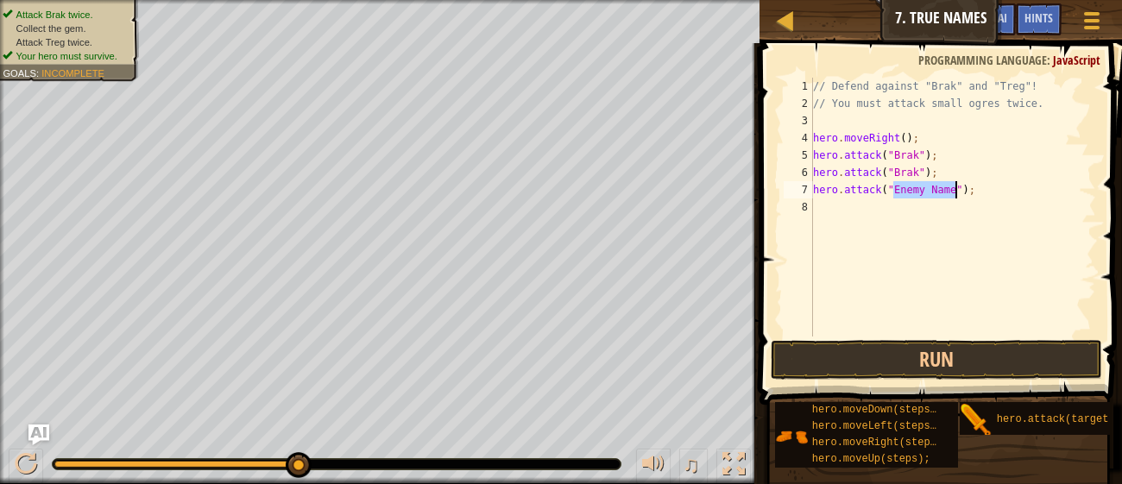
click at [928, 190] on div "// Defend against "Brak" and "Treg"! // You must attack small ogres twice. hero…" at bounding box center [952, 224] width 286 height 293
click at [853, 190] on div "// Defend against "Brak" and "Treg"! // You must attack small ogres twice. hero…" at bounding box center [952, 224] width 286 height 293
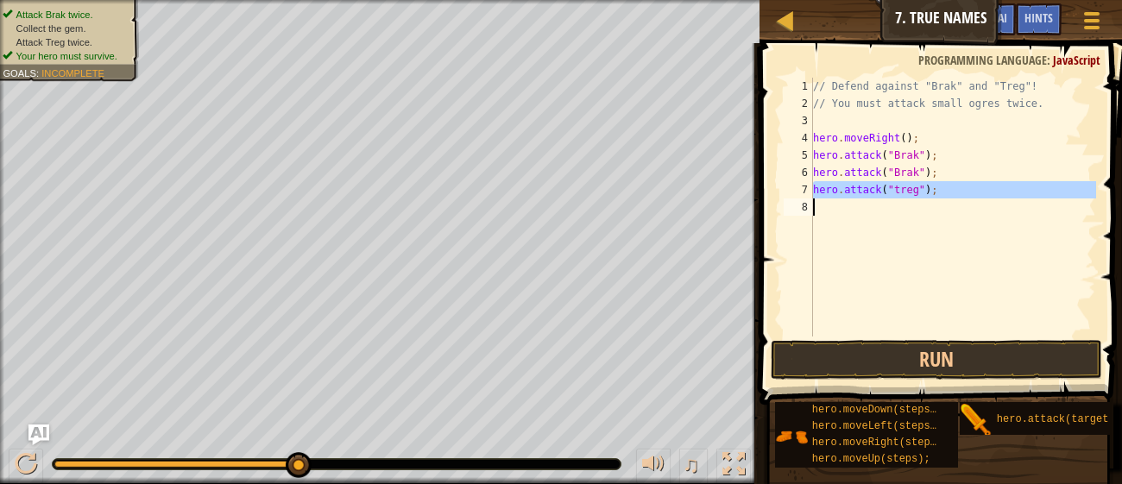
click at [853, 190] on div "// Defend against "Brak" and "Treg"! // You must attack small ogres twice. hero…" at bounding box center [952, 207] width 286 height 259
paste textarea
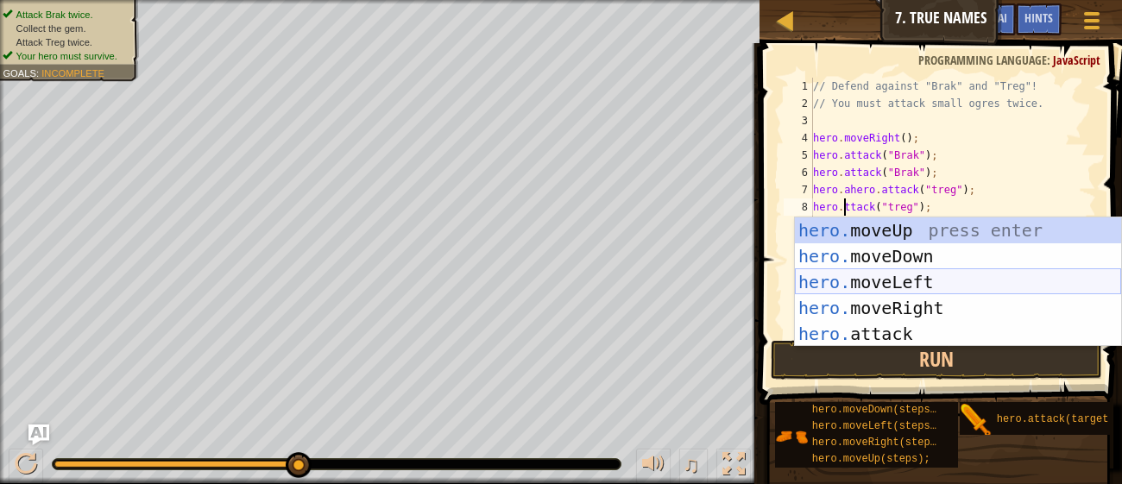
scroll to position [7, 2]
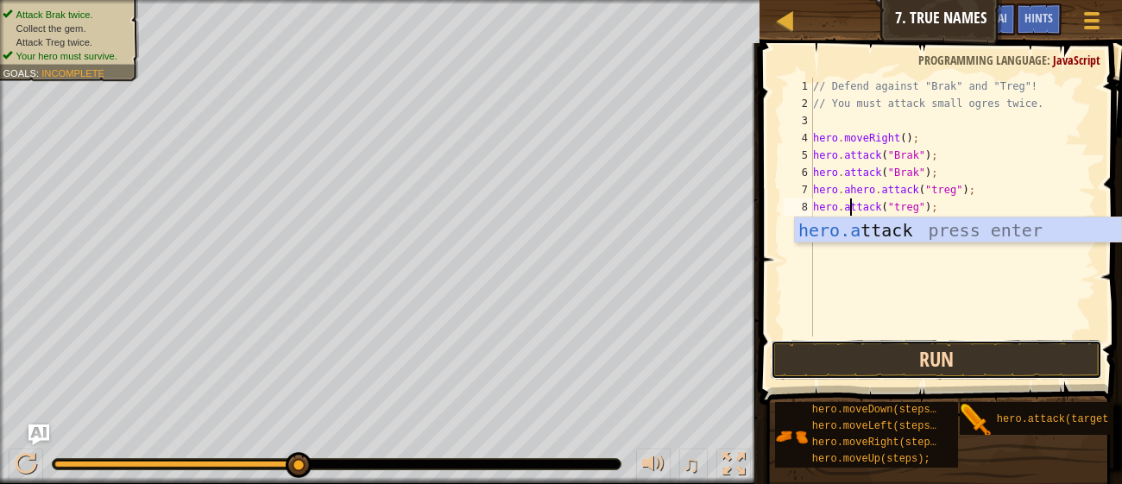
click at [881, 362] on button "Run" at bounding box center [936, 360] width 331 height 40
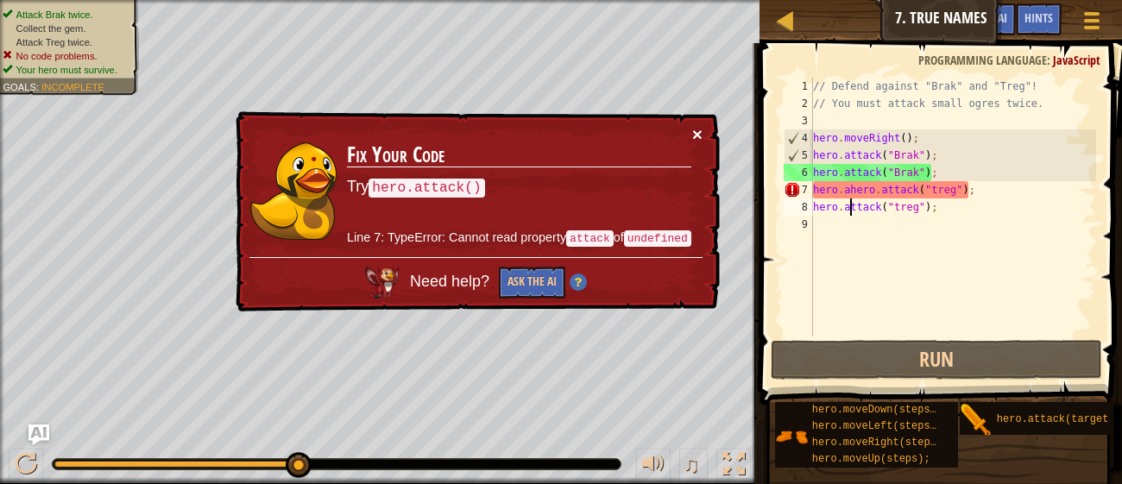
click at [695, 128] on button "×" at bounding box center [697, 134] width 10 height 18
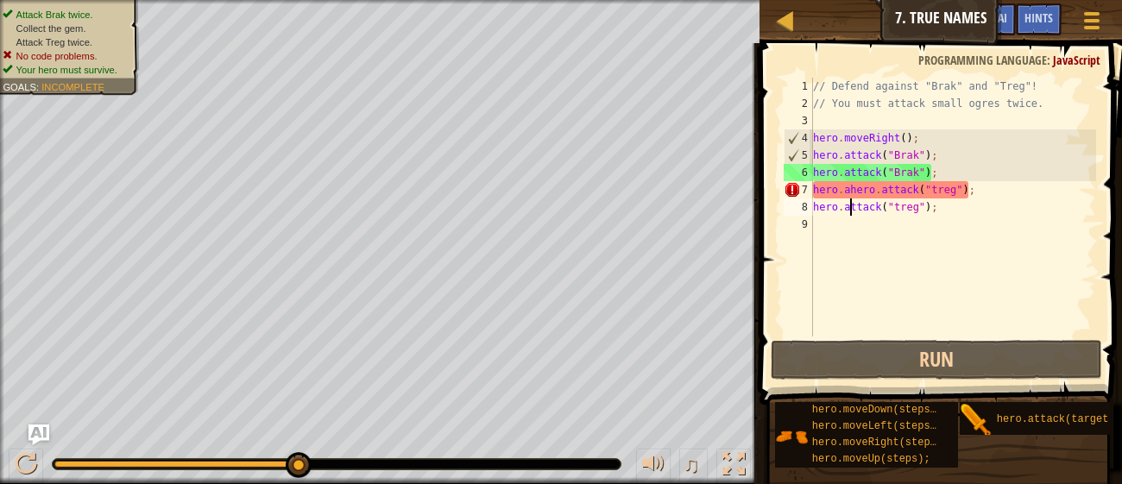
click at [842, 192] on div "// Defend against "Brak" and "Treg"! // You must attack small ogres twice. hero…" at bounding box center [952, 224] width 286 height 293
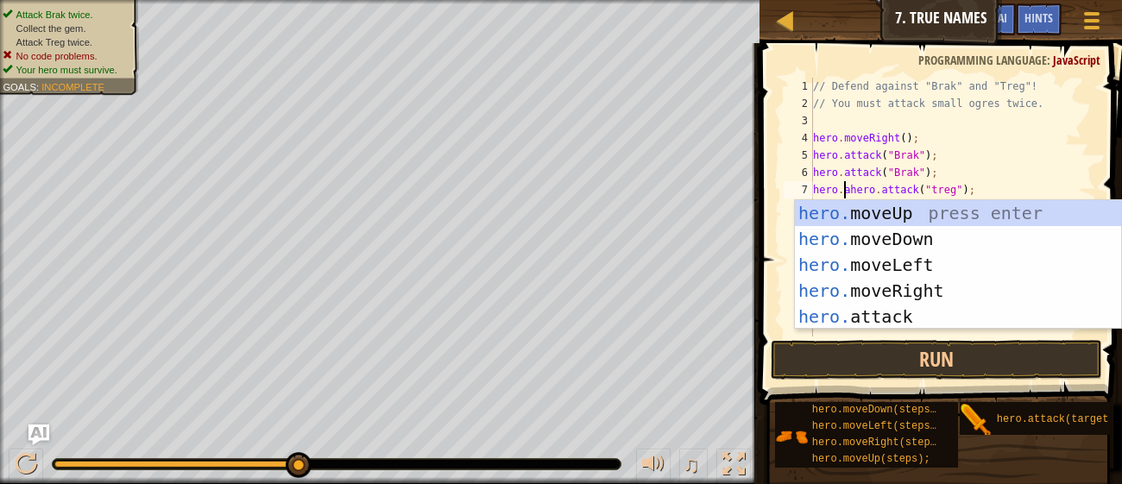
scroll to position [7, 3]
click at [933, 362] on button "Run" at bounding box center [936, 360] width 331 height 40
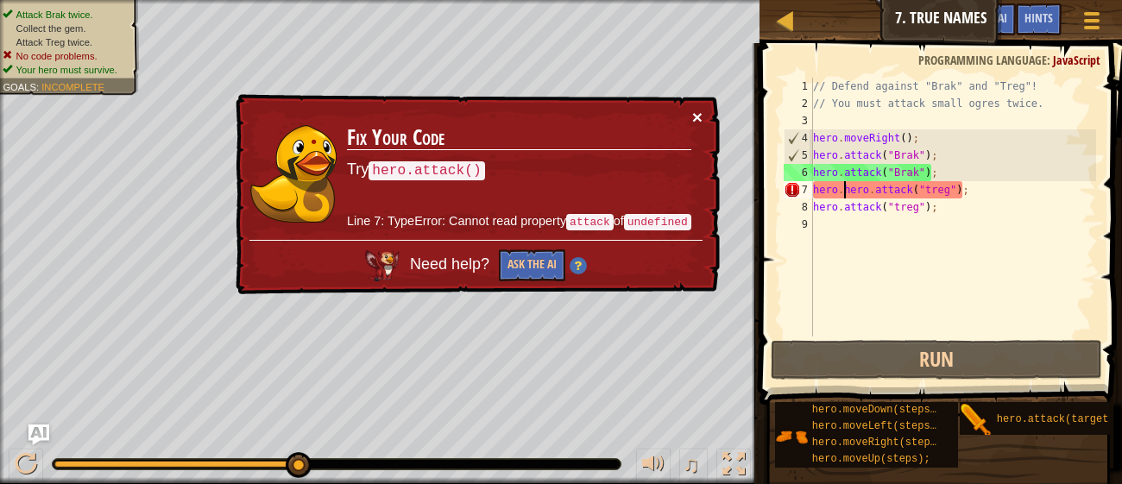
click at [698, 121] on button "×" at bounding box center [697, 117] width 10 height 18
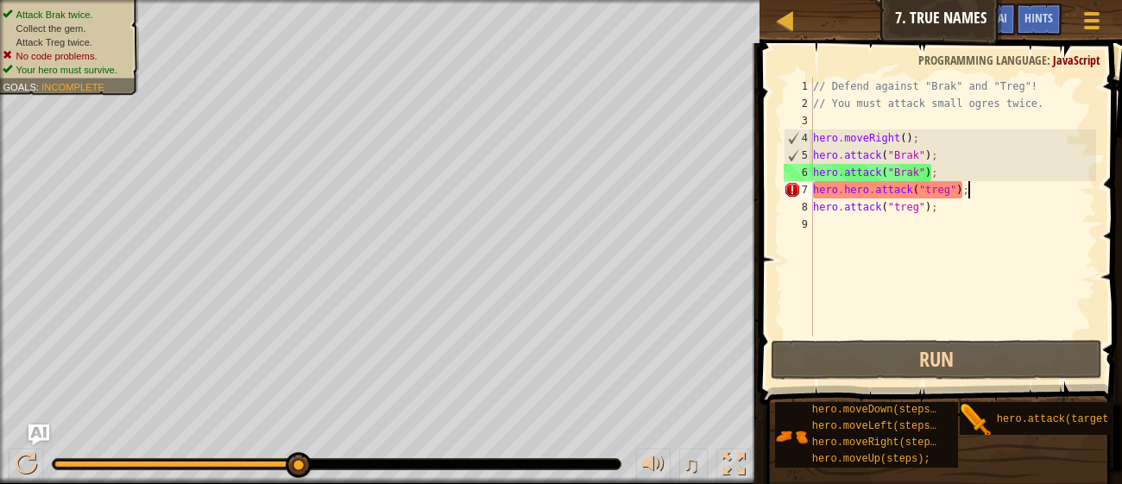
click at [1019, 193] on div "// Defend against "Brak" and "Treg"! // You must attack small ogres twice. hero…" at bounding box center [952, 224] width 286 height 293
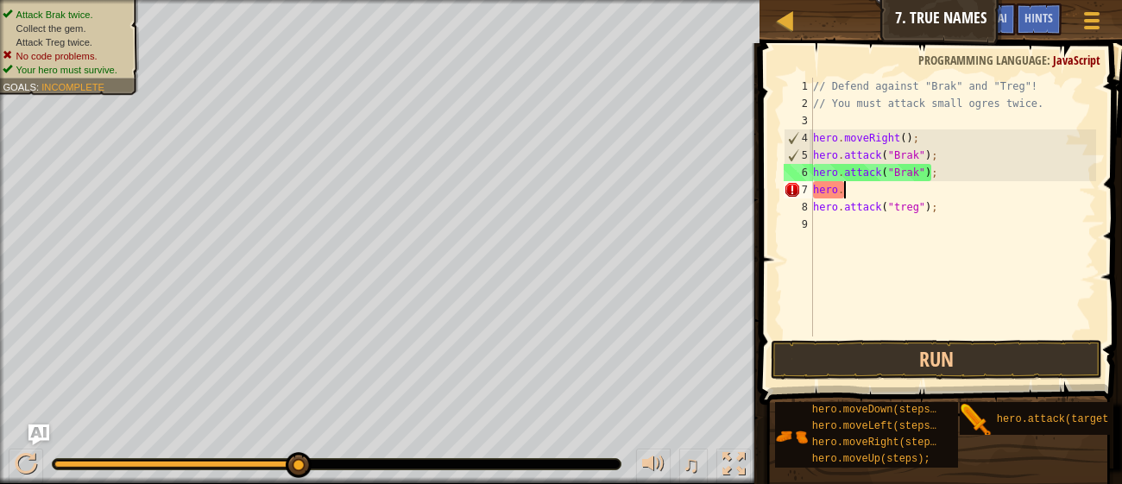
scroll to position [7, 0]
type textarea "h"
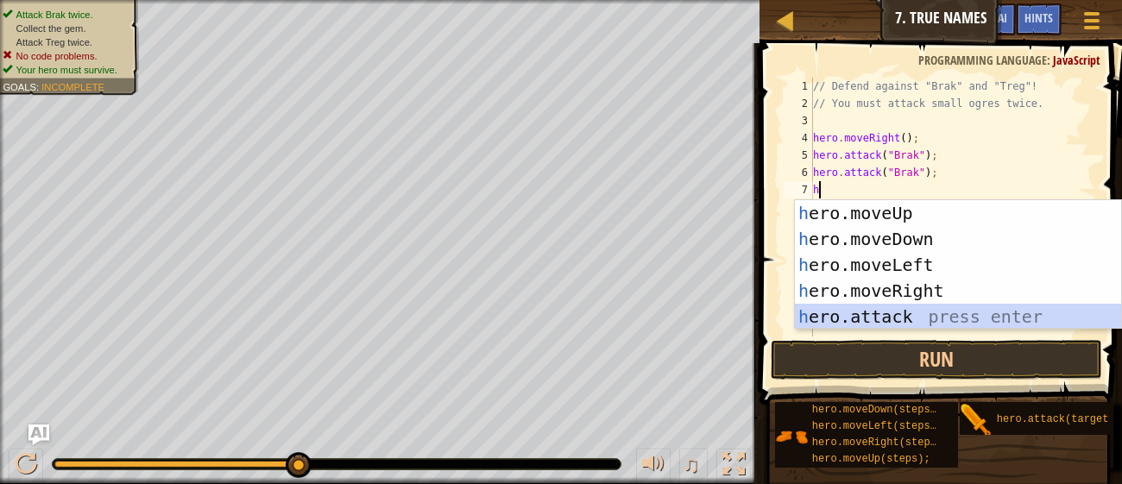
click at [951, 318] on div "h ero.moveUp press enter h ero.moveDown press enter h ero.moveLeft press enter …" at bounding box center [958, 290] width 326 height 181
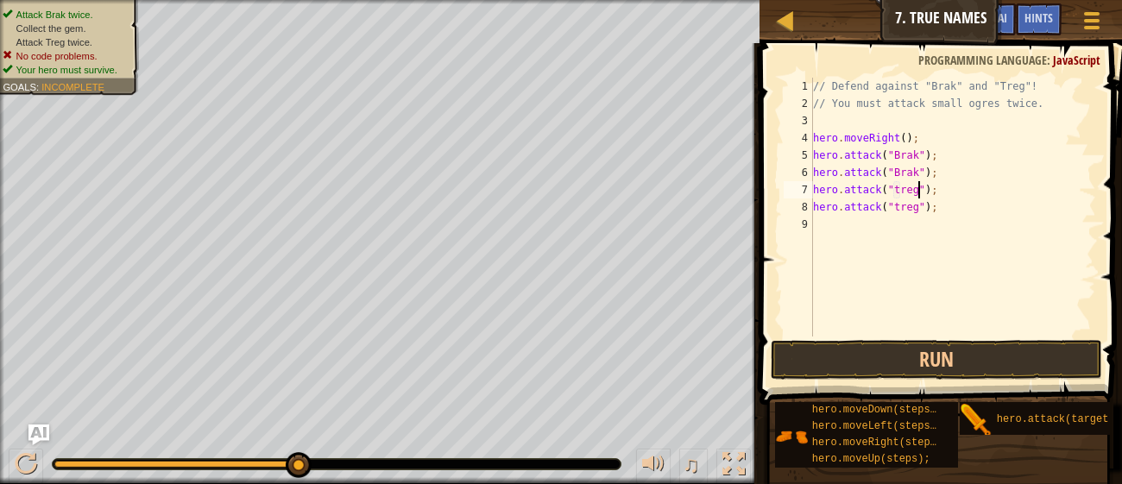
scroll to position [7, 9]
click at [1049, 352] on button "Run" at bounding box center [936, 360] width 331 height 40
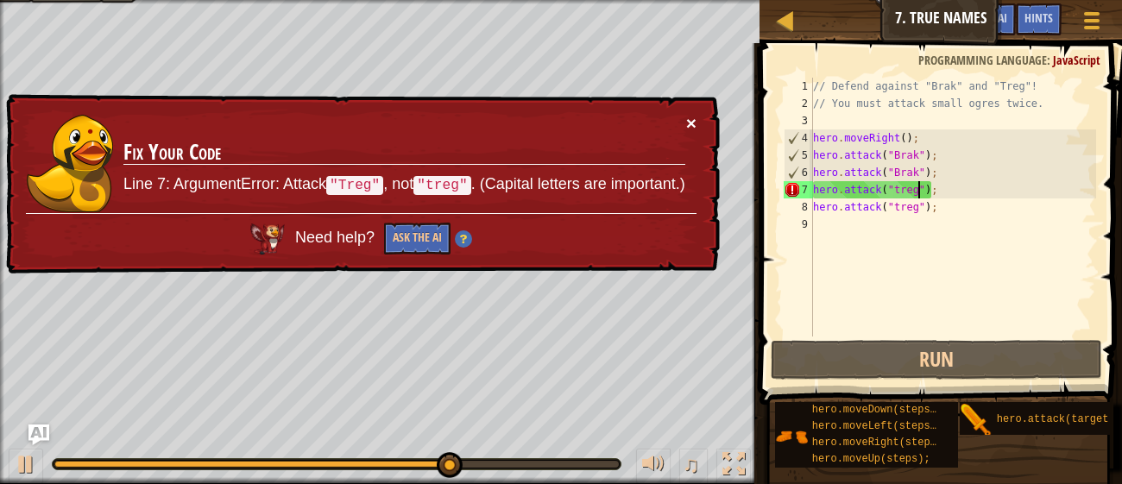
click at [693, 118] on button "×" at bounding box center [691, 123] width 10 height 18
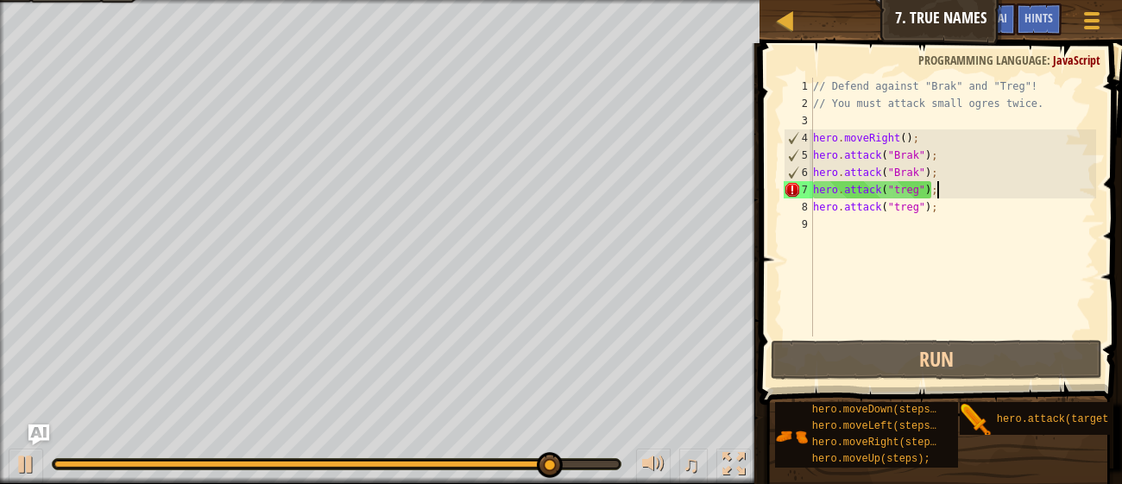
click at [956, 186] on div "// Defend against "Brak" and "Treg"! // You must attack small ogres twice. hero…" at bounding box center [952, 224] width 286 height 293
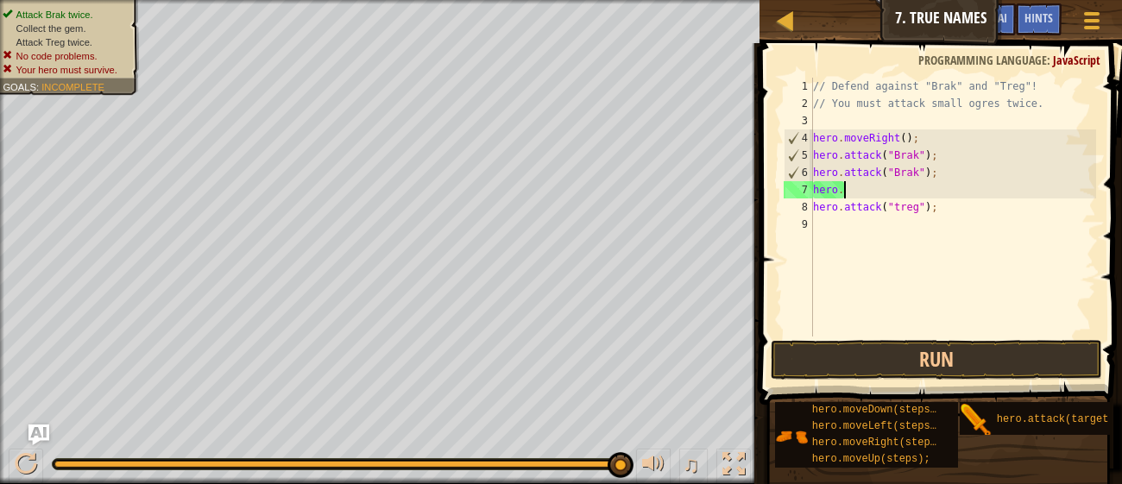
scroll to position [7, 0]
type textarea "h"
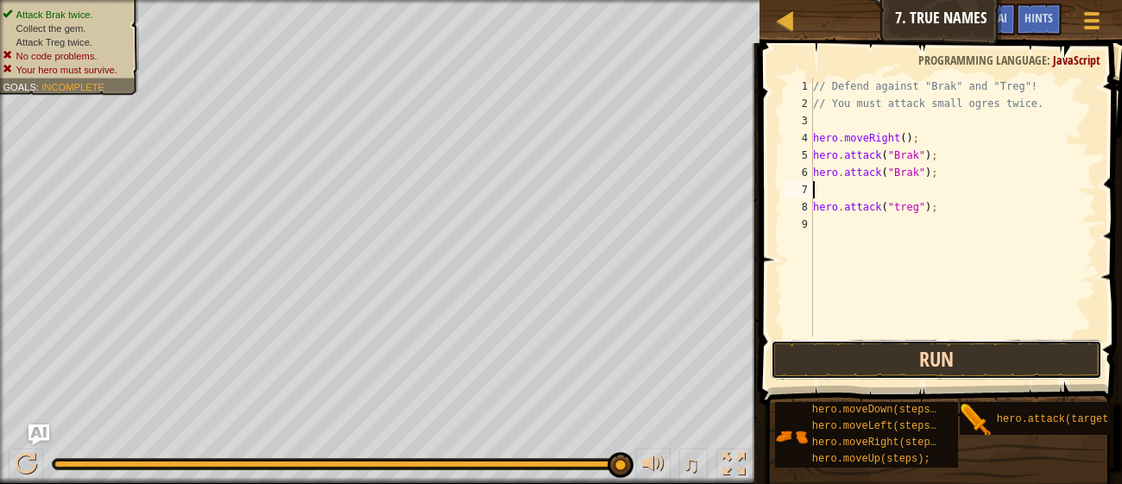
click at [820, 362] on button "Run" at bounding box center [936, 360] width 331 height 40
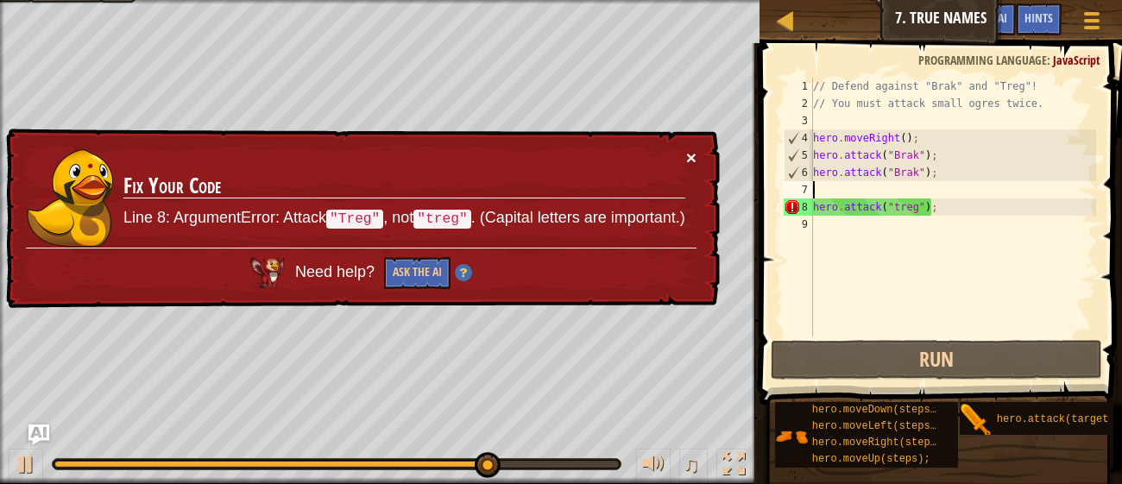
click at [690, 161] on button "×" at bounding box center [691, 157] width 10 height 18
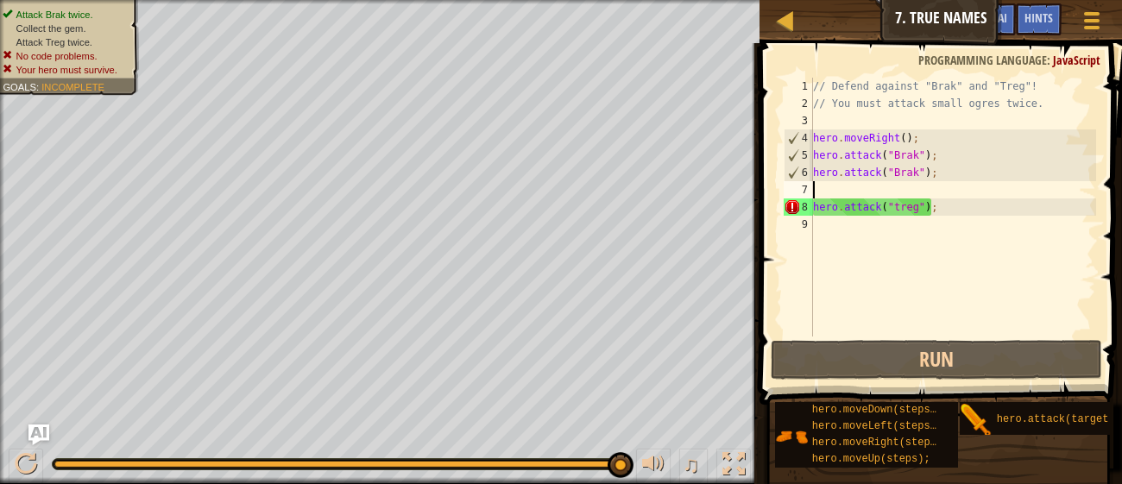
click at [954, 221] on div "// Defend against "Brak" and "Treg"! // You must attack small ogres twice. hero…" at bounding box center [952, 224] width 286 height 293
click at [958, 218] on div "// Defend against "Brak" and "Treg"! // You must attack small ogres twice. hero…" at bounding box center [952, 224] width 286 height 293
click at [939, 200] on div "// Defend against "Brak" and "Treg"! // You must attack small ogres twice. hero…" at bounding box center [952, 224] width 286 height 293
click at [950, 213] on div "// Defend against "Brak" and "Treg"! // You must attack small ogres twice. hero…" at bounding box center [952, 224] width 286 height 293
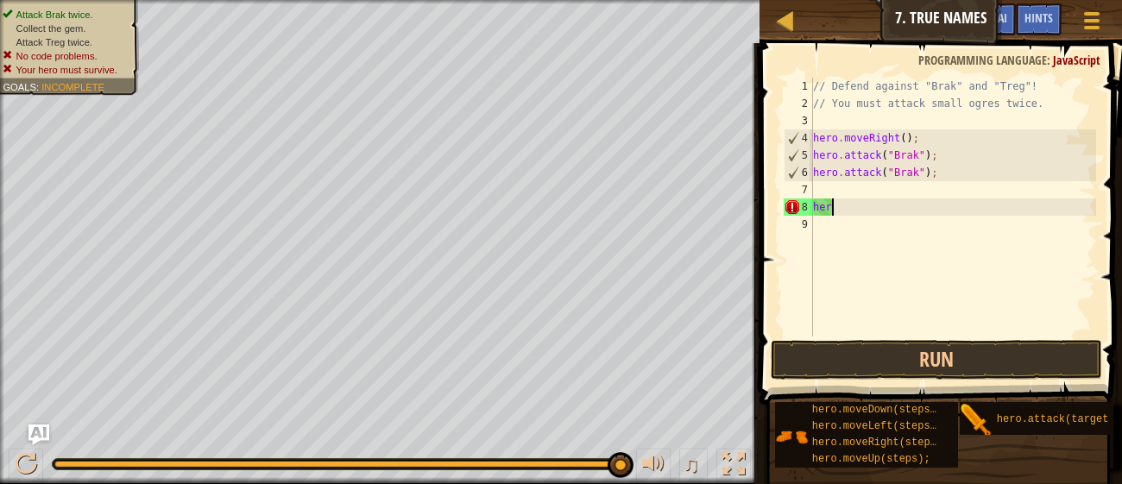
type textarea "h"
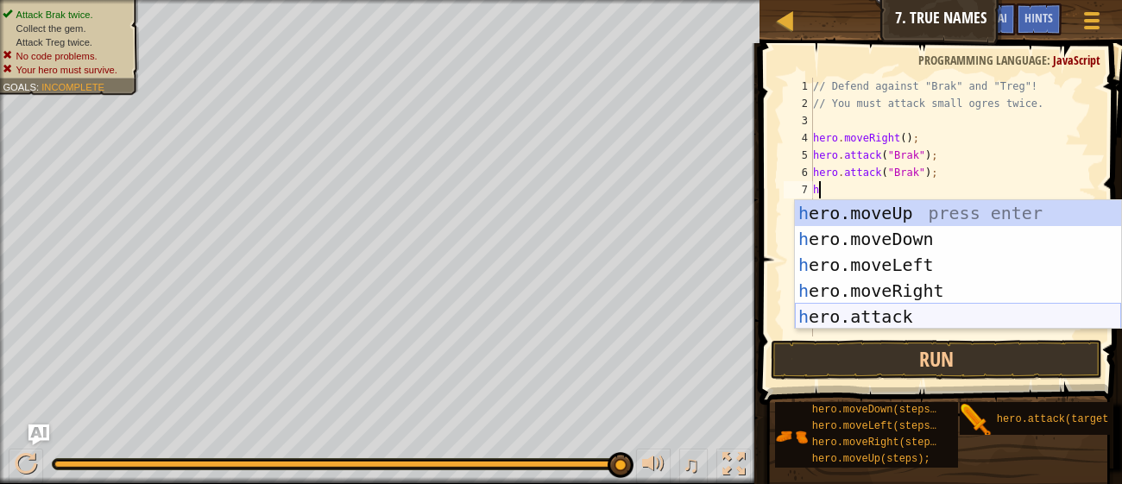
click at [942, 306] on div "h ero.moveUp press enter h ero.moveDown press enter h ero.moveLeft press enter …" at bounding box center [958, 290] width 326 height 181
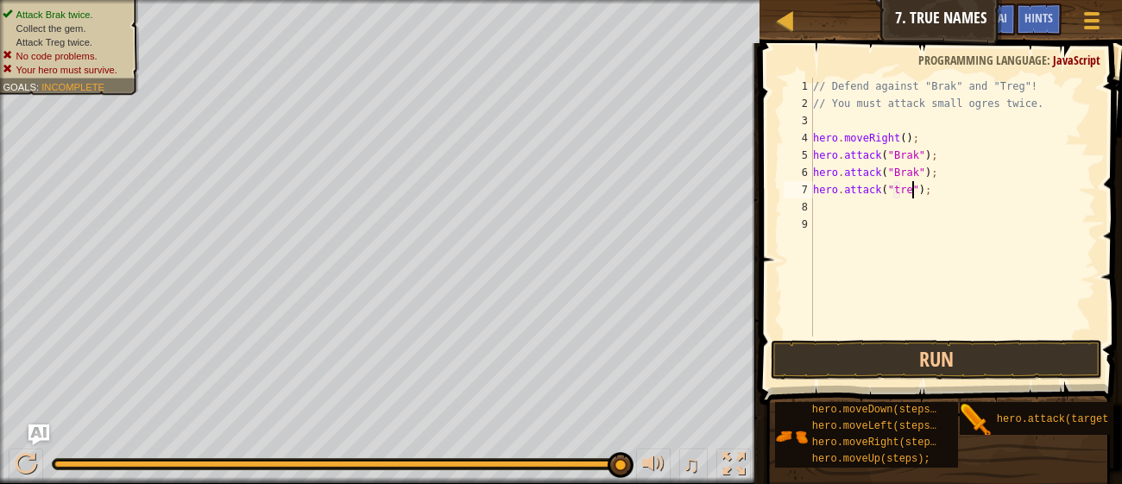
scroll to position [7, 8]
click at [948, 371] on button "Run" at bounding box center [936, 360] width 331 height 40
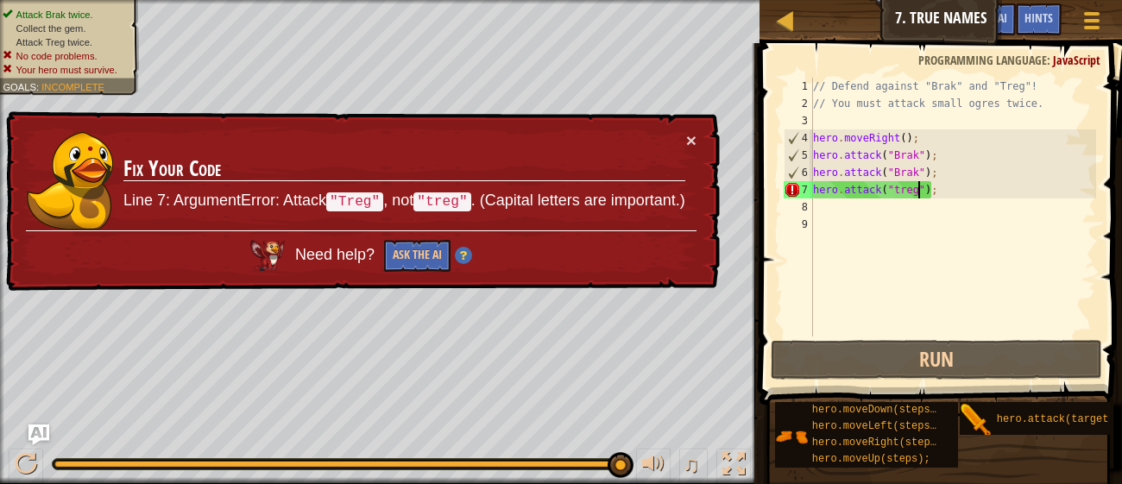
click at [897, 196] on div "// Defend against "Brak" and "Treg"! // You must attack small ogres twice. hero…" at bounding box center [952, 224] width 286 height 293
click at [900, 189] on div "// Defend against "Brak" and "Treg"! // You must attack small ogres twice. hero…" at bounding box center [952, 224] width 286 height 293
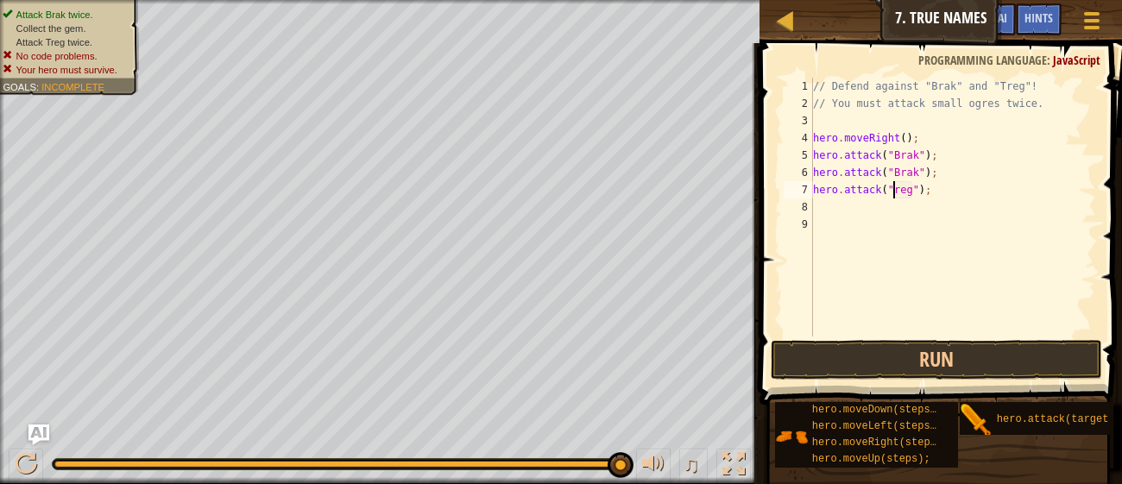
scroll to position [7, 6]
type textarea "hero.attack("Treg");"
click at [929, 367] on button "Run" at bounding box center [936, 360] width 331 height 40
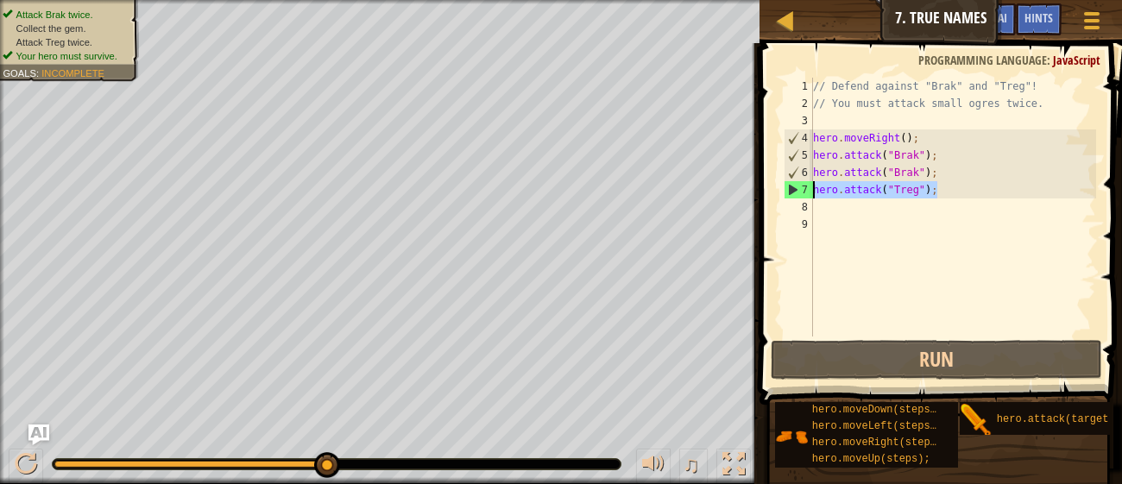
drag, startPoint x: 936, startPoint y: 190, endPoint x: 813, endPoint y: 189, distance: 123.4
click at [813, 189] on div "// Defend against "Brak" and "Treg"! // You must attack small ogres twice. hero…" at bounding box center [952, 224] width 286 height 293
click at [827, 211] on div "// Defend against "Brak" and "Treg"! // You must attack small ogres twice. hero…" at bounding box center [952, 224] width 286 height 293
paste textarea "hero.attack("Treg");"
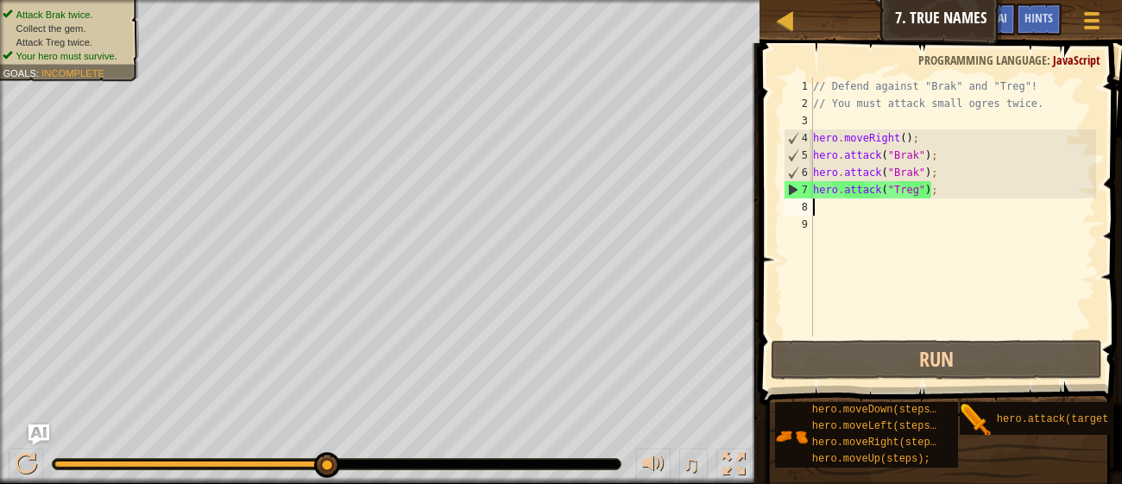
type textarea "hero.attack("Treg");"
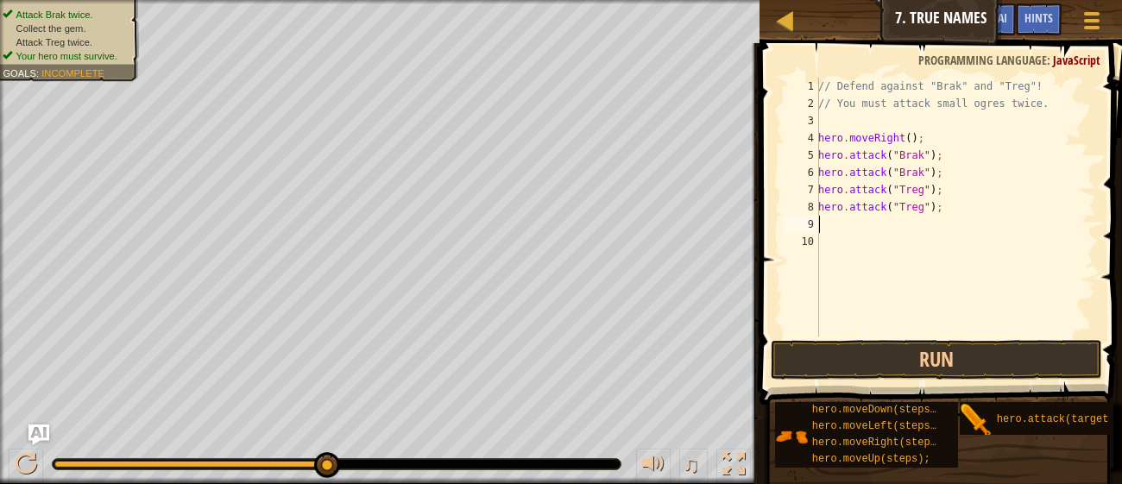
type textarea "hero.attack("Treg");"
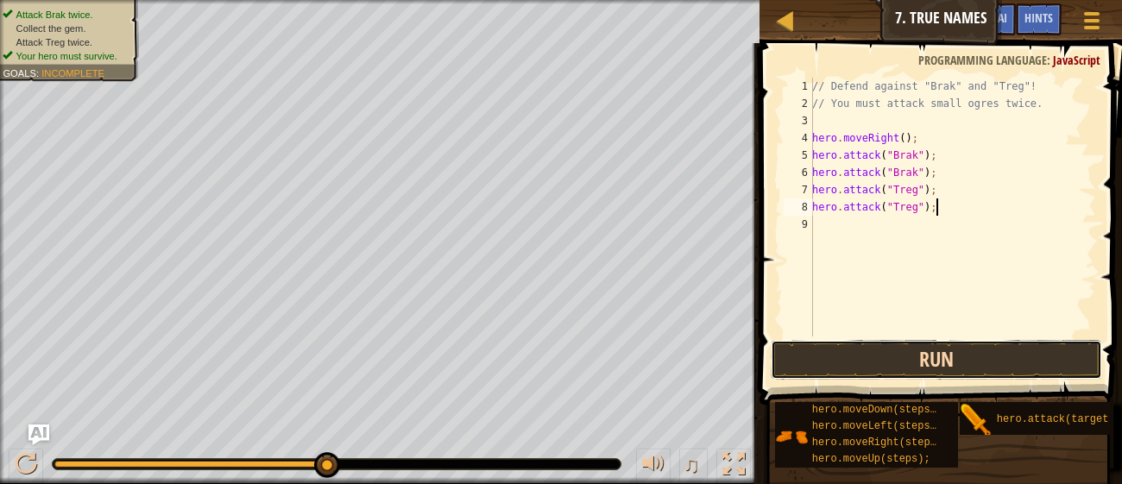
click at [910, 365] on button "Run" at bounding box center [936, 360] width 331 height 40
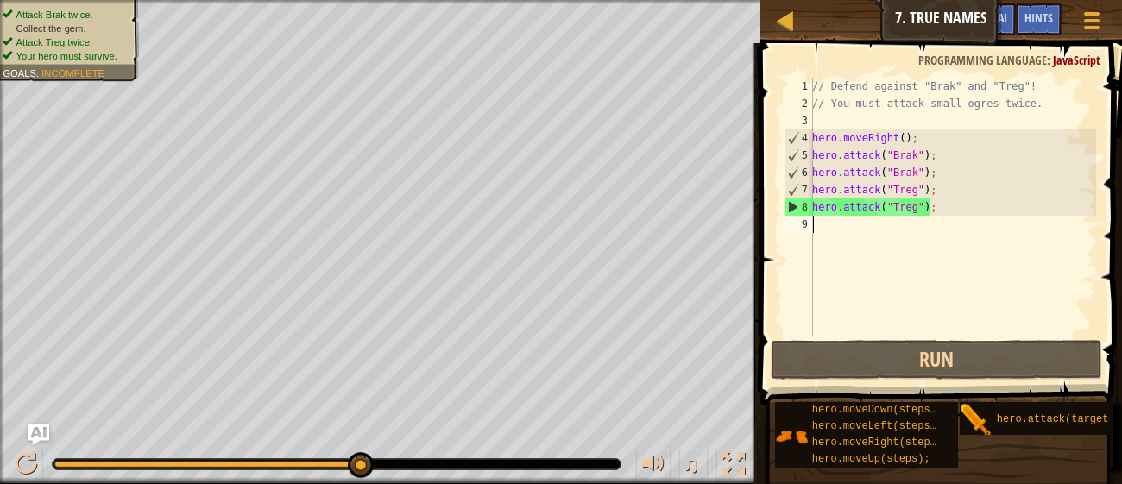
click at [862, 242] on div "// Defend against "Brak" and "Treg"! // You must attack small ogres twice. hero…" at bounding box center [952, 224] width 287 height 293
type textarea "h"
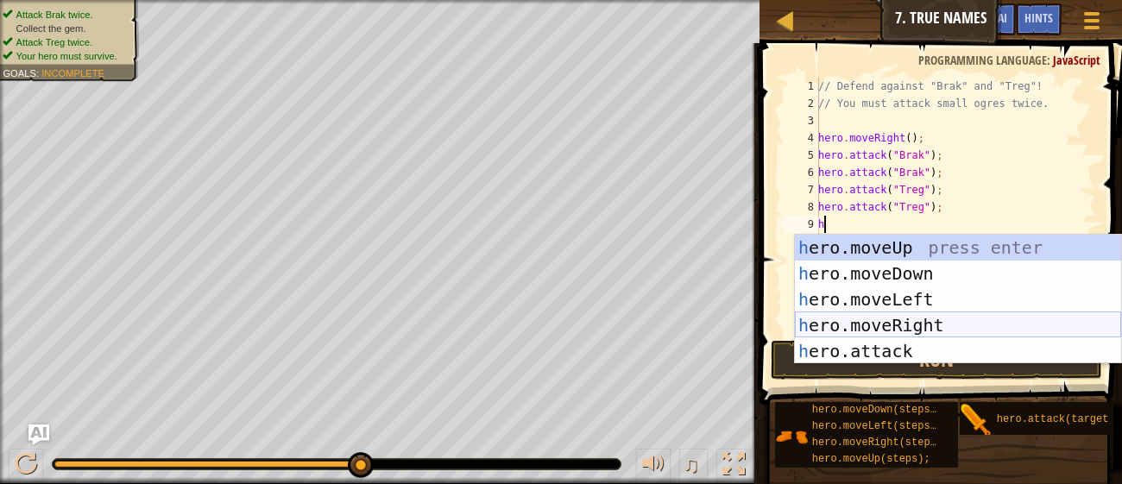
click at [880, 320] on div "h ero.moveUp press enter h ero.moveDown press enter h ero.moveLeft press enter …" at bounding box center [958, 325] width 326 height 181
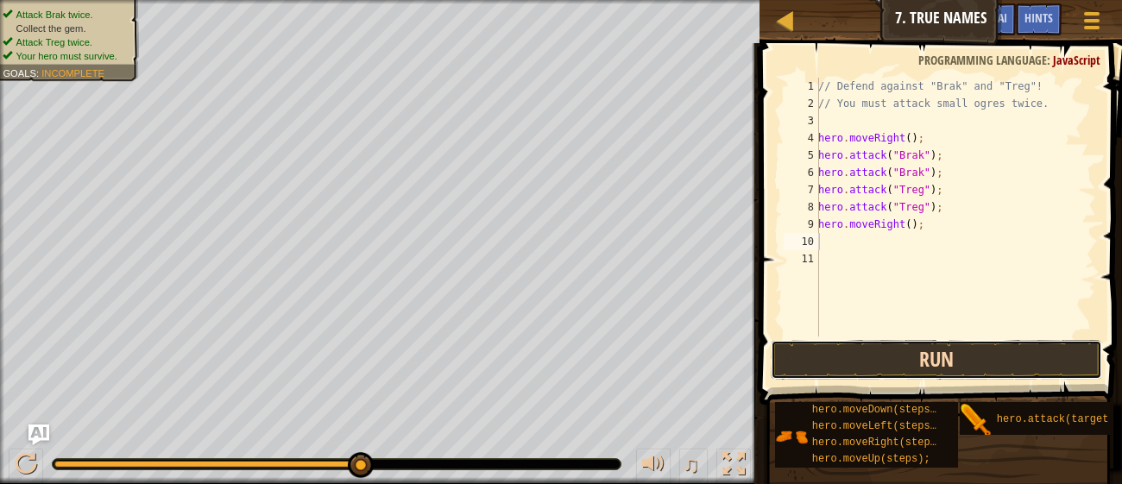
click at [890, 354] on button "Run" at bounding box center [936, 360] width 331 height 40
